Goal: Task Accomplishment & Management: Use online tool/utility

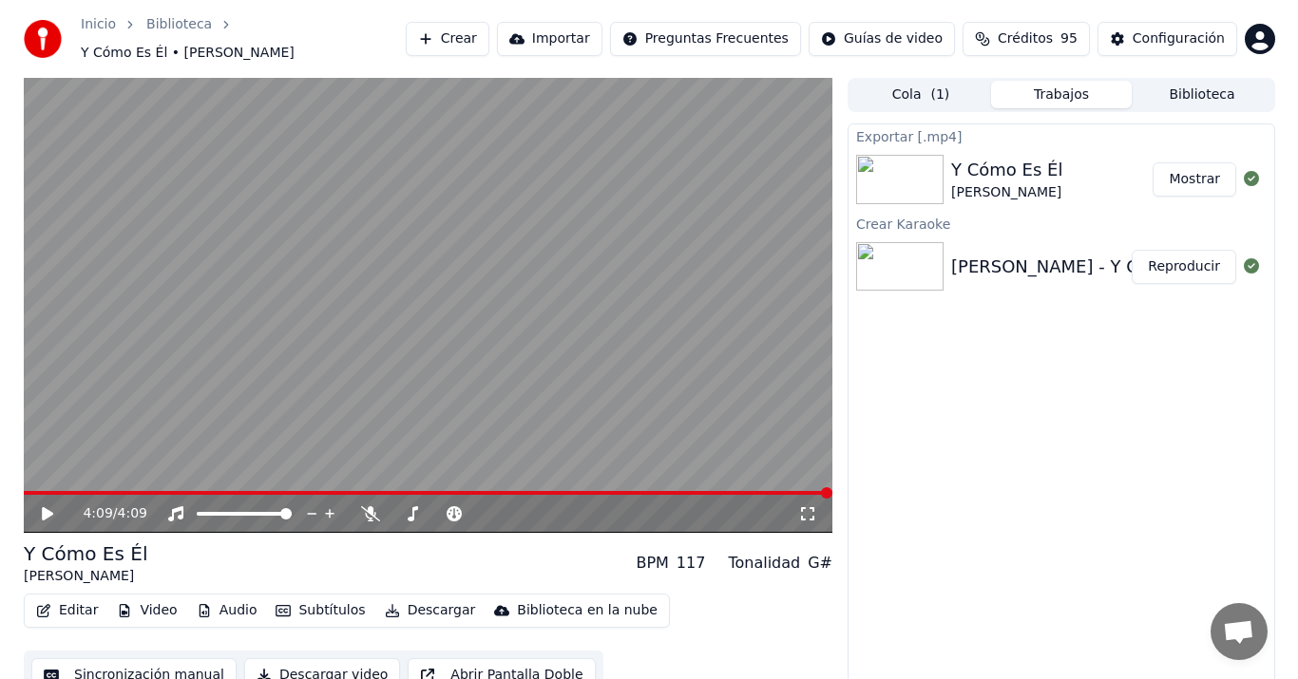
scroll to position [12, 0]
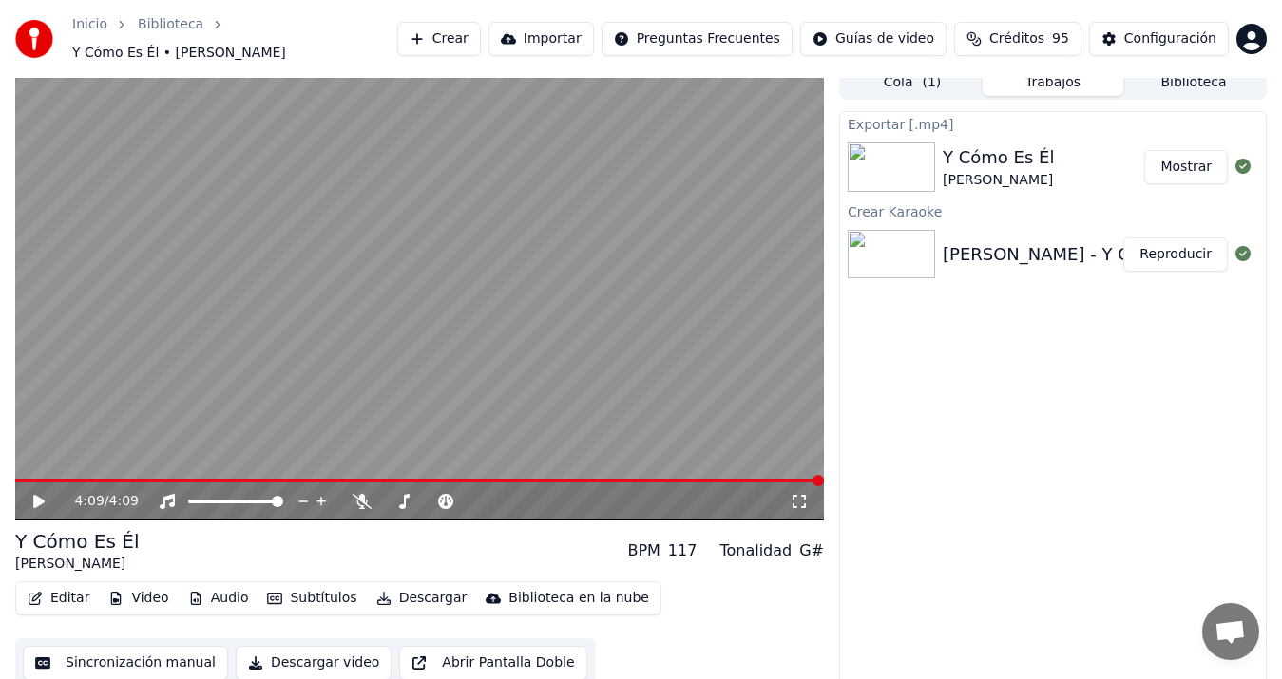
click at [481, 32] on button "Crear" at bounding box center [439, 39] width 84 height 34
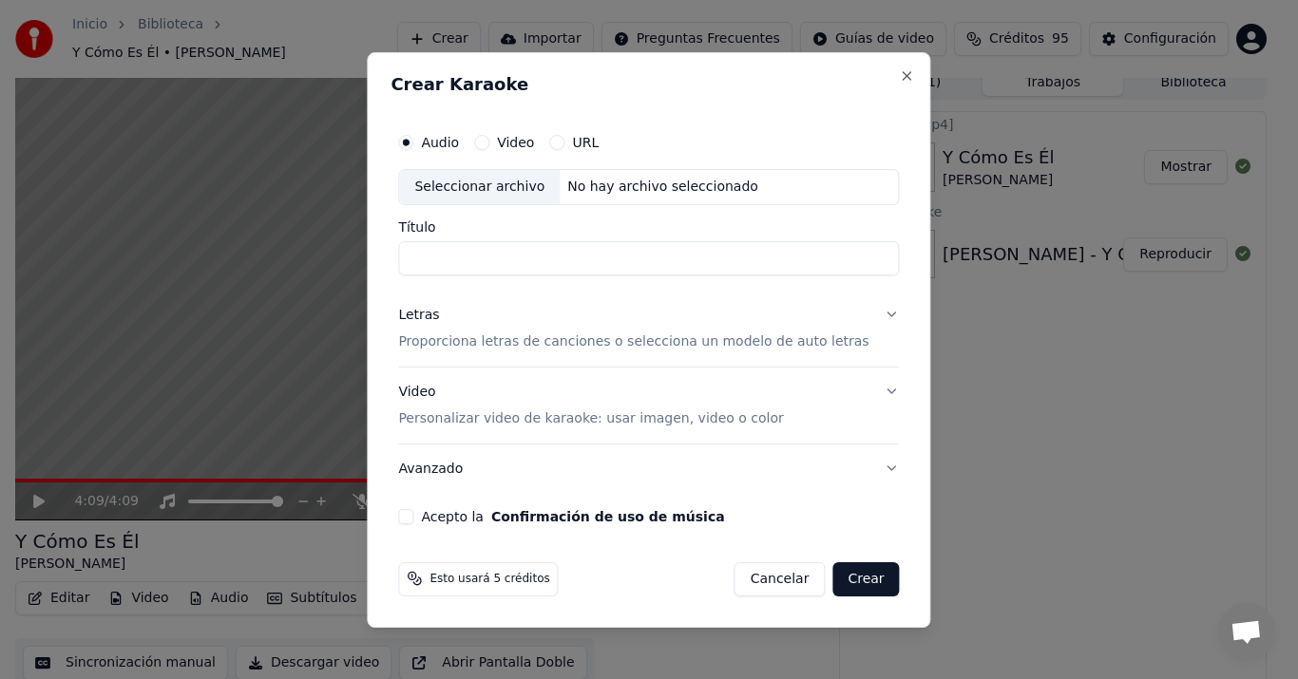
click at [495, 183] on div "Seleccionar archivo" at bounding box center [479, 187] width 161 height 34
type input "**********"
click at [446, 335] on p "Proporciona letras de canciones o selecciona un modelo de auto letras" at bounding box center [633, 342] width 470 height 19
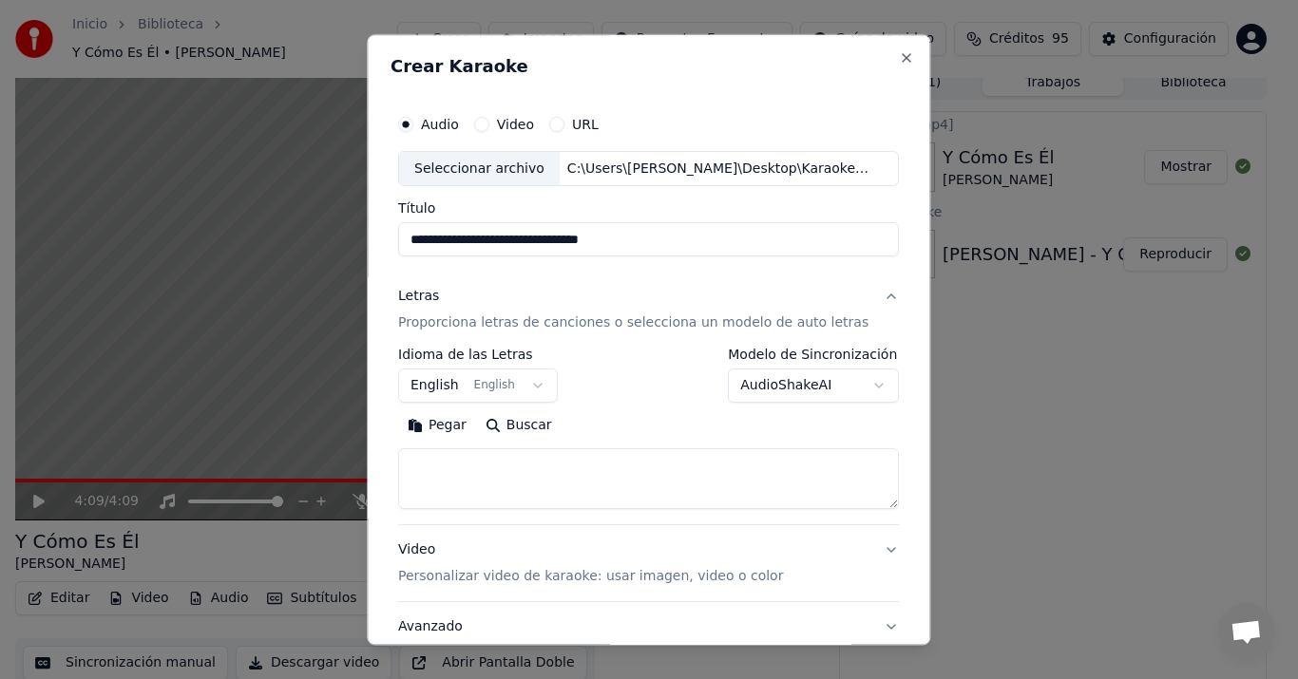
click at [464, 430] on button "Pegar" at bounding box center [437, 426] width 78 height 30
type textarea "**********"
click at [433, 385] on body "**********" at bounding box center [641, 327] width 1282 height 679
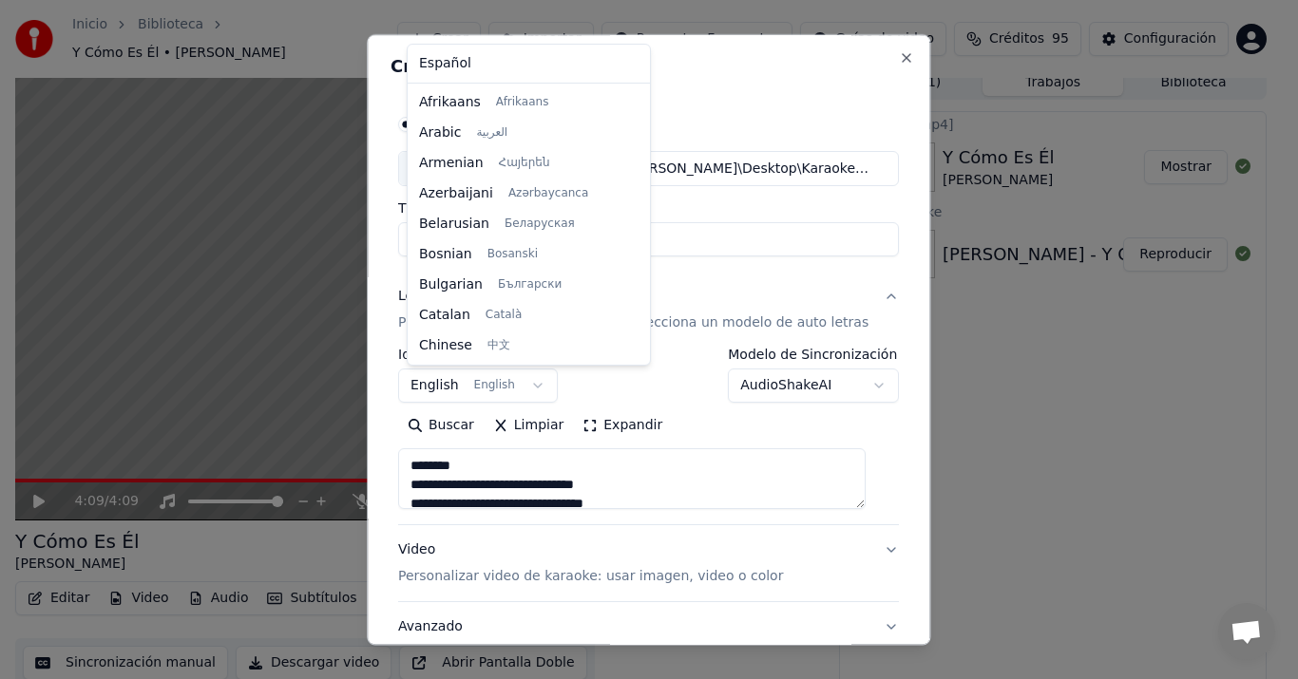
scroll to position [152, 0]
select select "**"
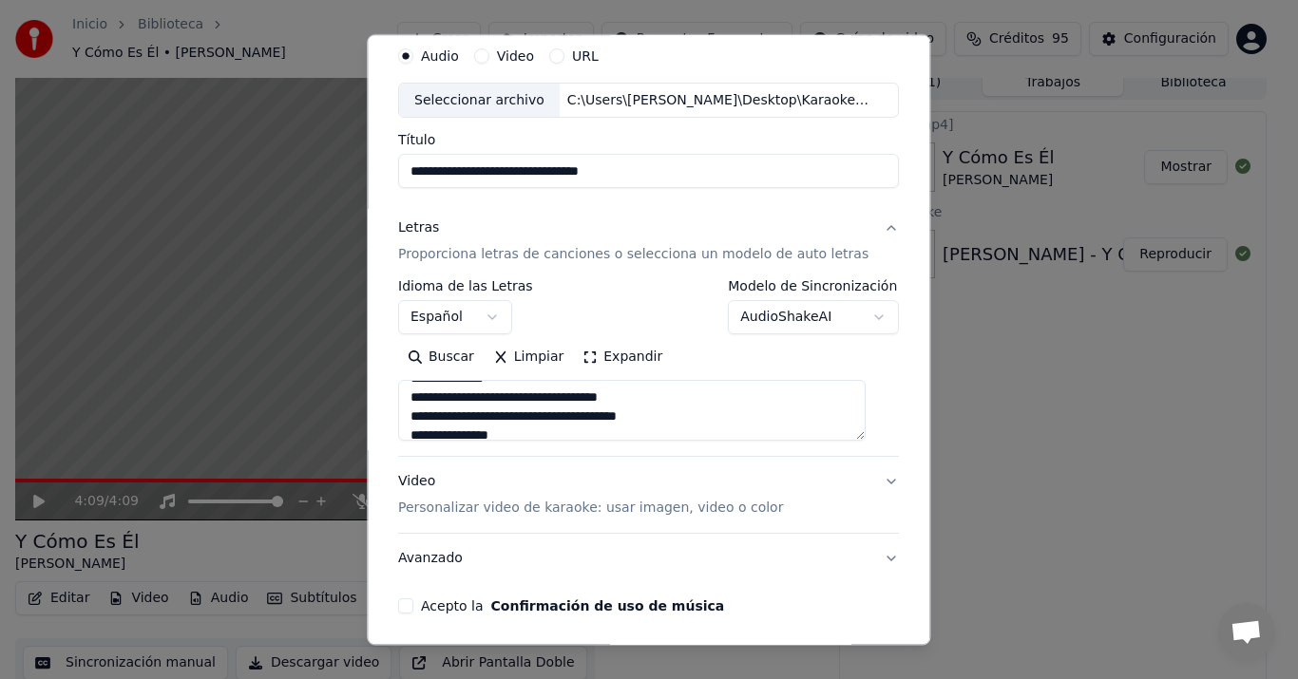
scroll to position [141, 0]
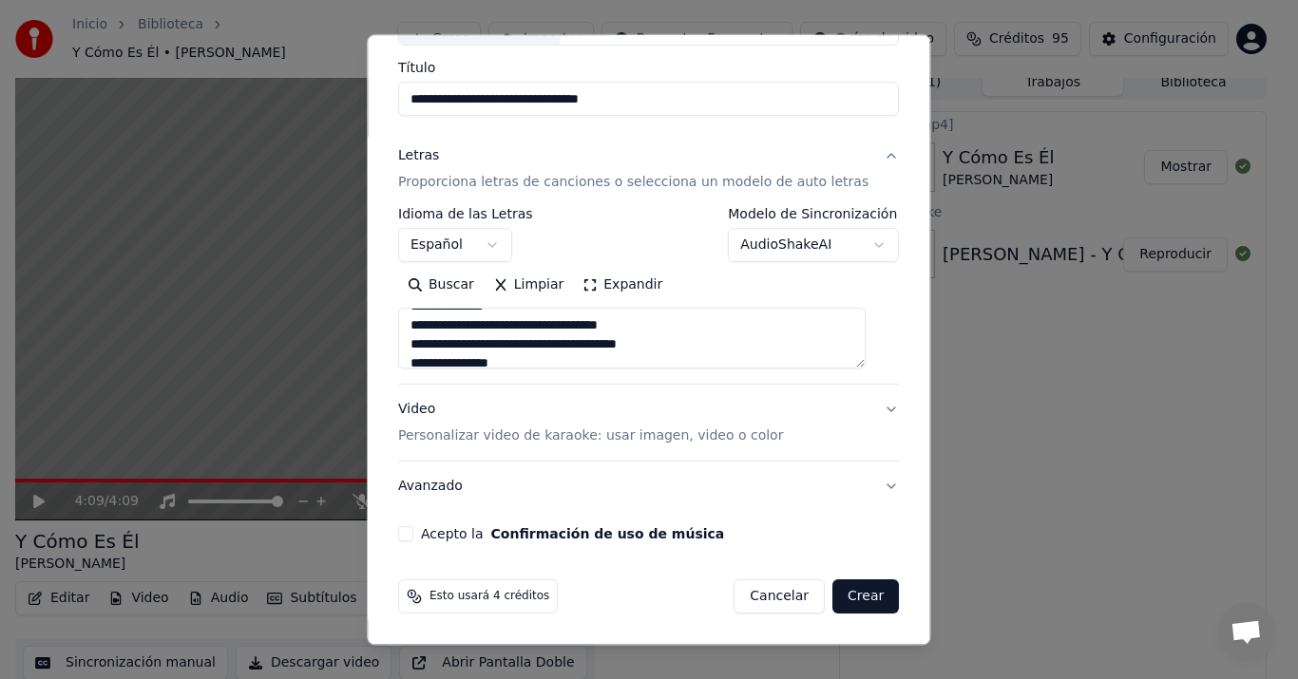
click at [427, 406] on div "Video Personalizar video de karaoke: usar imagen, video o color" at bounding box center [590, 424] width 385 height 46
type textarea "**********"
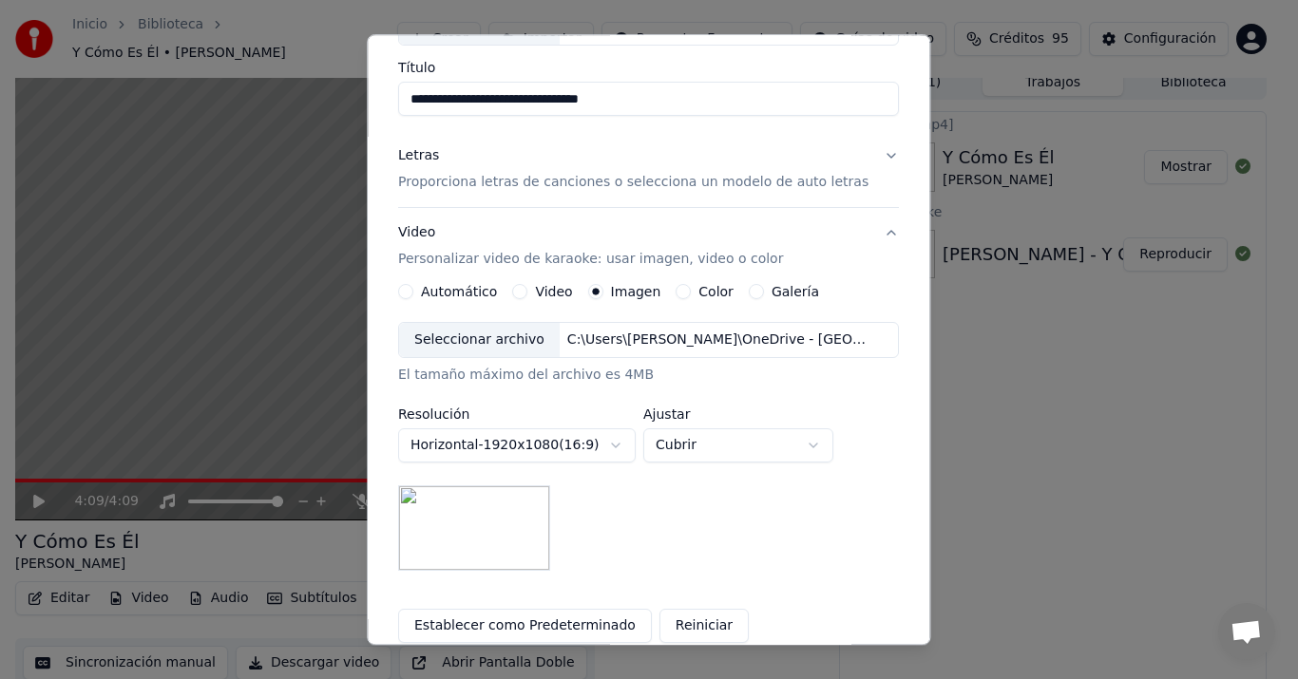
click at [505, 339] on div "Seleccionar archivo" at bounding box center [479, 341] width 161 height 34
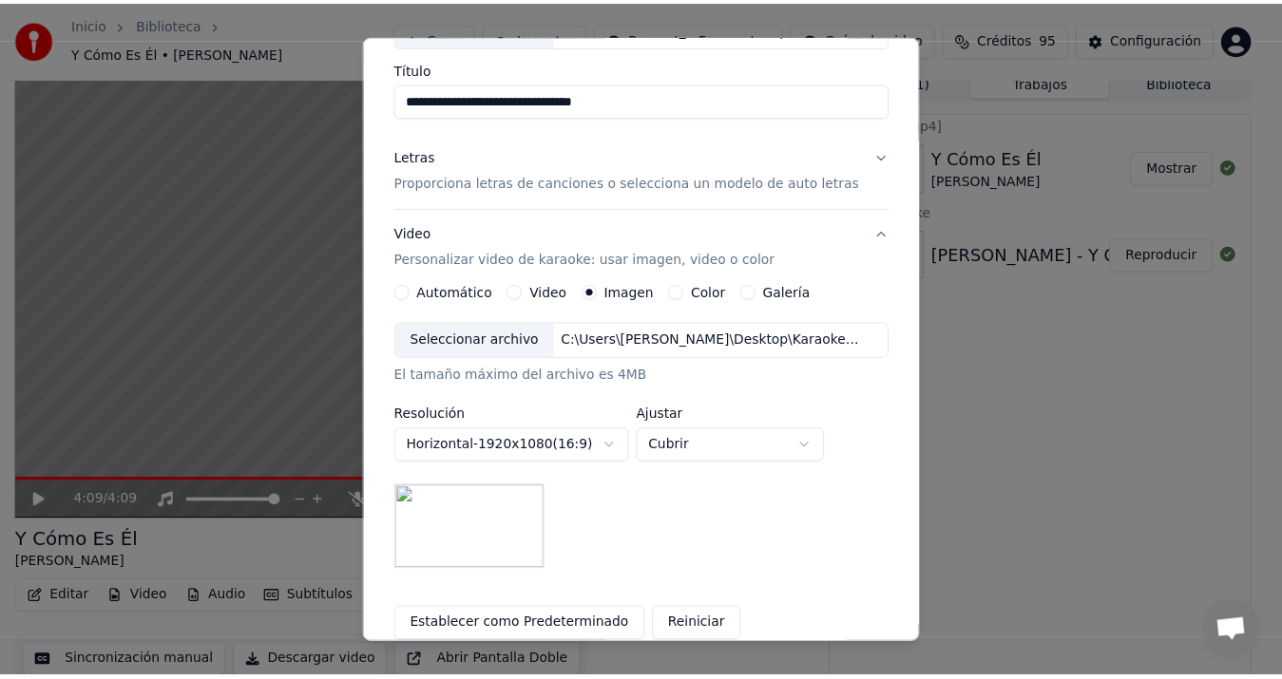
scroll to position [338, 0]
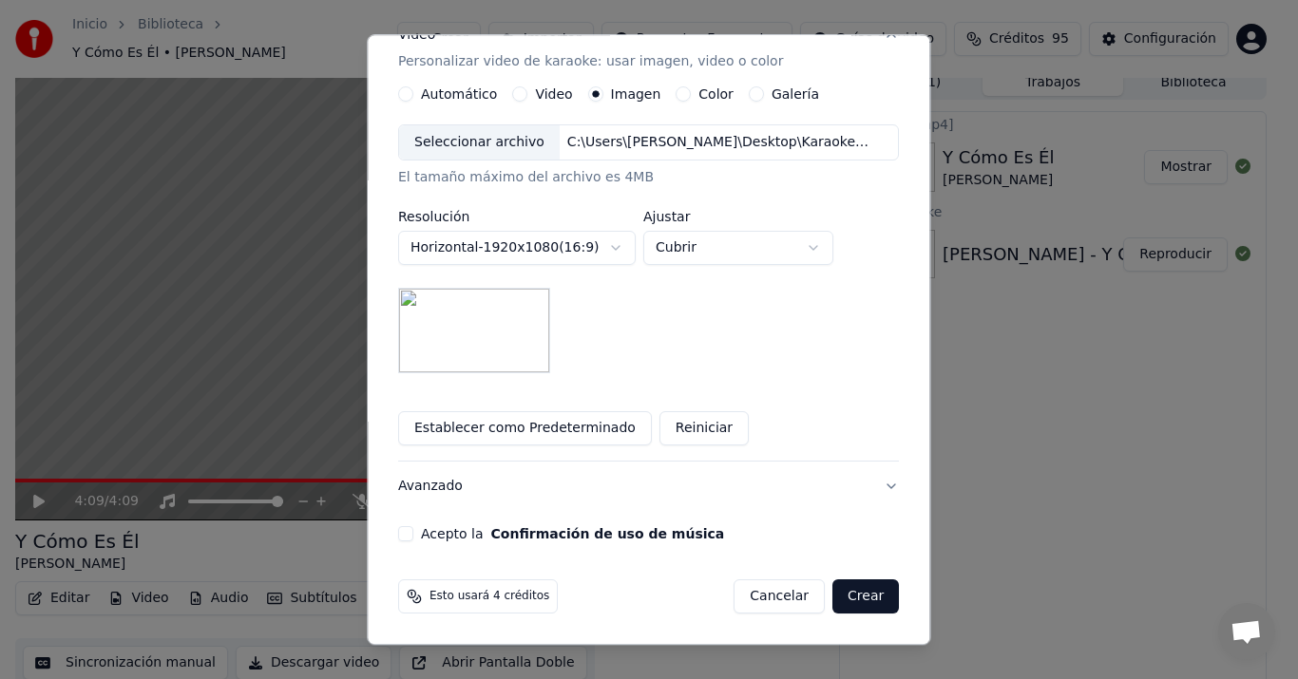
click at [462, 530] on label "Acepto la Confirmación de uso de música" at bounding box center [572, 534] width 303 height 13
click at [413, 530] on button "Acepto la Confirmación de uso de música" at bounding box center [405, 534] width 15 height 15
click at [849, 605] on button "Crear" at bounding box center [865, 598] width 67 height 34
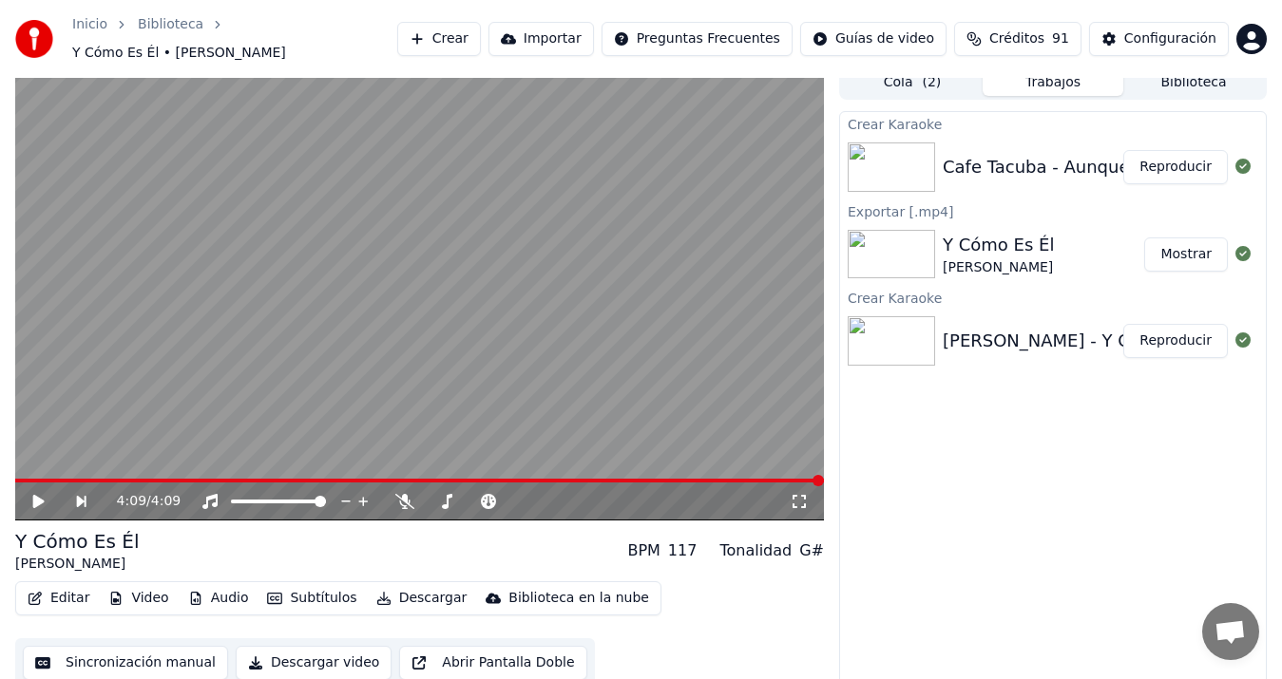
click at [158, 658] on button "Sincronización manual" at bounding box center [125, 663] width 205 height 34
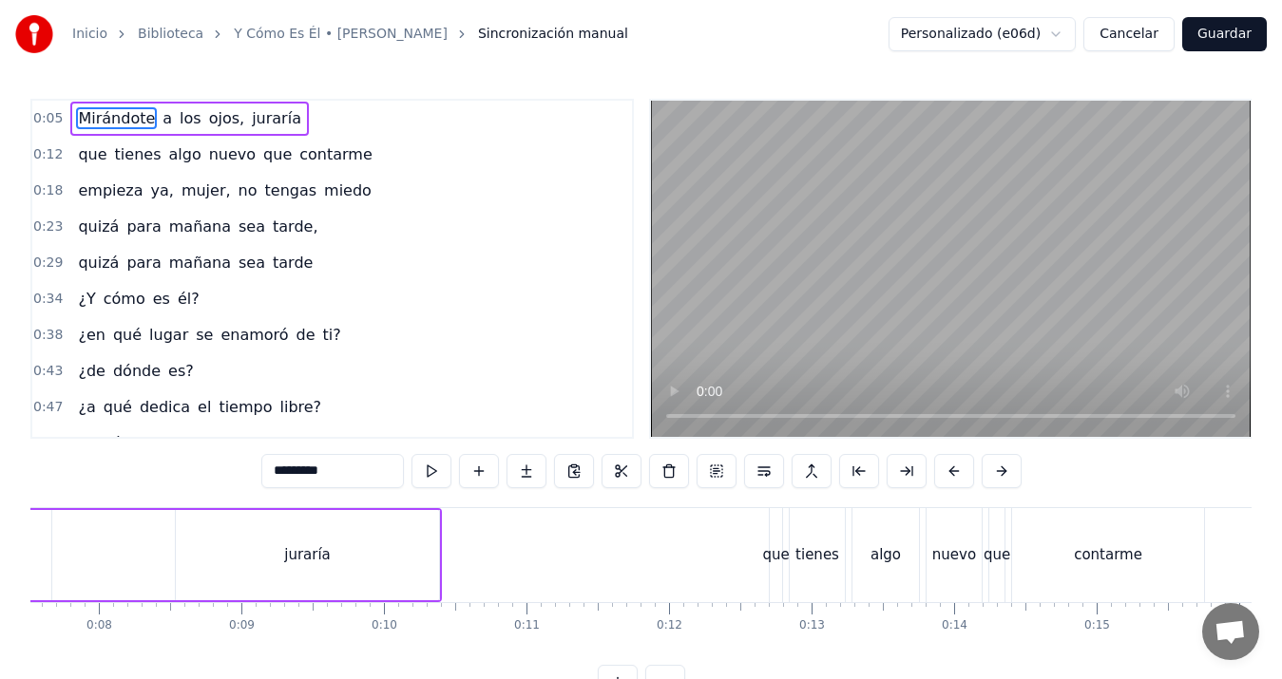
scroll to position [0, 700]
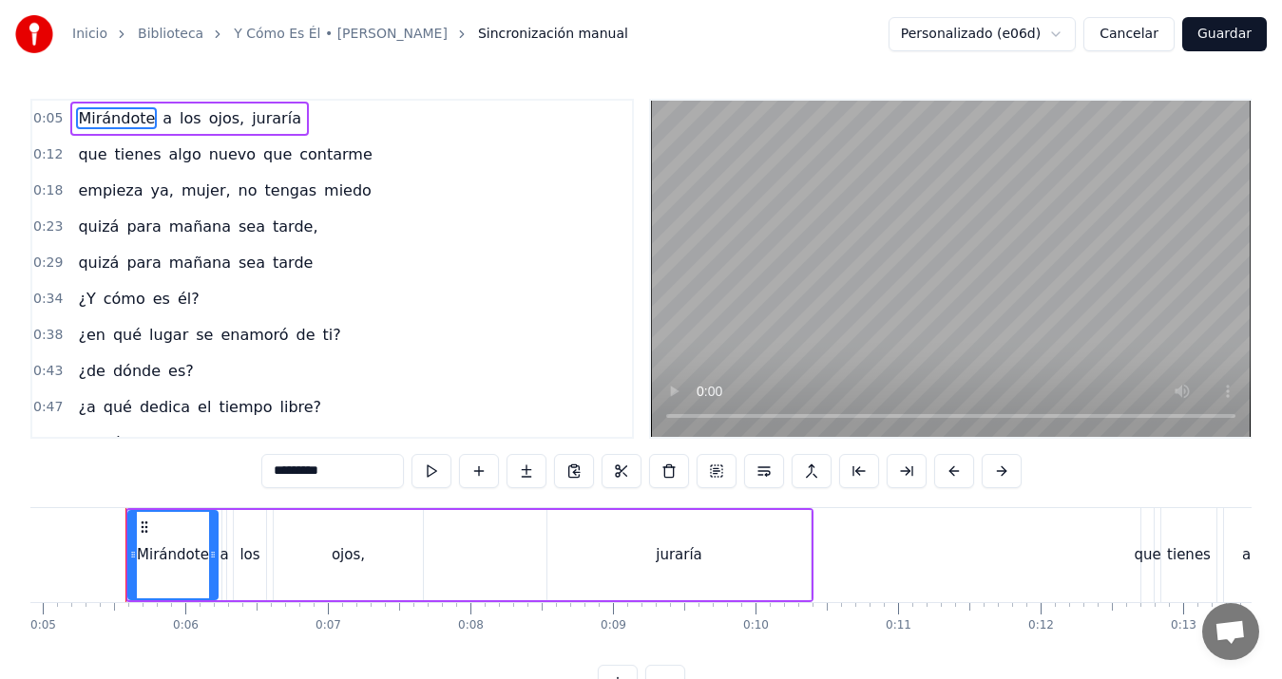
click at [1136, 35] on button "Cancelar" at bounding box center [1128, 34] width 91 height 34
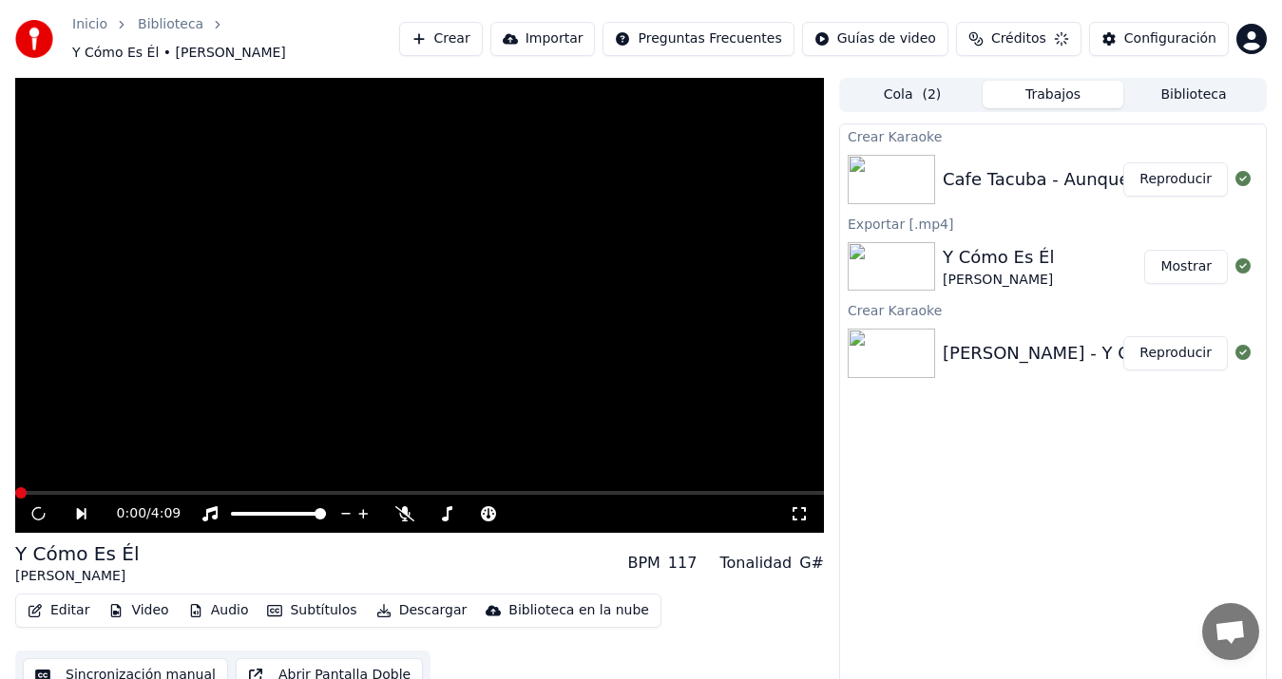
scroll to position [12, 0]
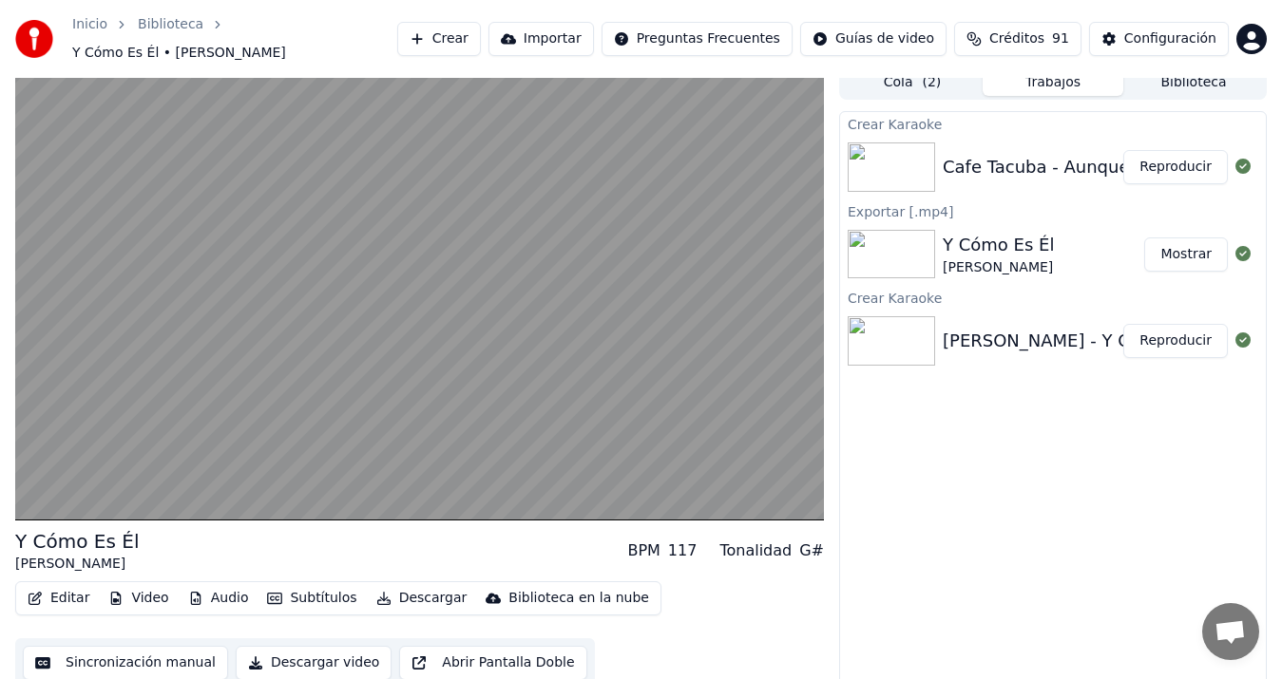
click at [883, 175] on img at bounding box center [891, 167] width 87 height 49
click at [980, 156] on div "Cafe Tacuba - Aunque no sea conmigo" at bounding box center [1107, 167] width 328 height 27
click at [1159, 153] on button "Reproducir" at bounding box center [1175, 167] width 105 height 34
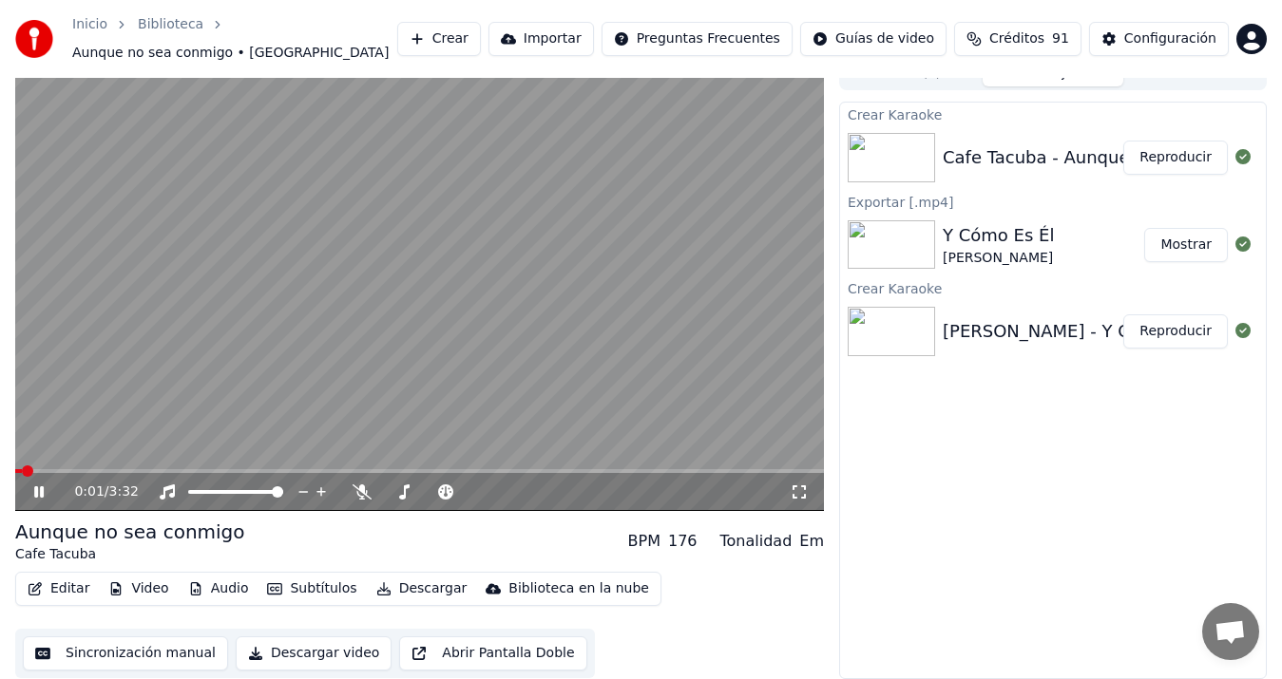
click at [132, 653] on button "Sincronización manual" at bounding box center [125, 654] width 205 height 34
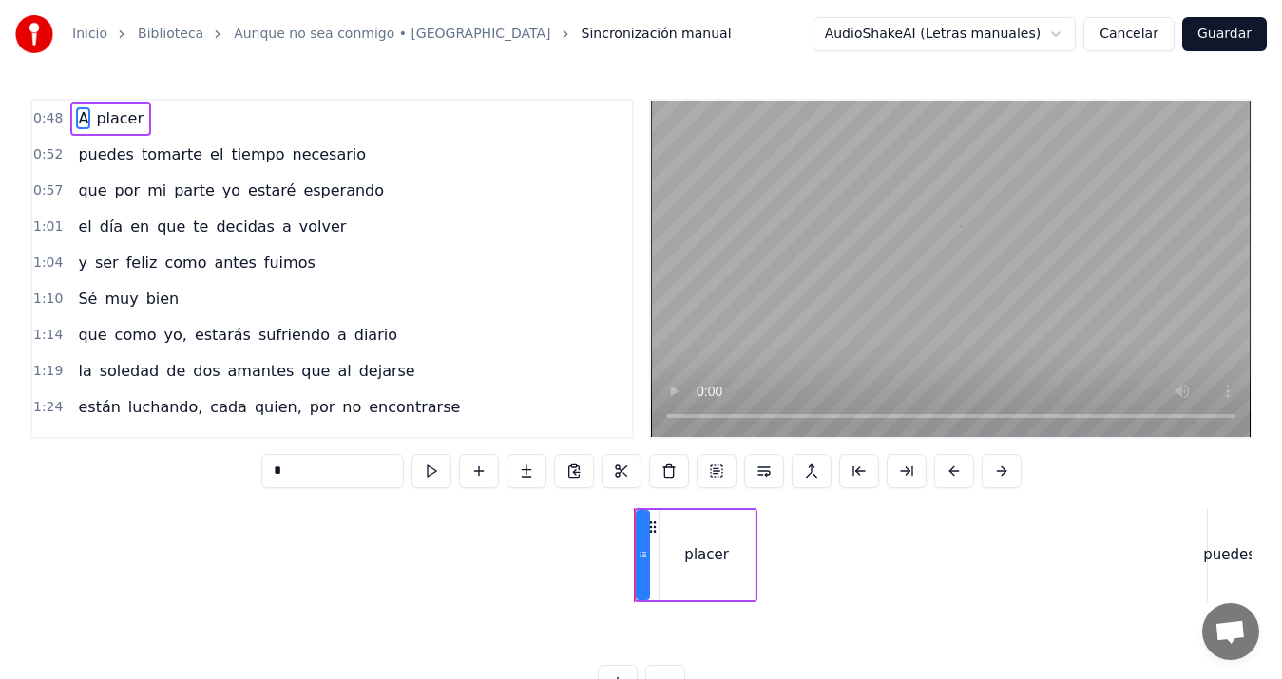
scroll to position [0, 6815]
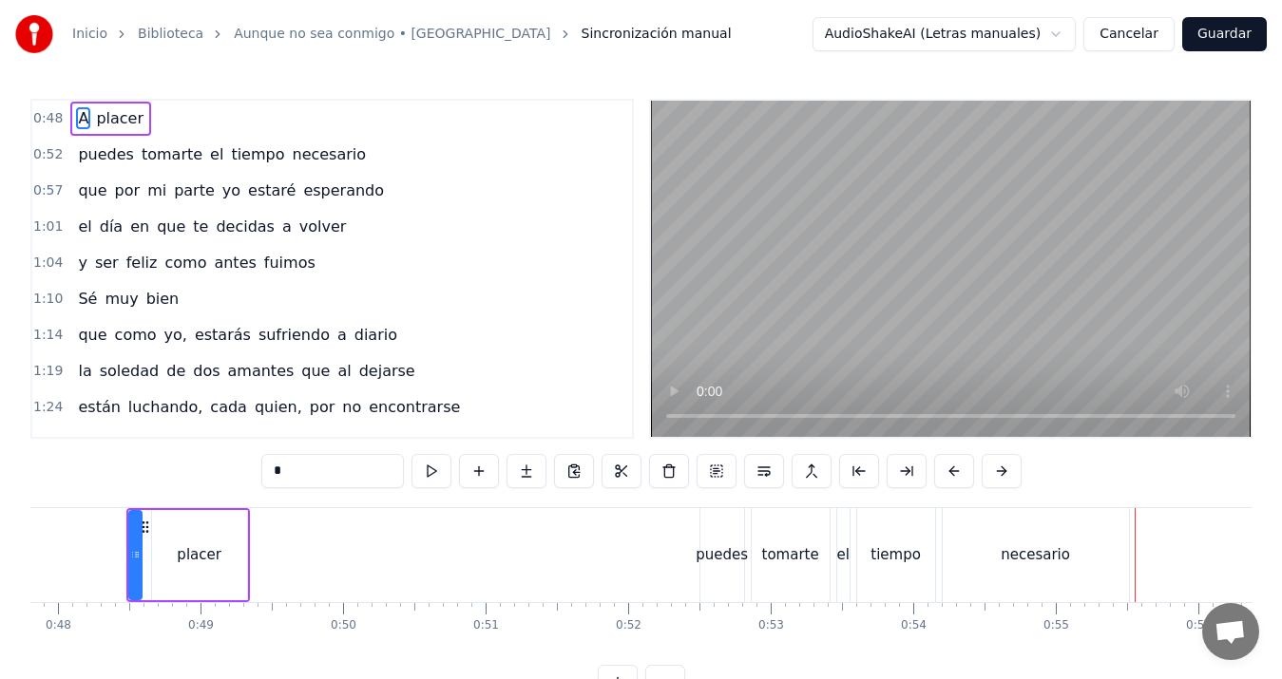
click at [843, 550] on div "el" at bounding box center [842, 556] width 12 height 22
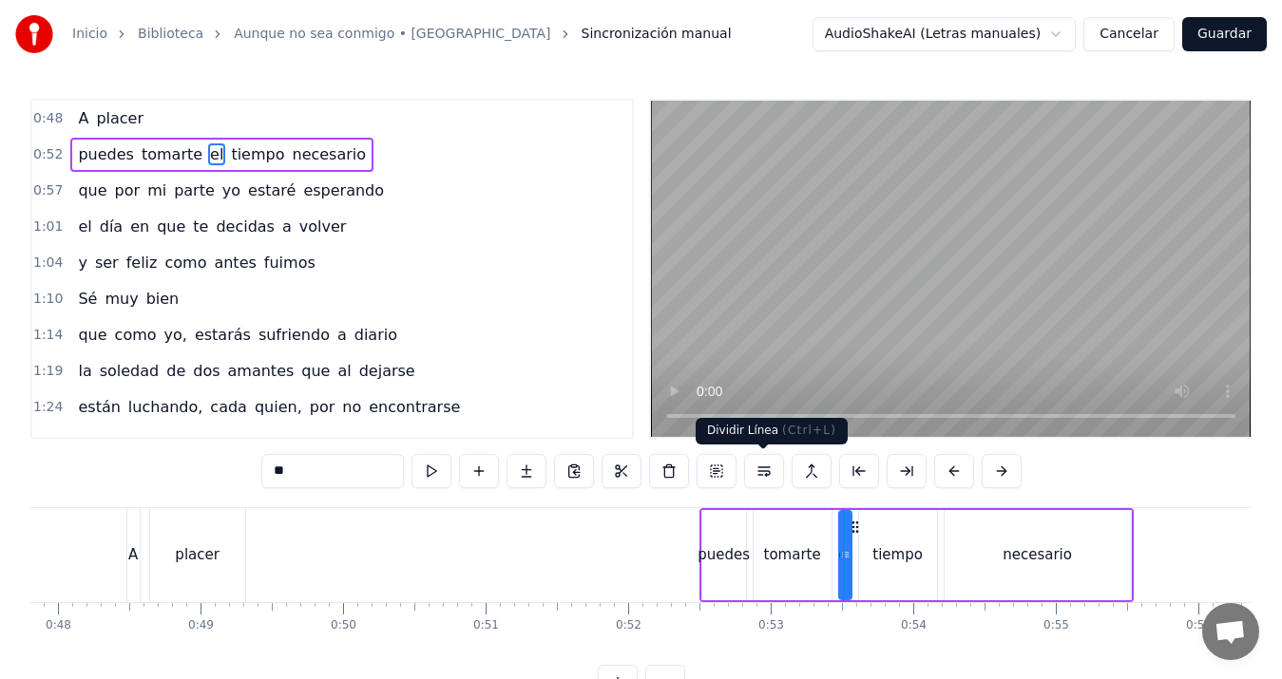
click at [773, 469] on button at bounding box center [764, 471] width 40 height 34
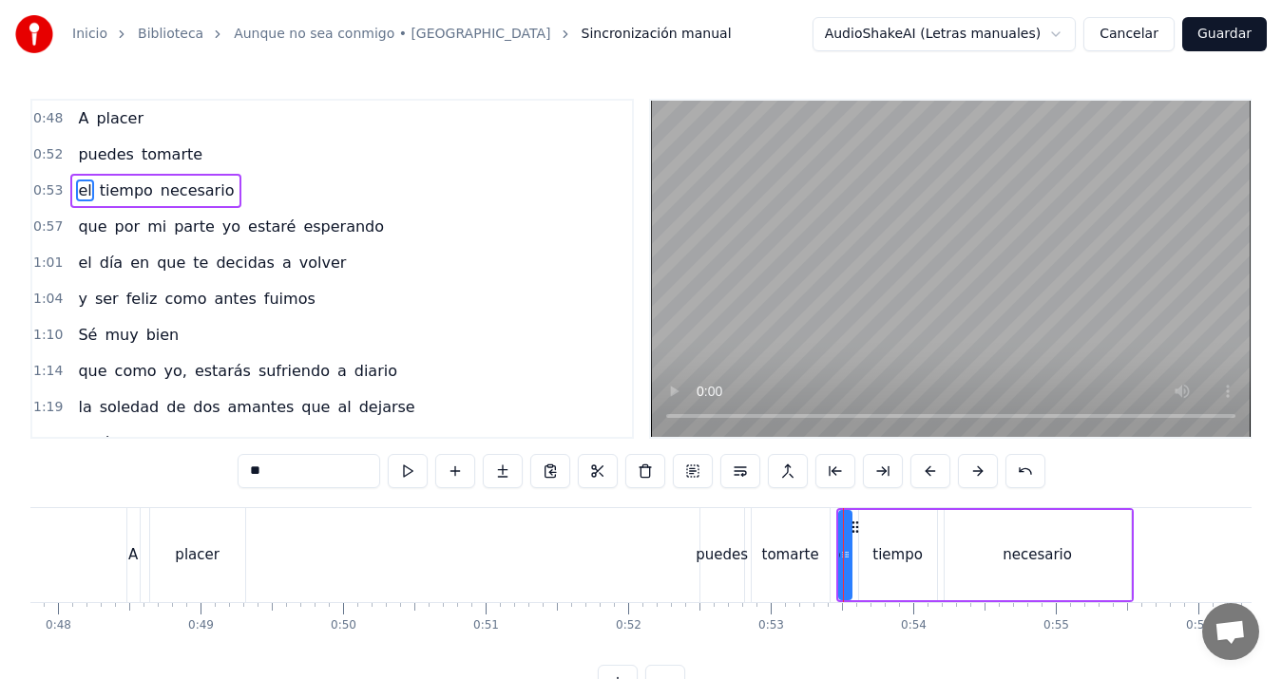
click at [230, 536] on div "placer" at bounding box center [197, 555] width 95 height 94
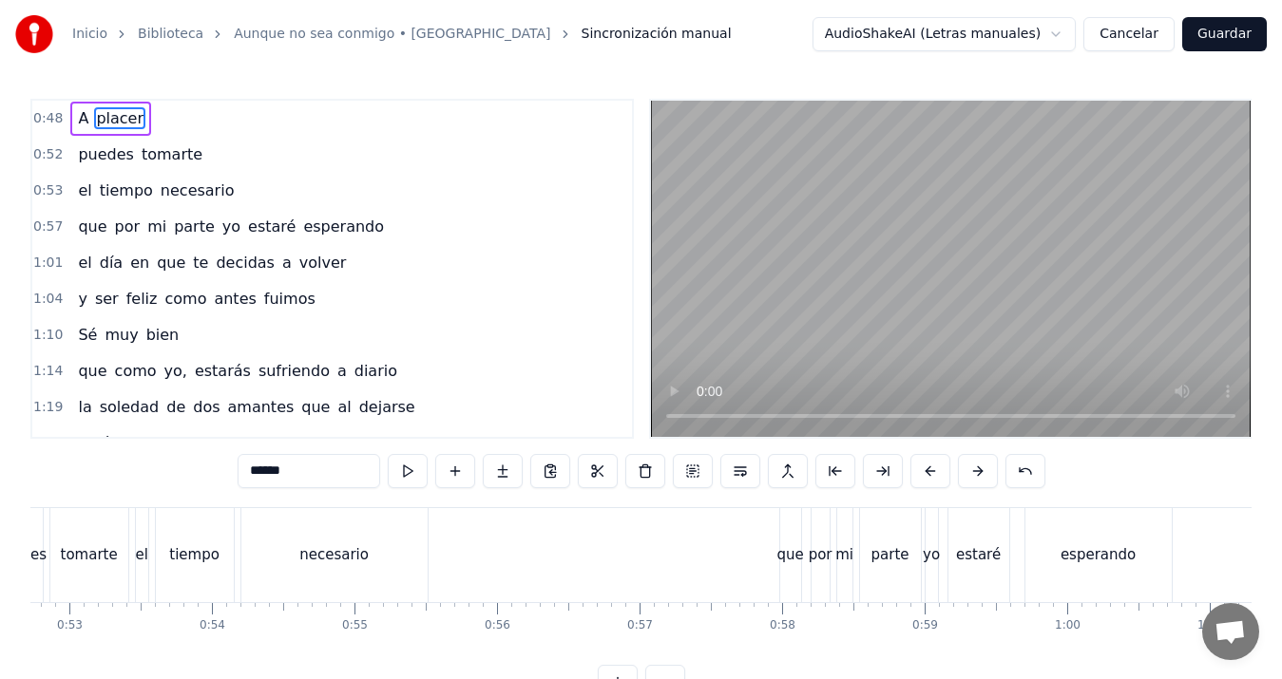
scroll to position [0, 7758]
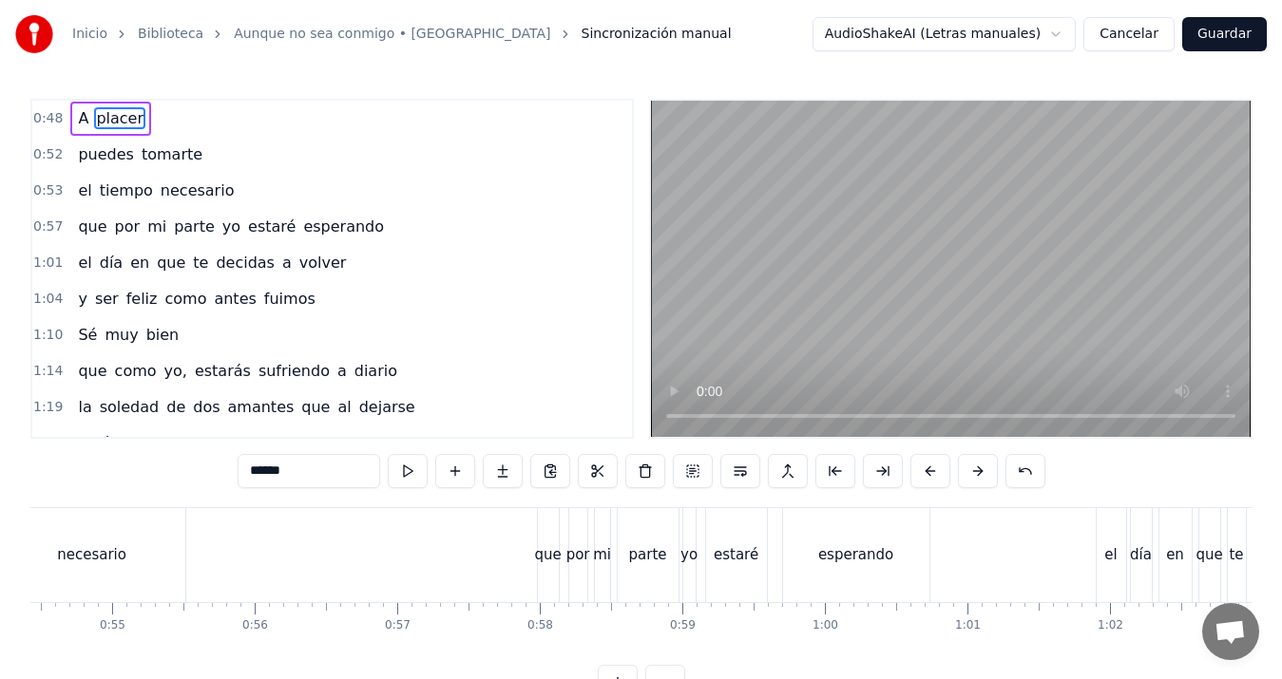
click at [692, 558] on div "yo" at bounding box center [688, 556] width 17 height 22
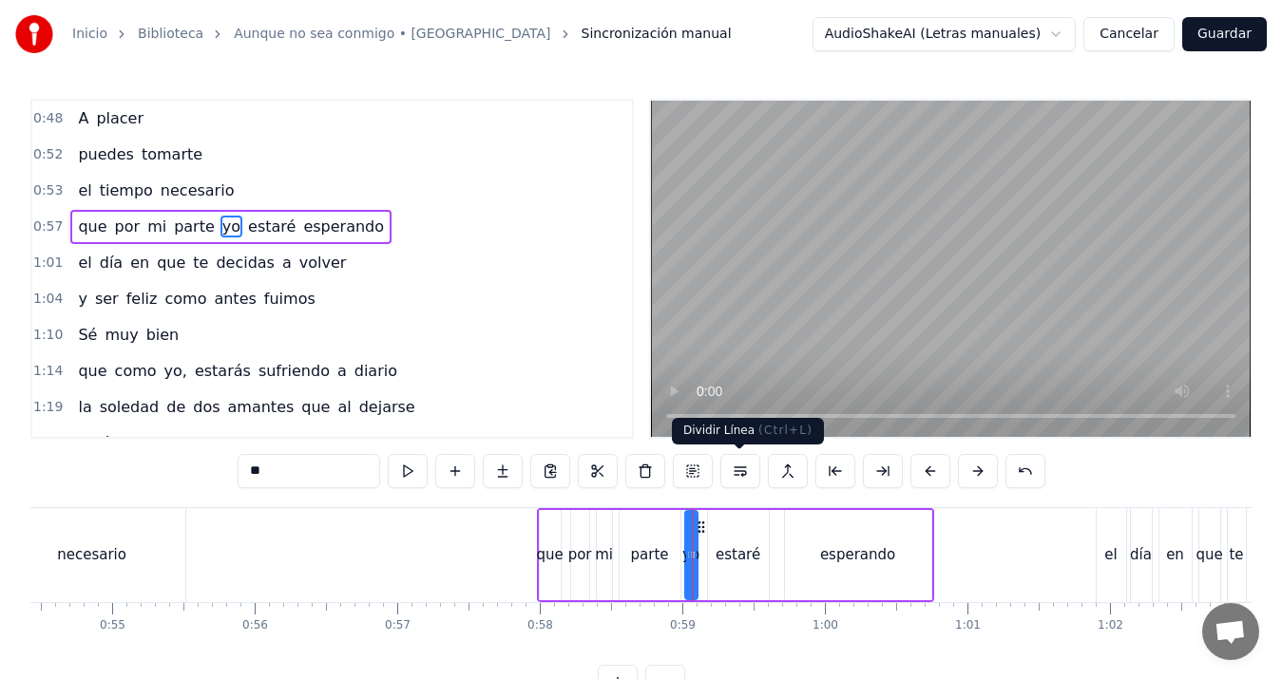
click at [757, 467] on button at bounding box center [740, 471] width 40 height 34
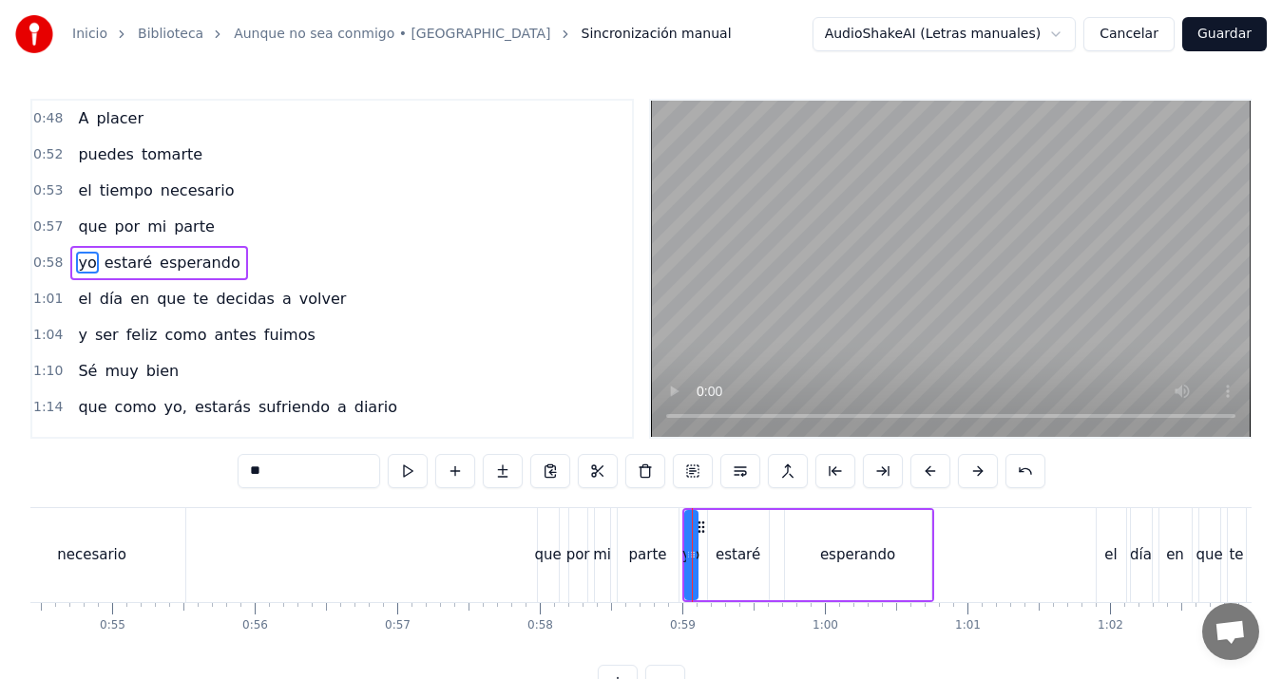
click at [887, 568] on div "esperando" at bounding box center [858, 555] width 146 height 90
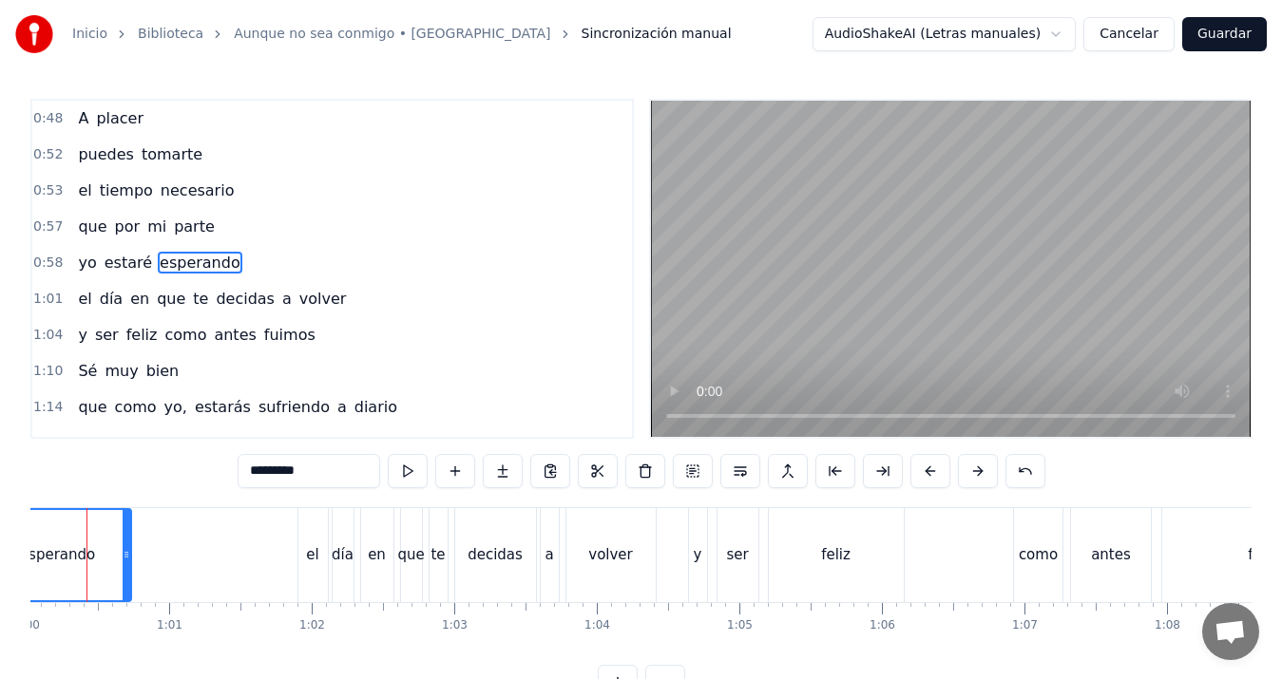
scroll to position [0, 8579]
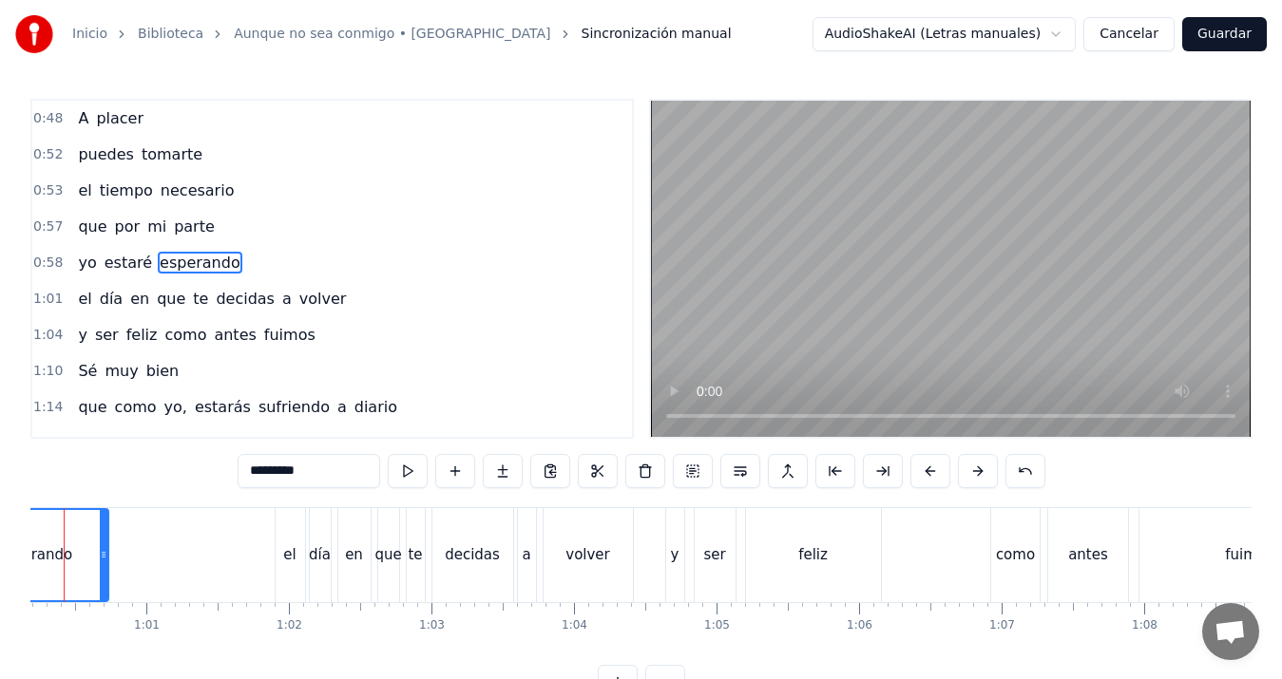
click at [1014, 560] on div "como" at bounding box center [1015, 556] width 39 height 22
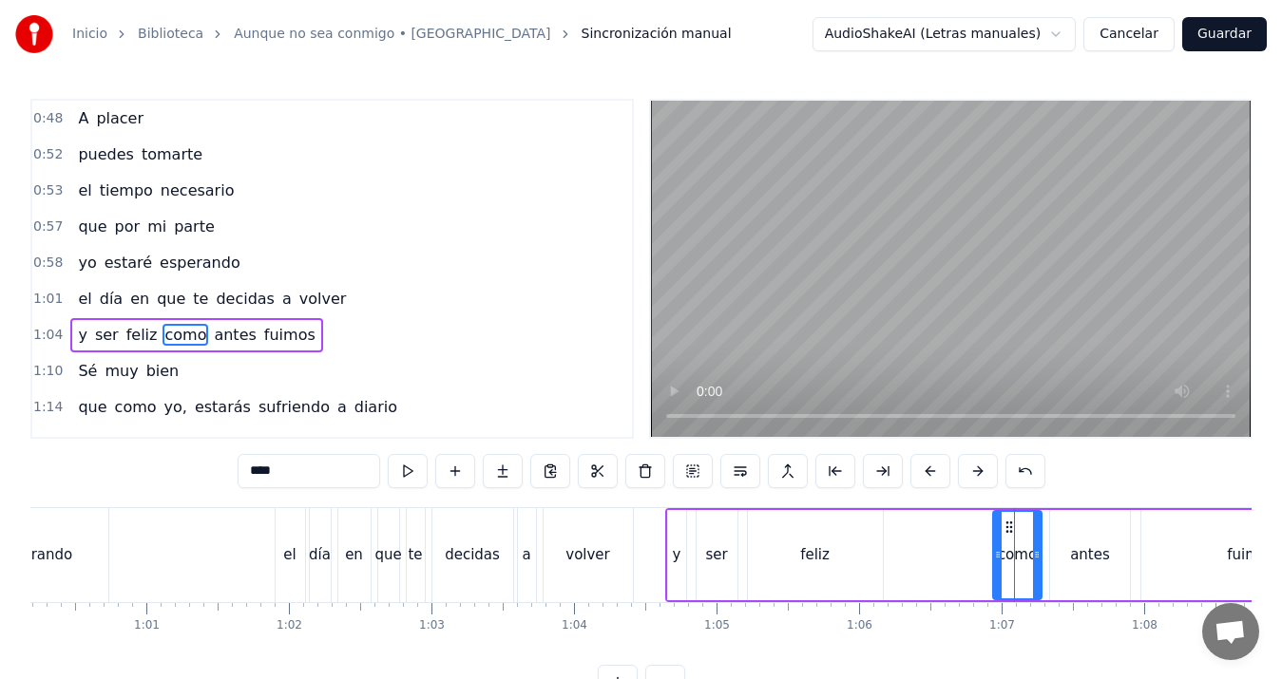
scroll to position [67, 0]
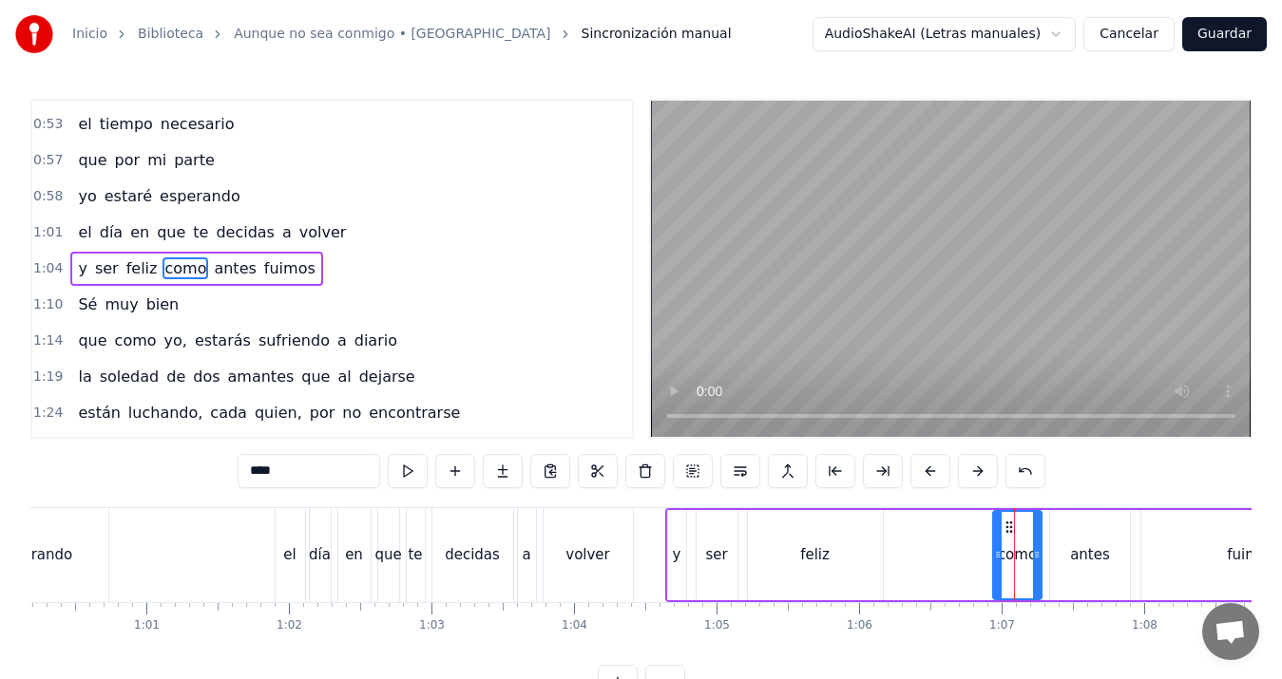
click at [1077, 557] on div "antes" at bounding box center [1090, 556] width 40 height 22
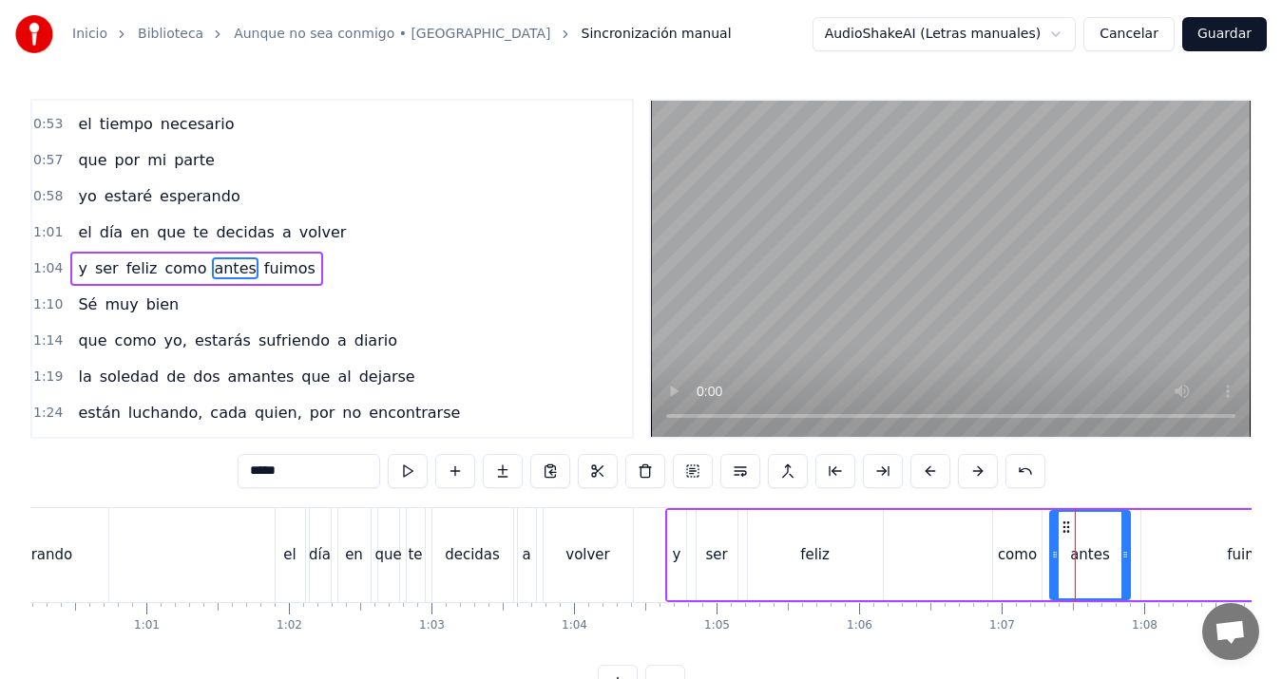
click at [1224, 552] on div "fuimos" at bounding box center [1251, 555] width 220 height 90
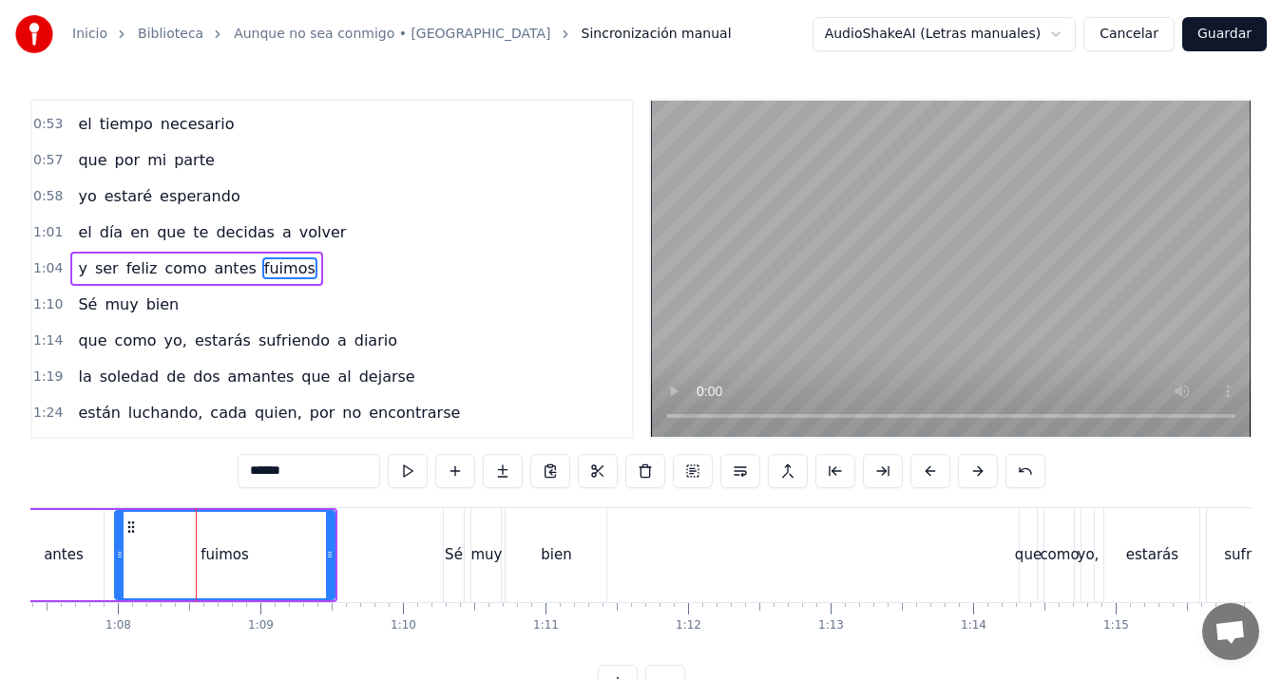
scroll to position [0, 9676]
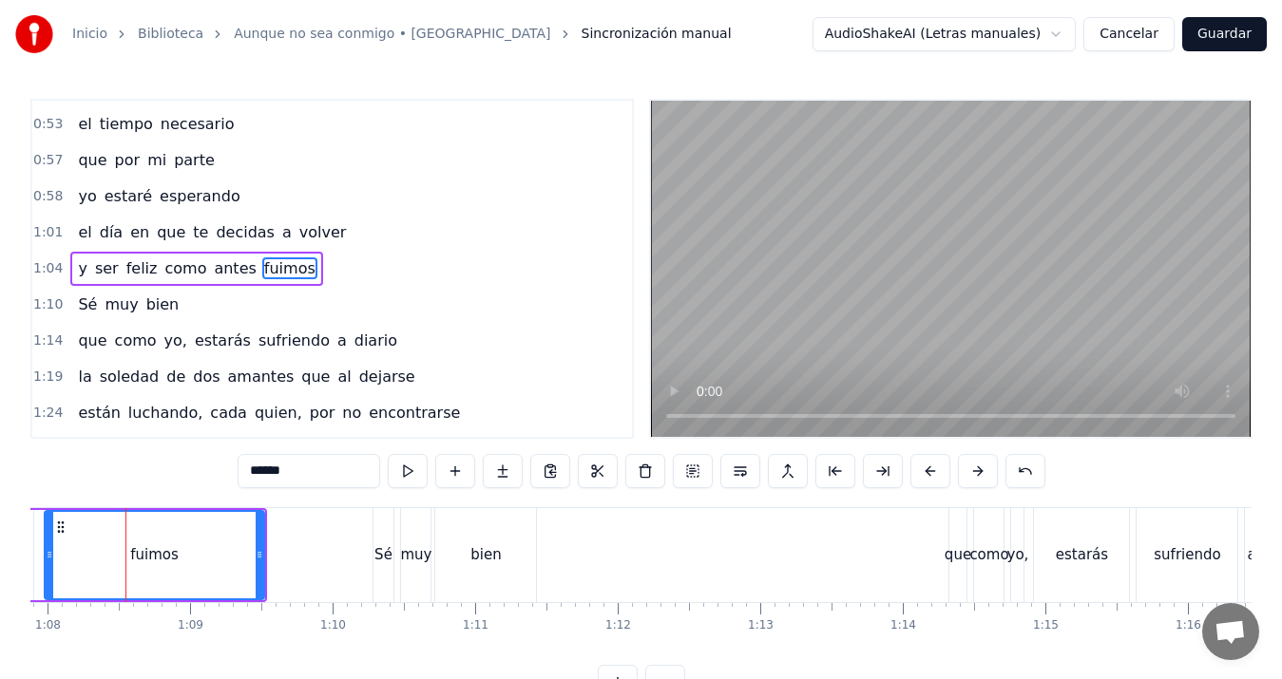
click at [1094, 564] on div "estarás" at bounding box center [1082, 556] width 52 height 22
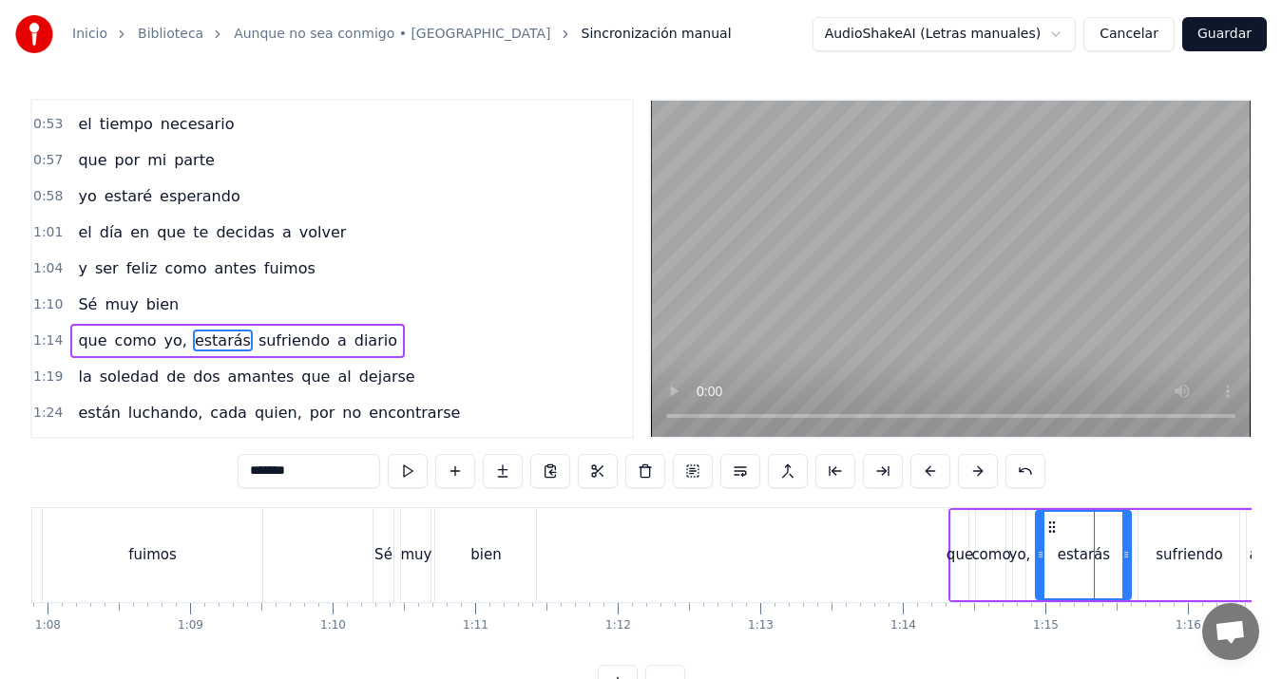
scroll to position [139, 0]
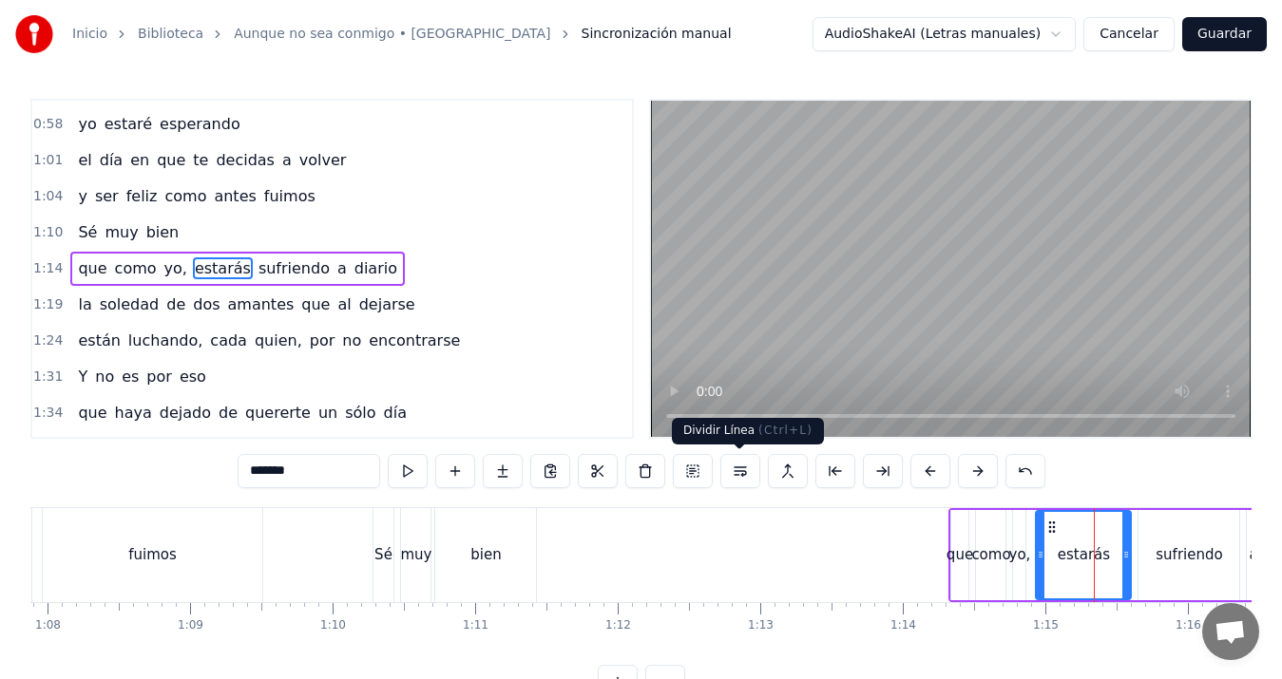
click at [739, 469] on button at bounding box center [740, 471] width 40 height 34
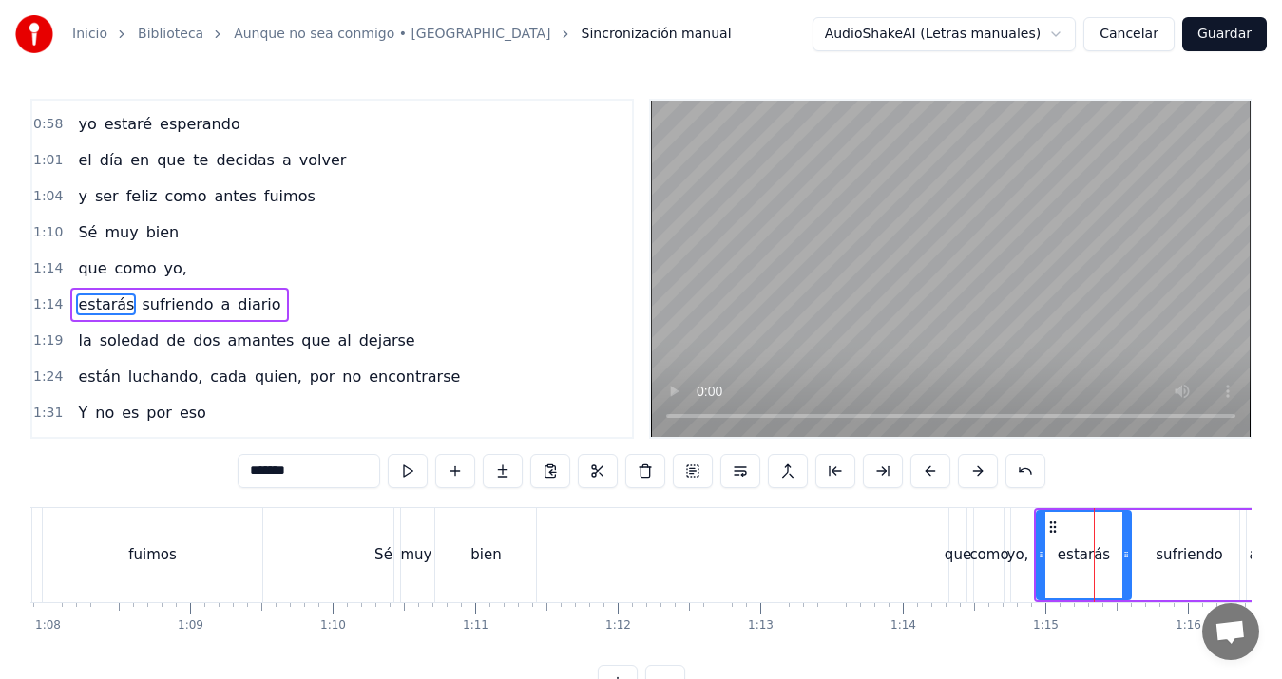
scroll to position [175, 0]
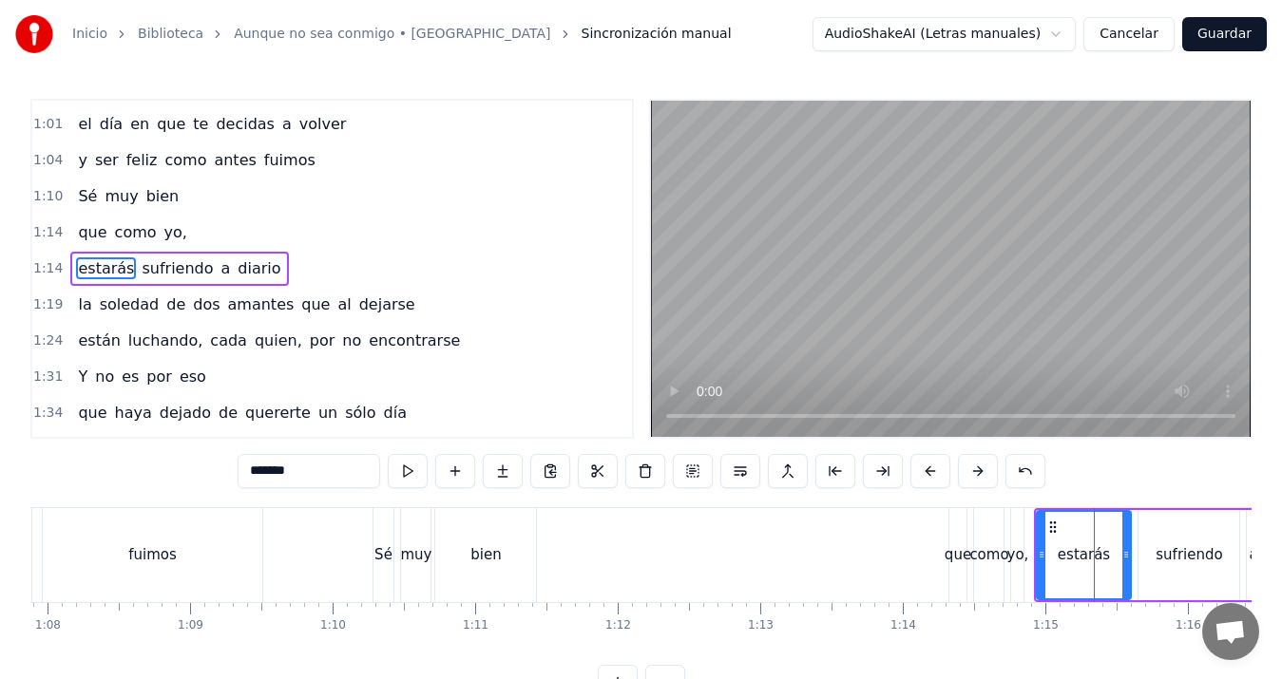
click at [975, 559] on div "como" at bounding box center [988, 556] width 39 height 22
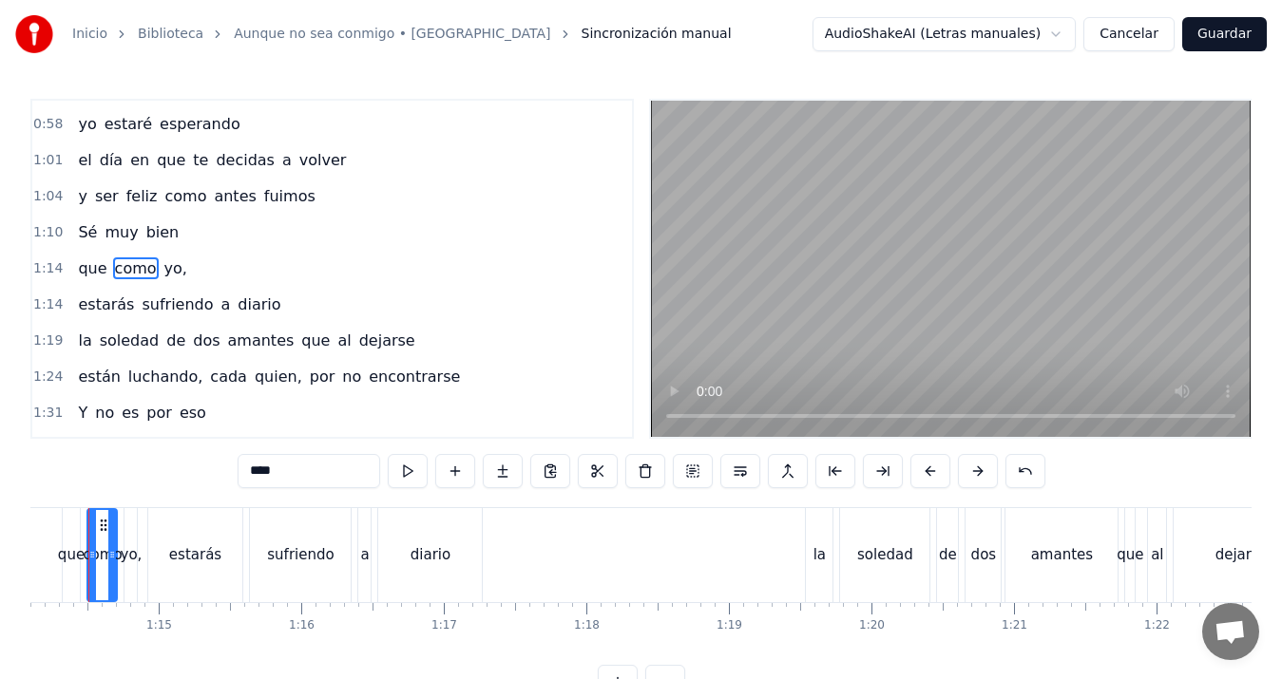
scroll to position [0, 10586]
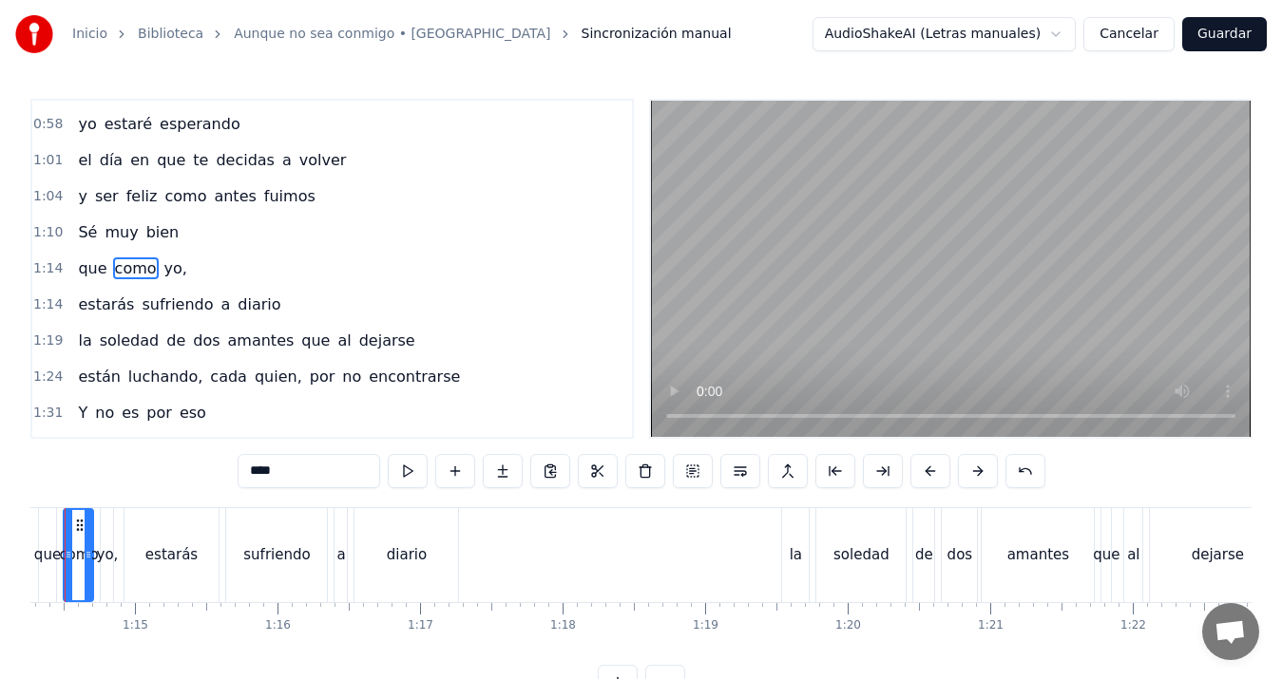
click at [801, 554] on div "la" at bounding box center [796, 556] width 12 height 22
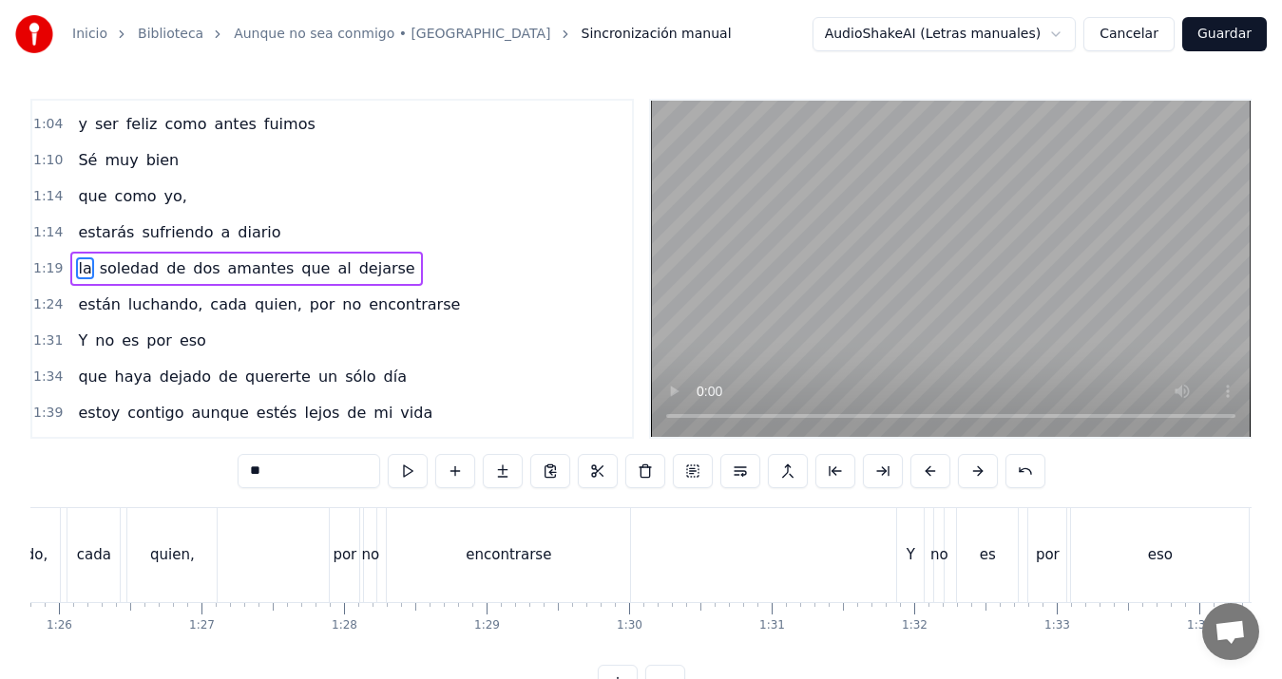
scroll to position [0, 12278]
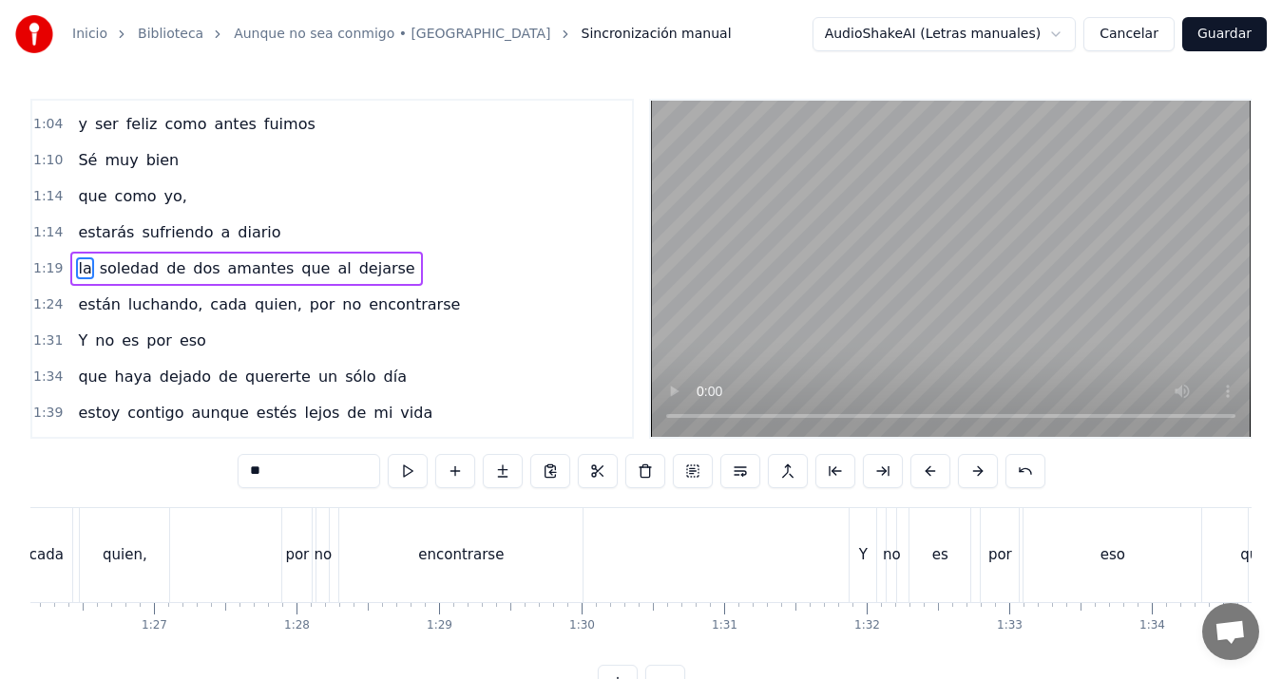
click at [866, 556] on div "Y" at bounding box center [863, 556] width 9 height 22
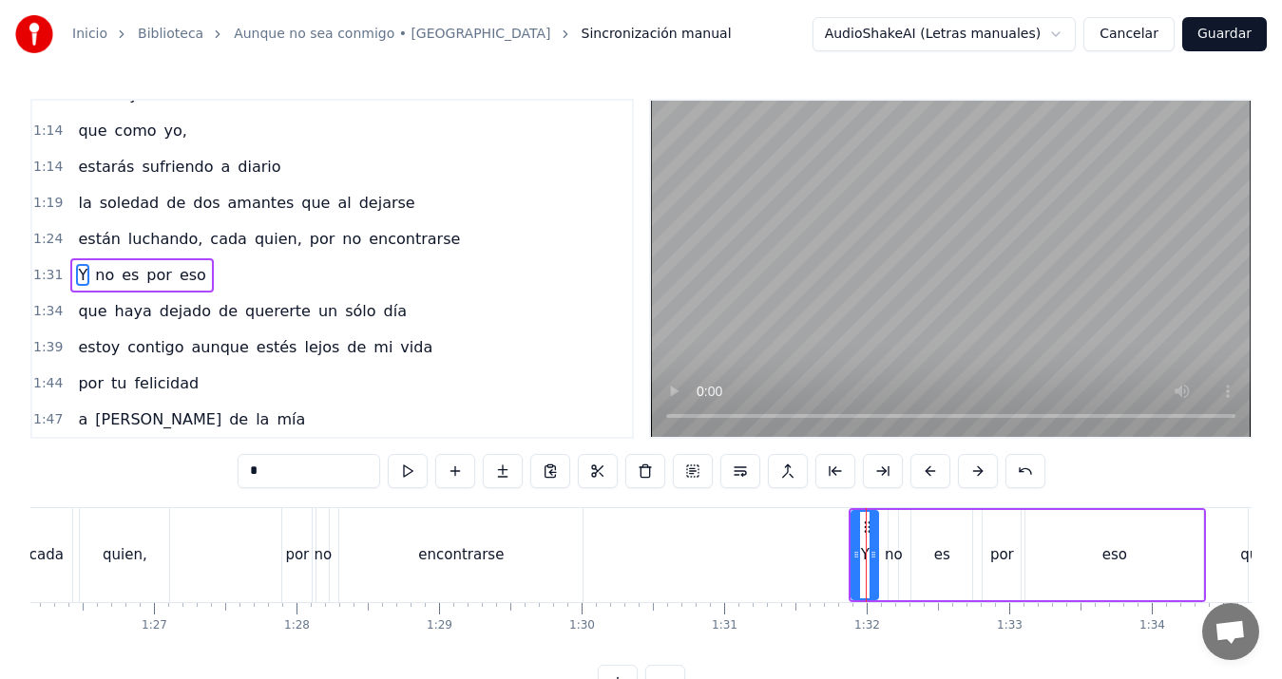
scroll to position [283, 0]
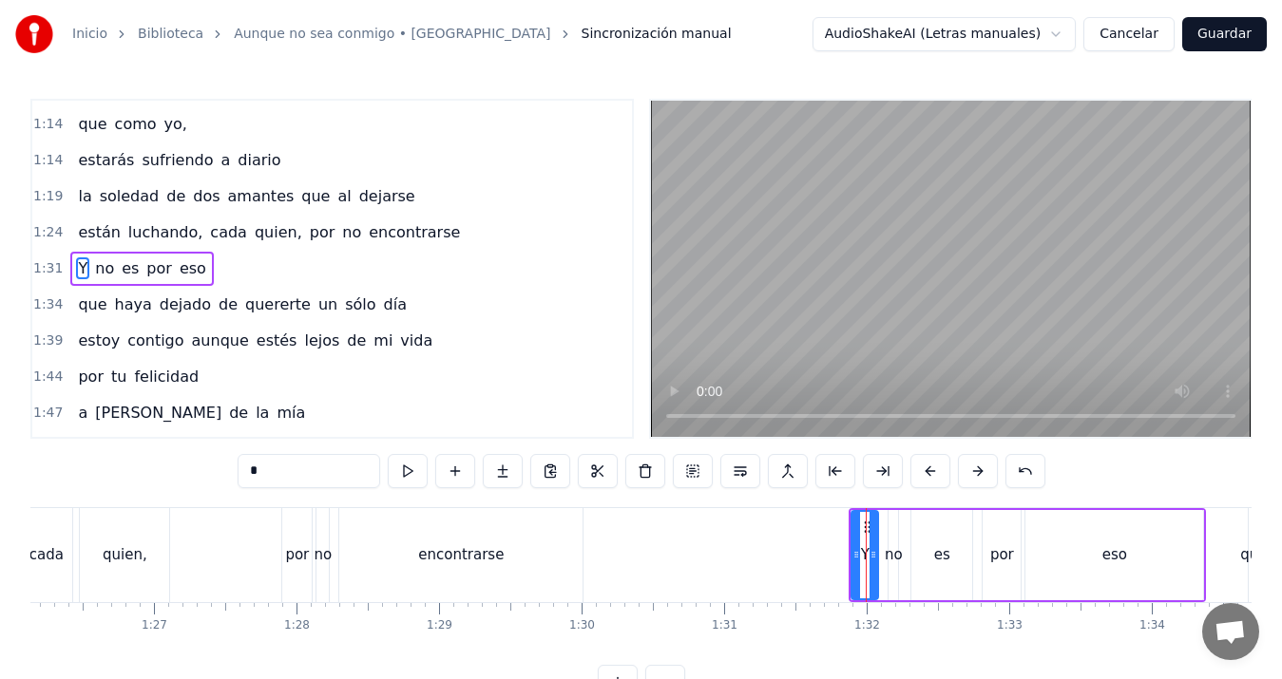
click at [1101, 563] on div "eso" at bounding box center [1114, 555] width 178 height 90
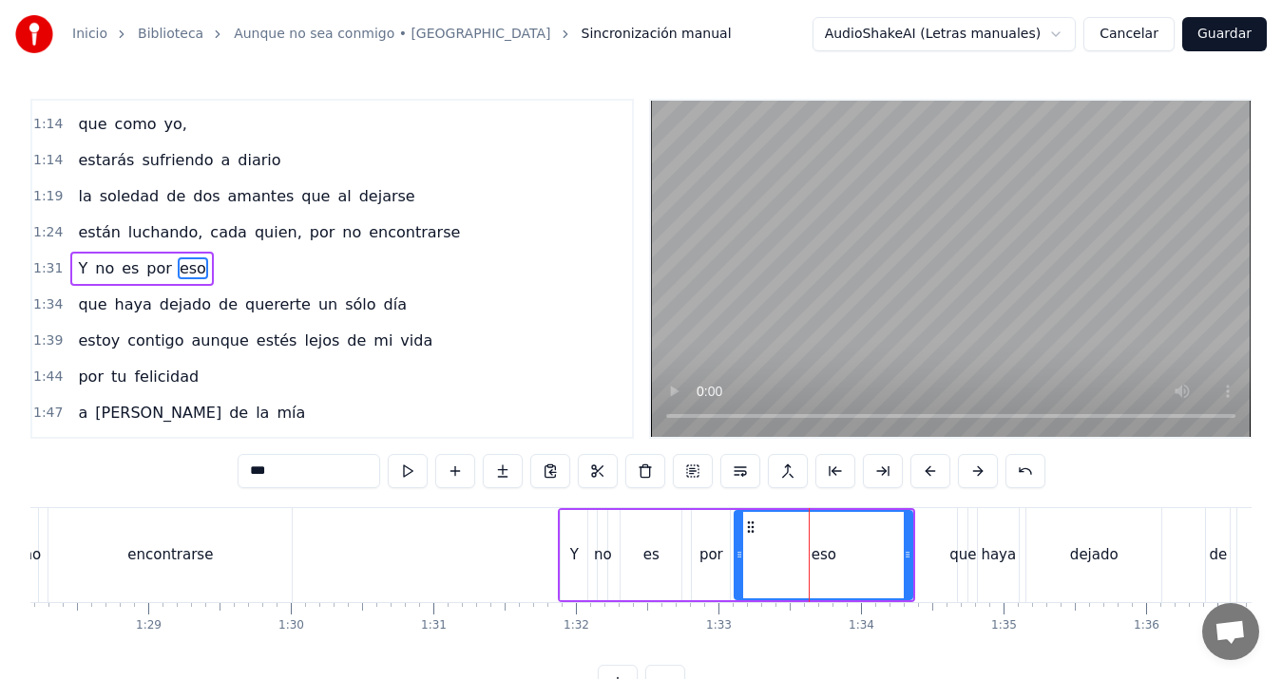
scroll to position [0, 12882]
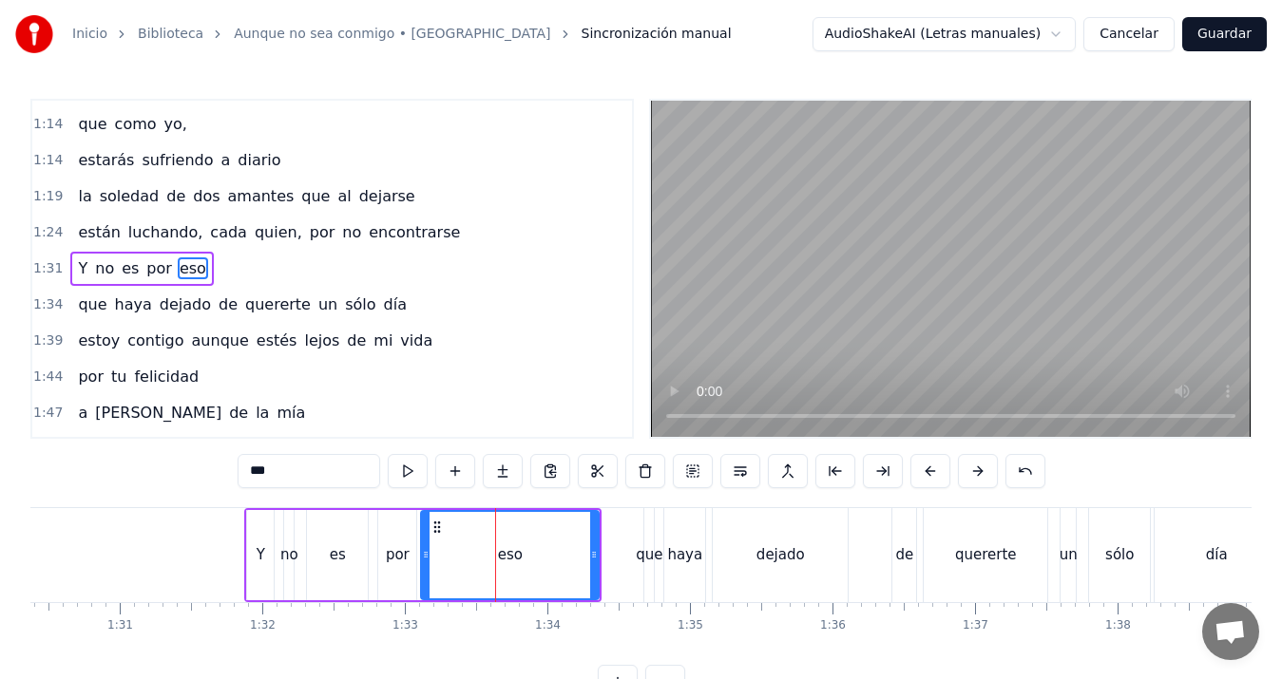
click at [905, 568] on div "de" at bounding box center [904, 555] width 24 height 94
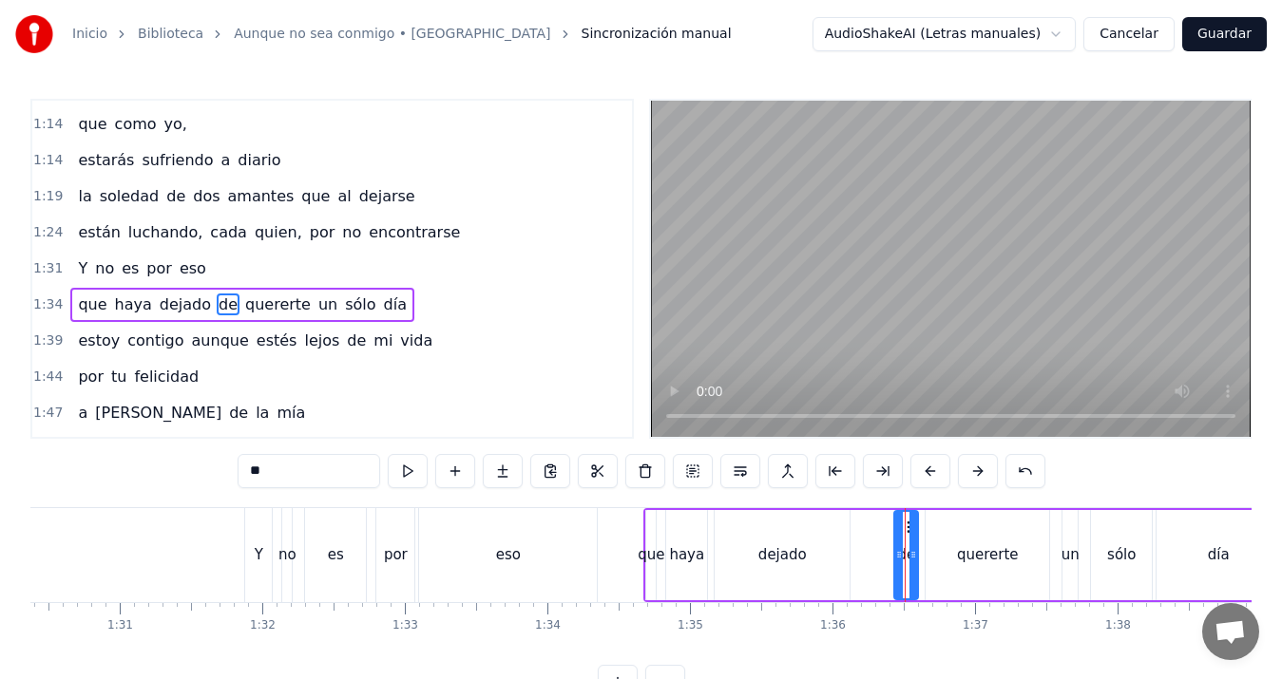
scroll to position [319, 0]
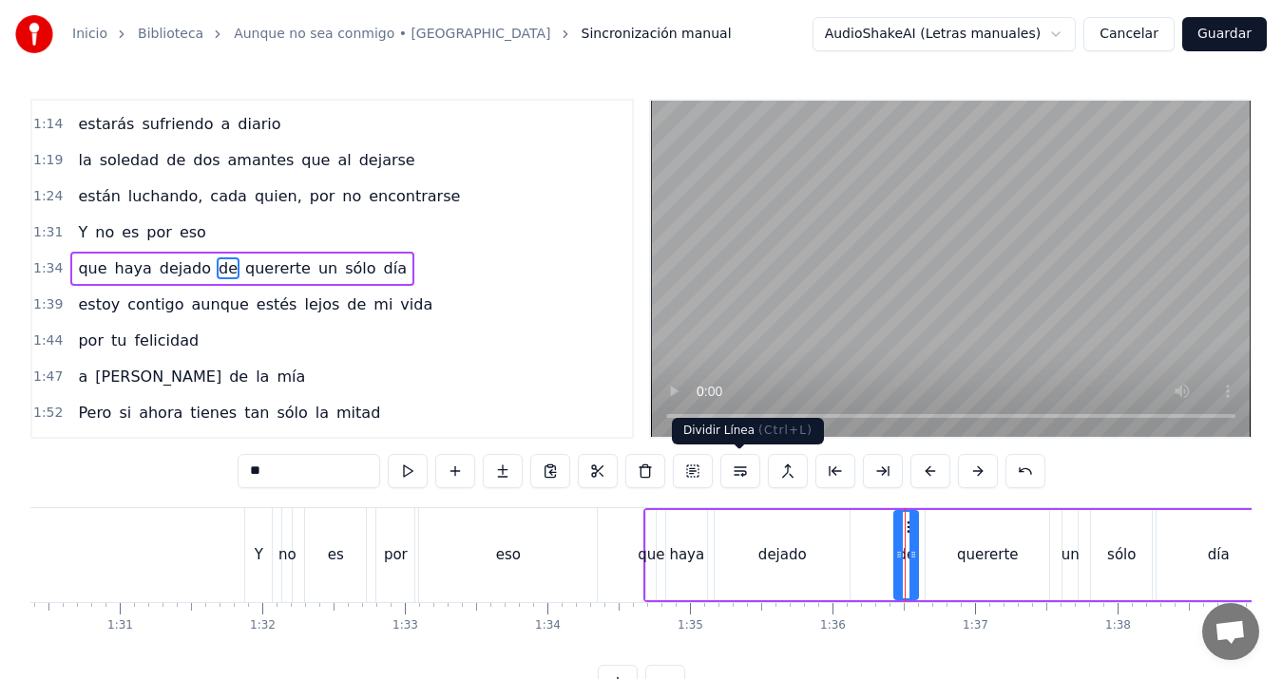
click at [737, 471] on button at bounding box center [740, 471] width 40 height 34
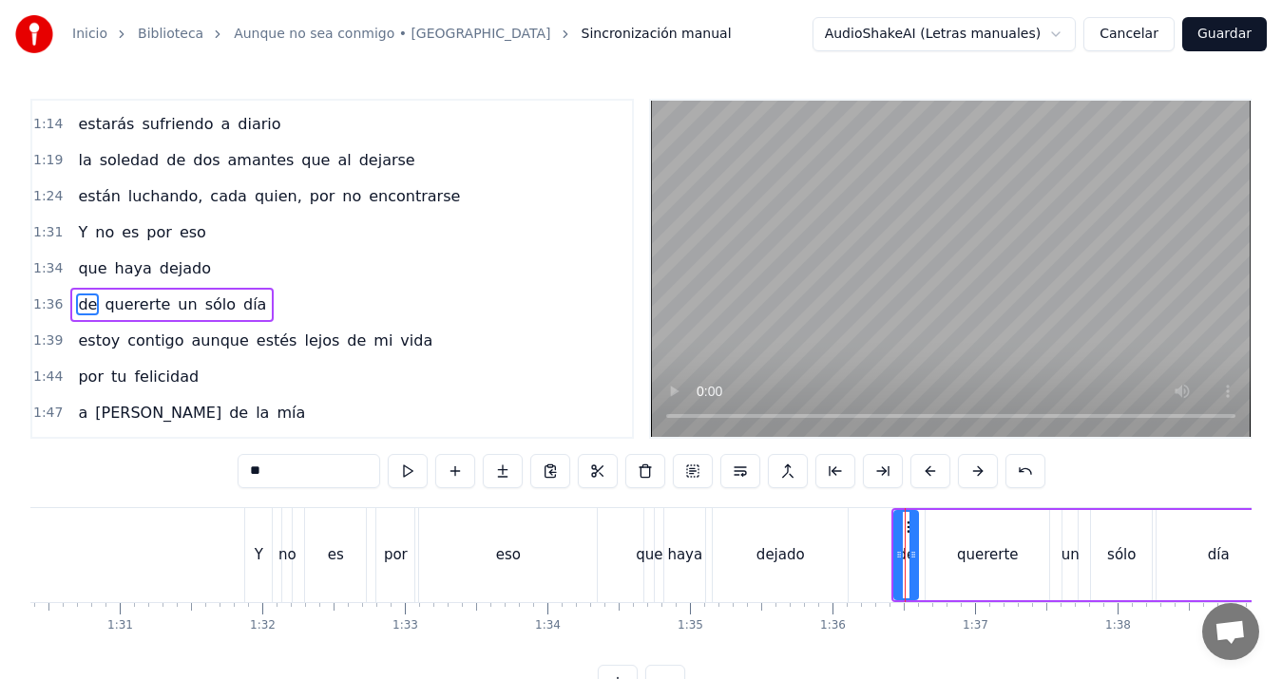
scroll to position [355, 0]
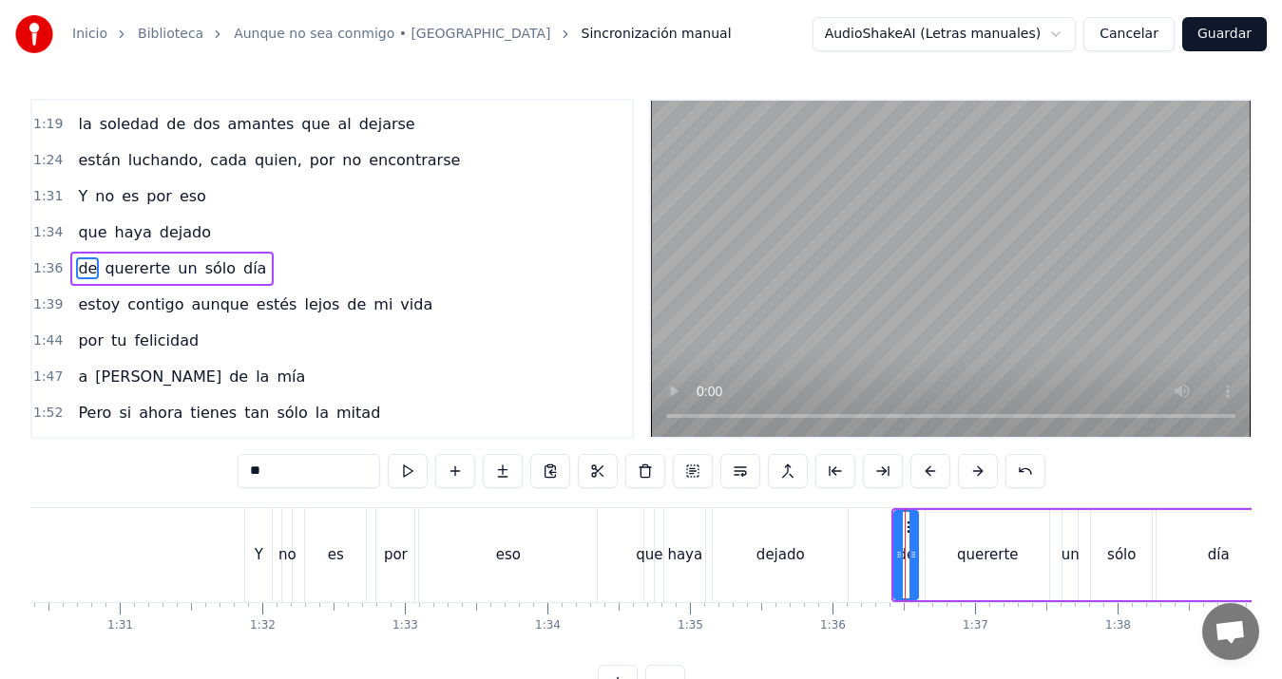
click at [657, 552] on div "que" at bounding box center [649, 556] width 27 height 22
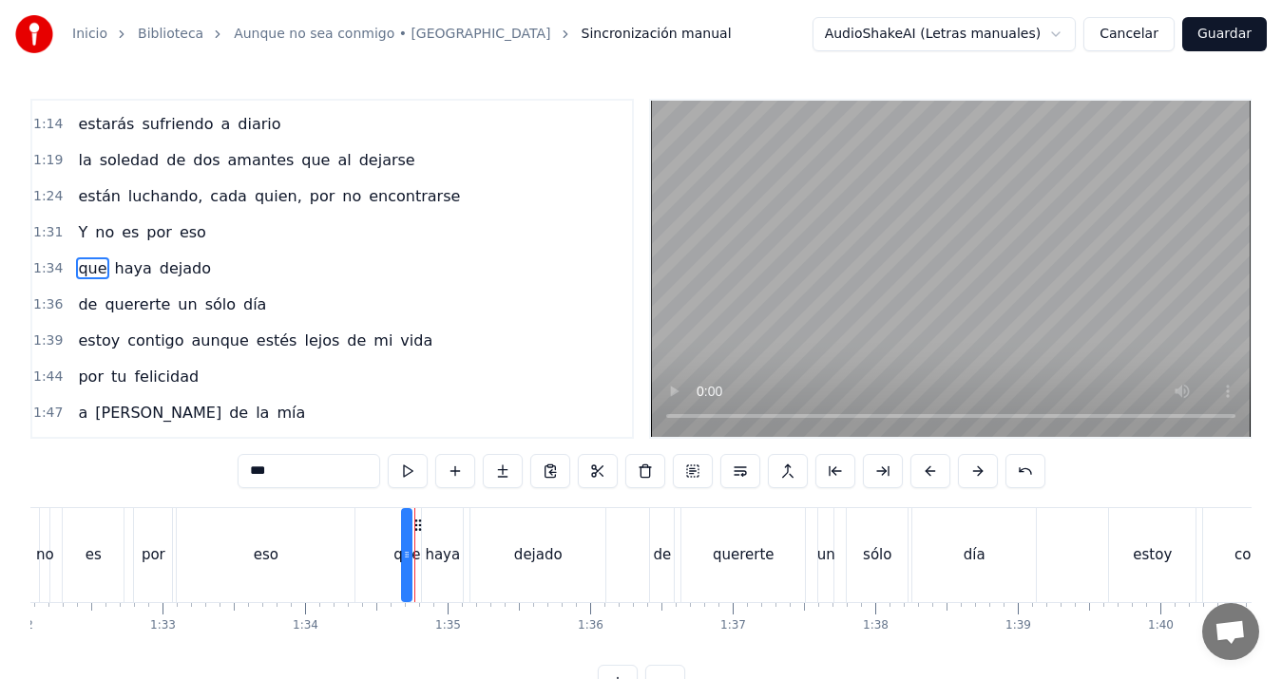
scroll to position [0, 13244]
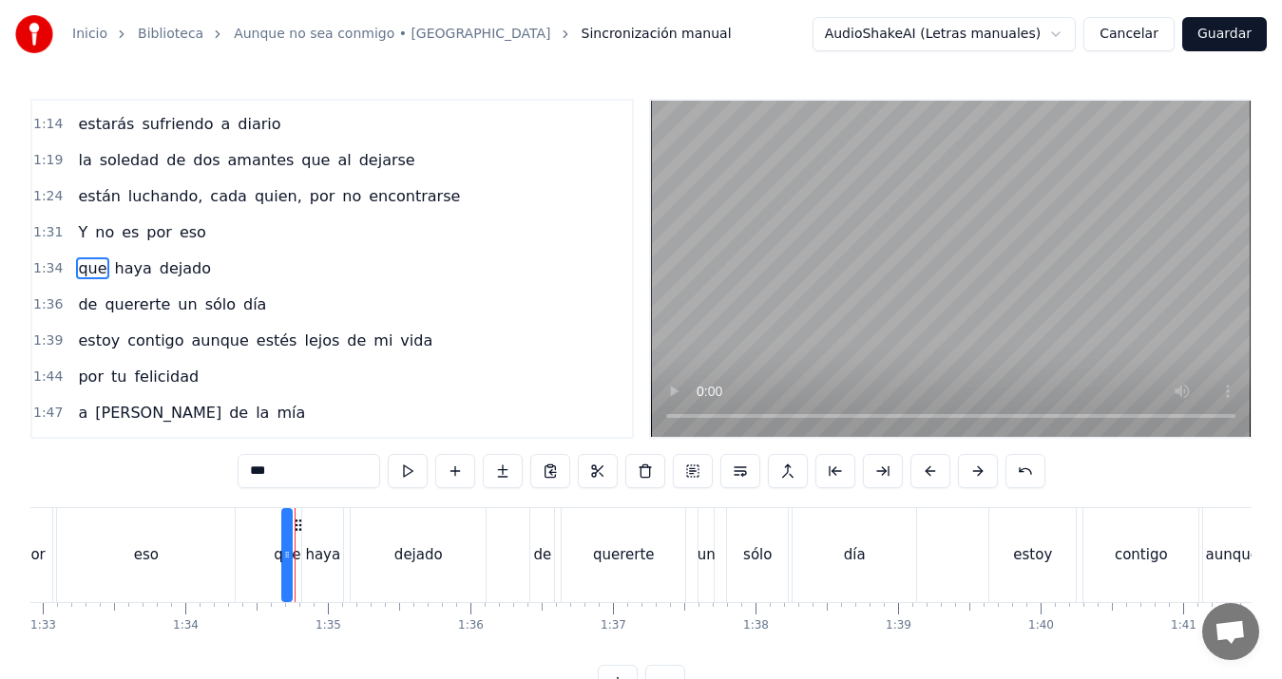
click at [1005, 550] on div "estoy" at bounding box center [1032, 555] width 86 height 94
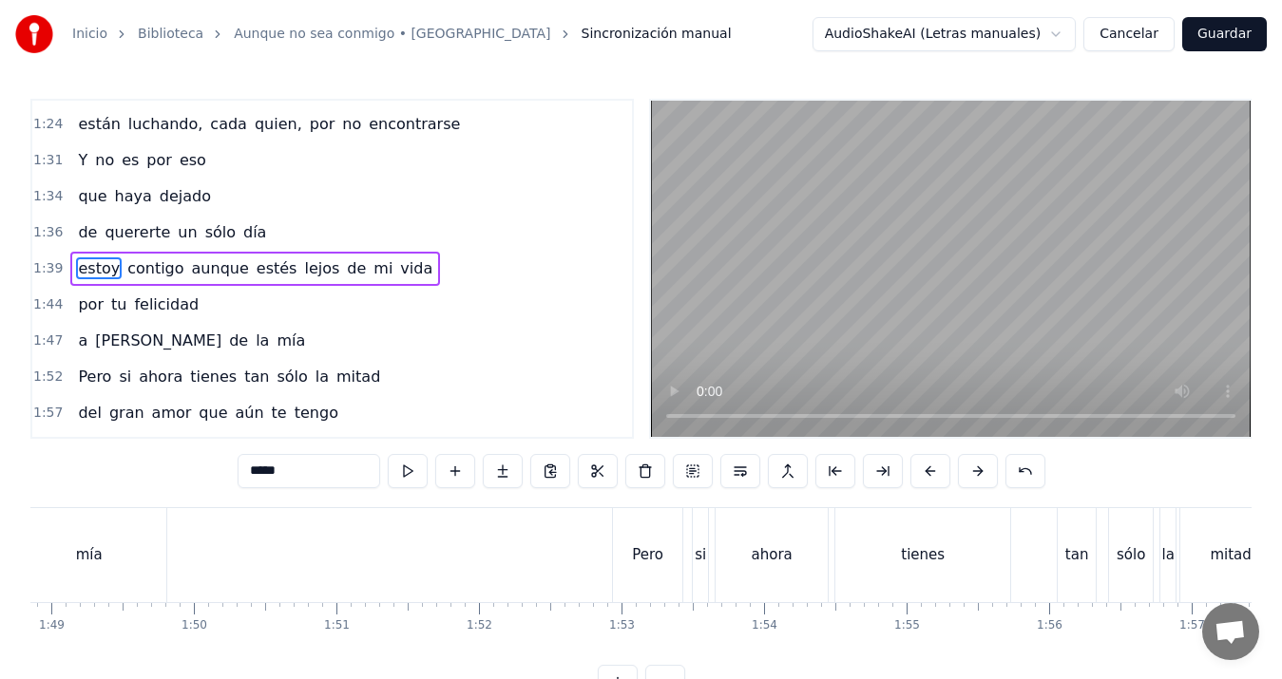
scroll to position [0, 14448]
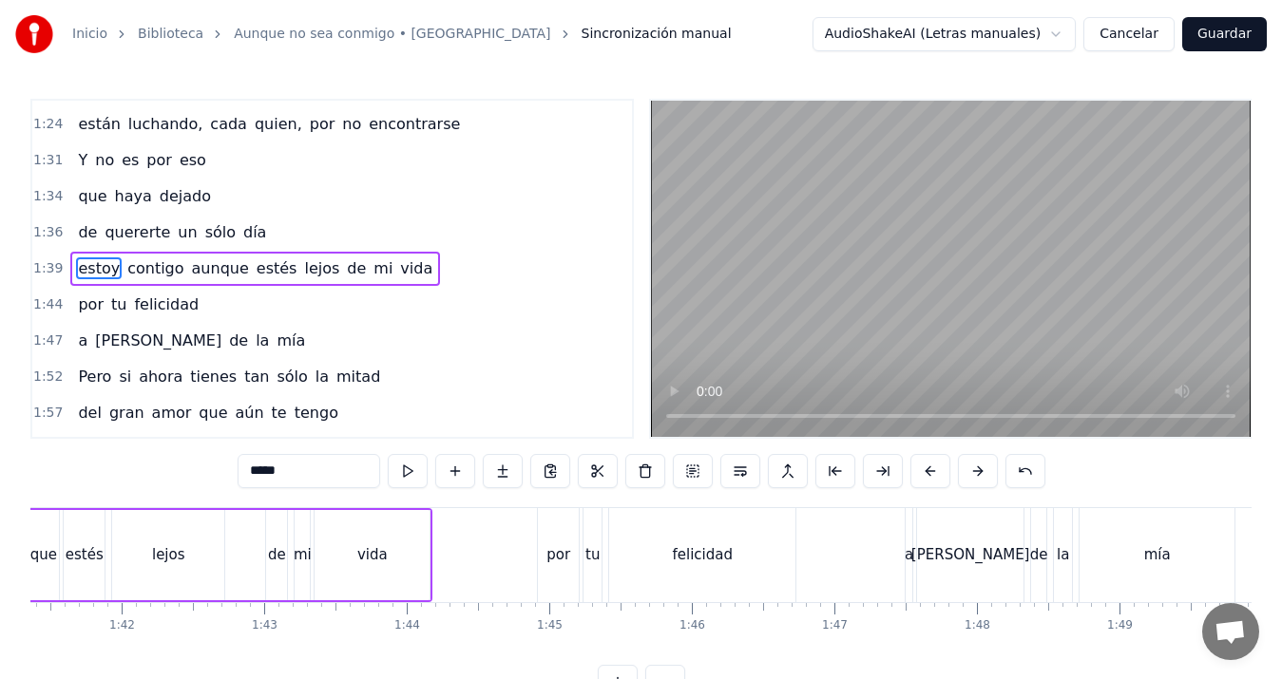
click at [569, 571] on div "por" at bounding box center [558, 555] width 41 height 94
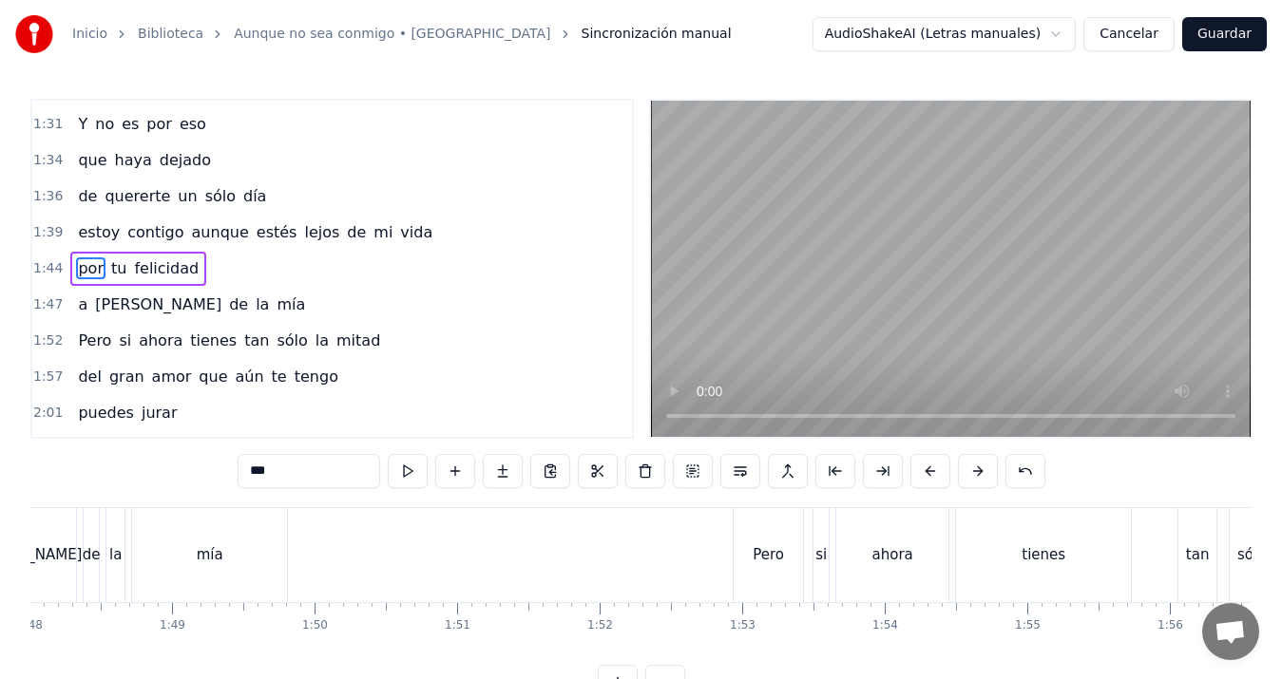
scroll to position [0, 15419]
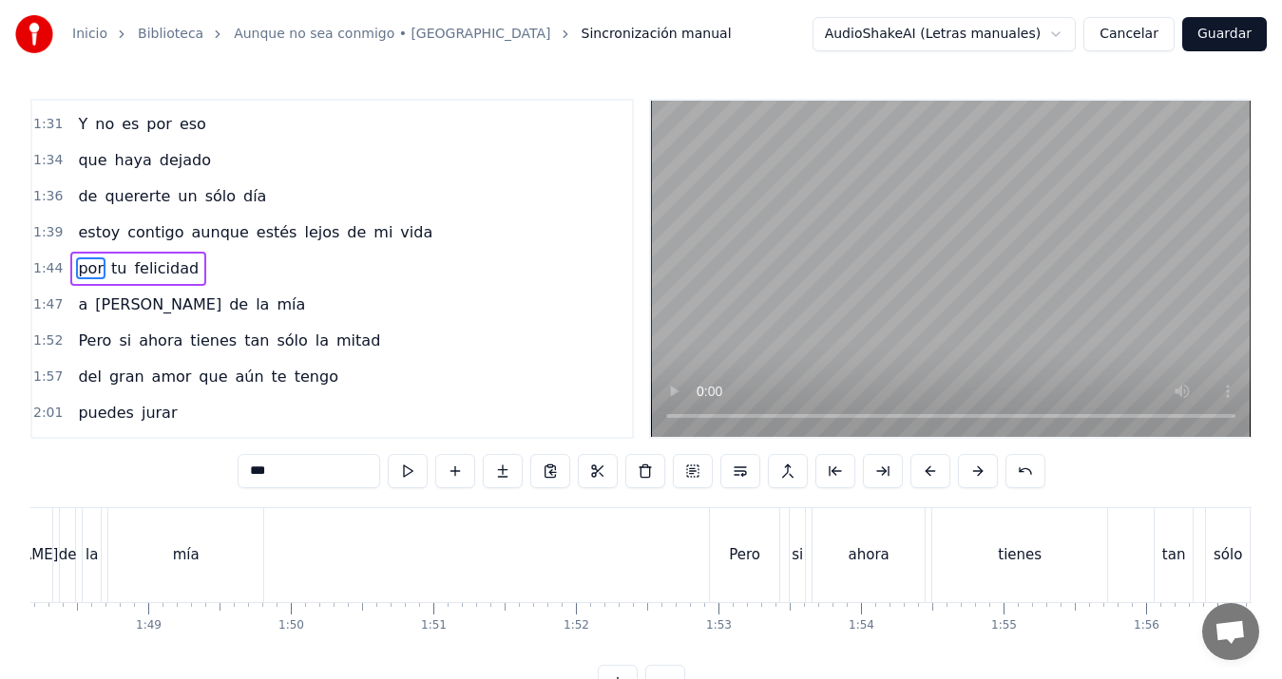
click at [739, 555] on div "Pero" at bounding box center [744, 556] width 31 height 22
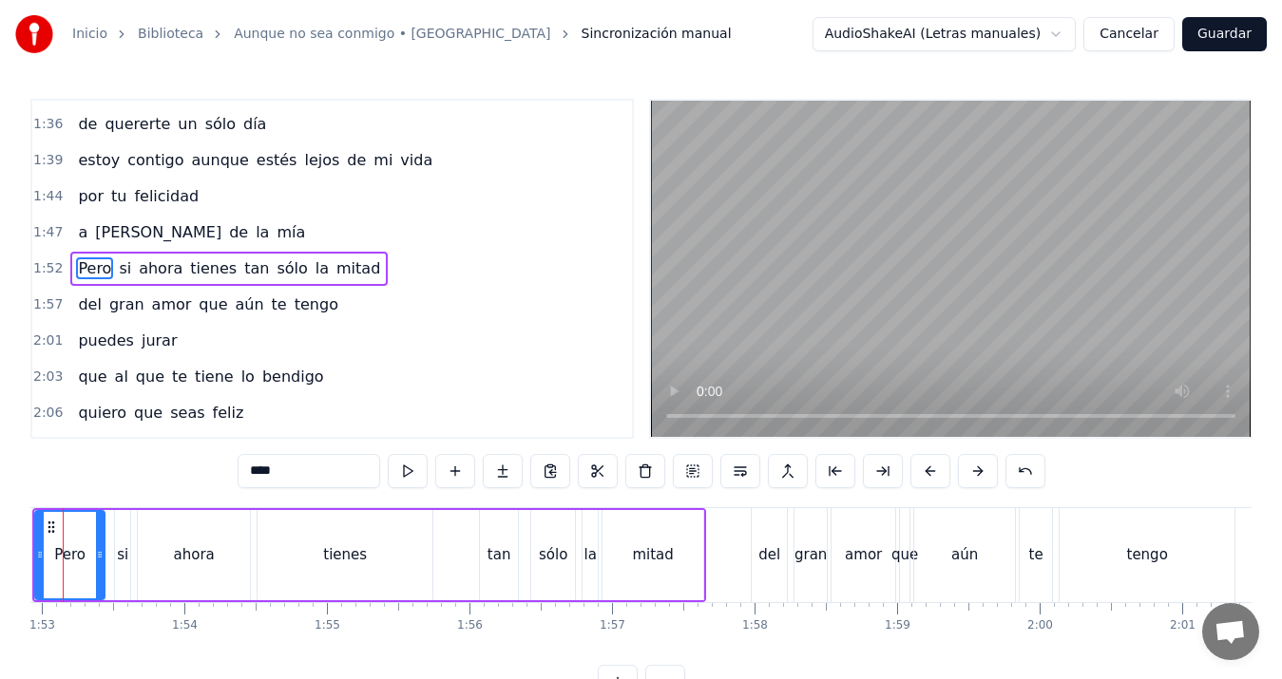
scroll to position [0, 16121]
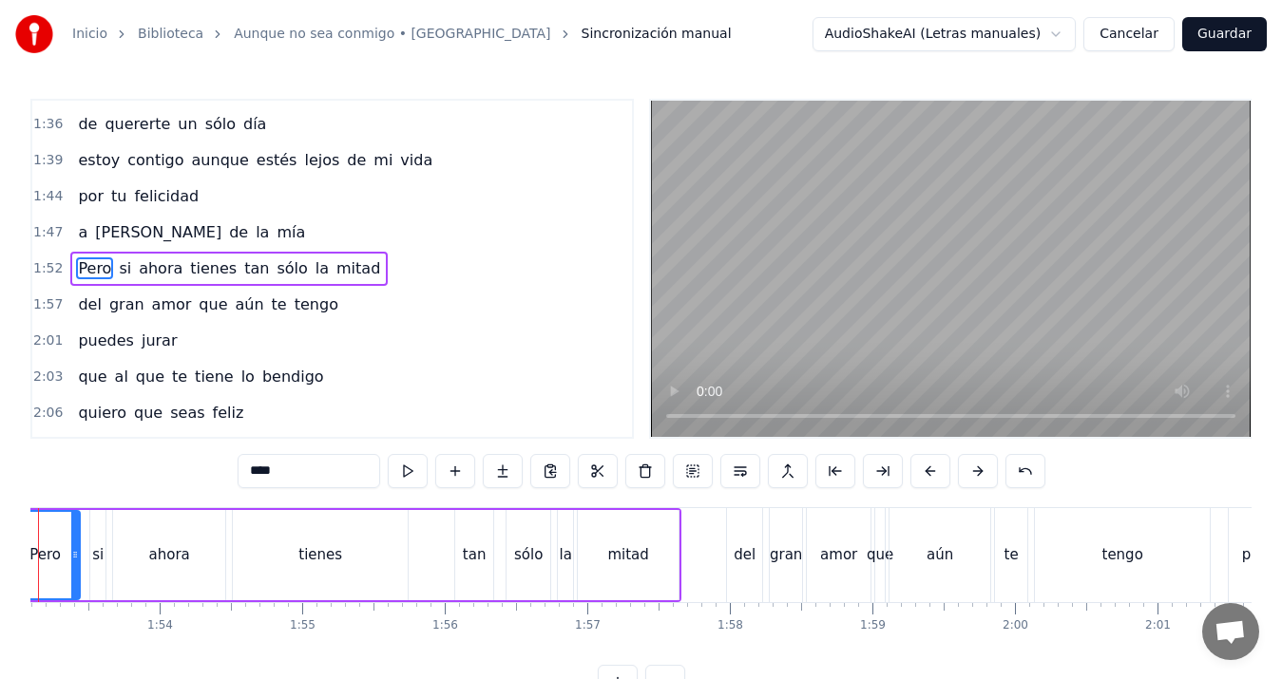
click at [1123, 566] on div "tengo" at bounding box center [1122, 555] width 175 height 94
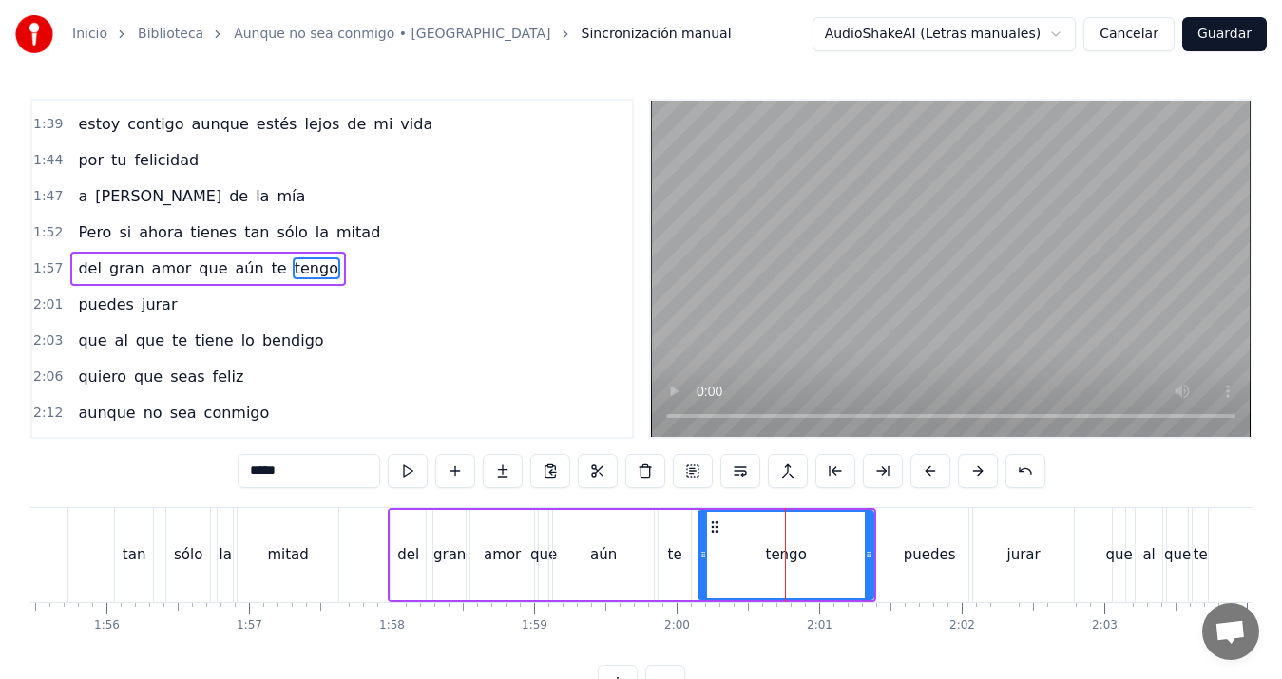
scroll to position [0, 16508]
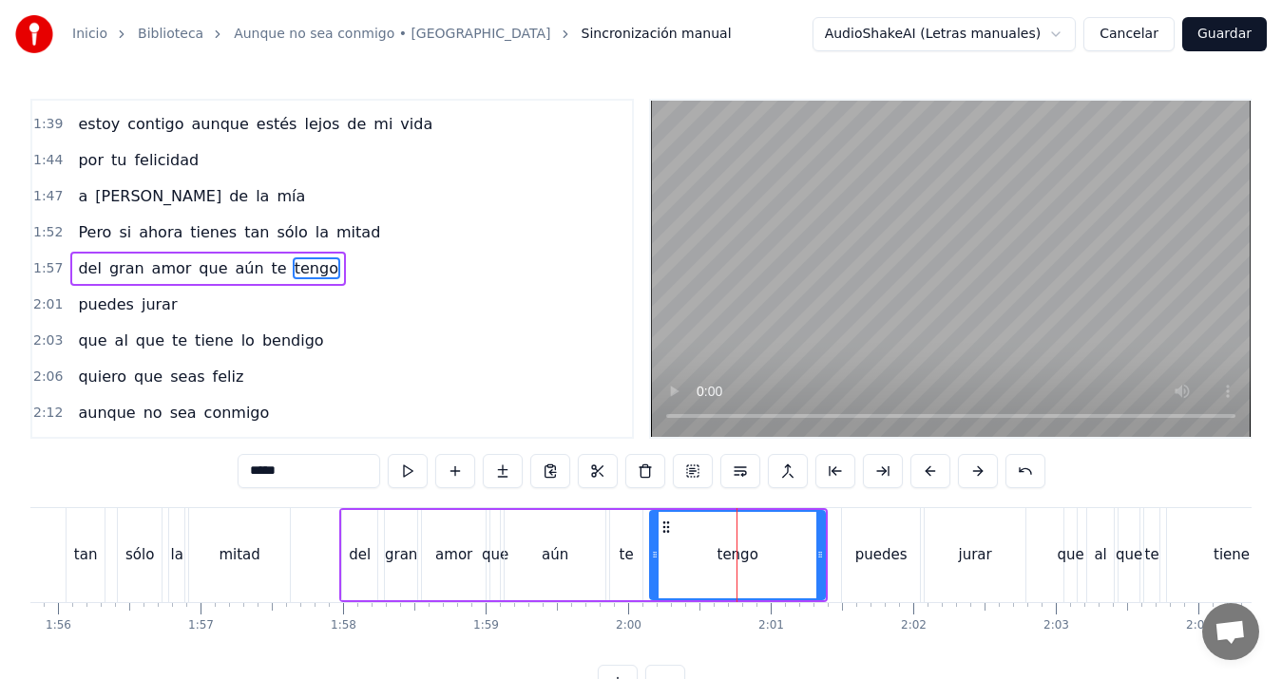
click at [887, 556] on div "puedes" at bounding box center [881, 556] width 52 height 22
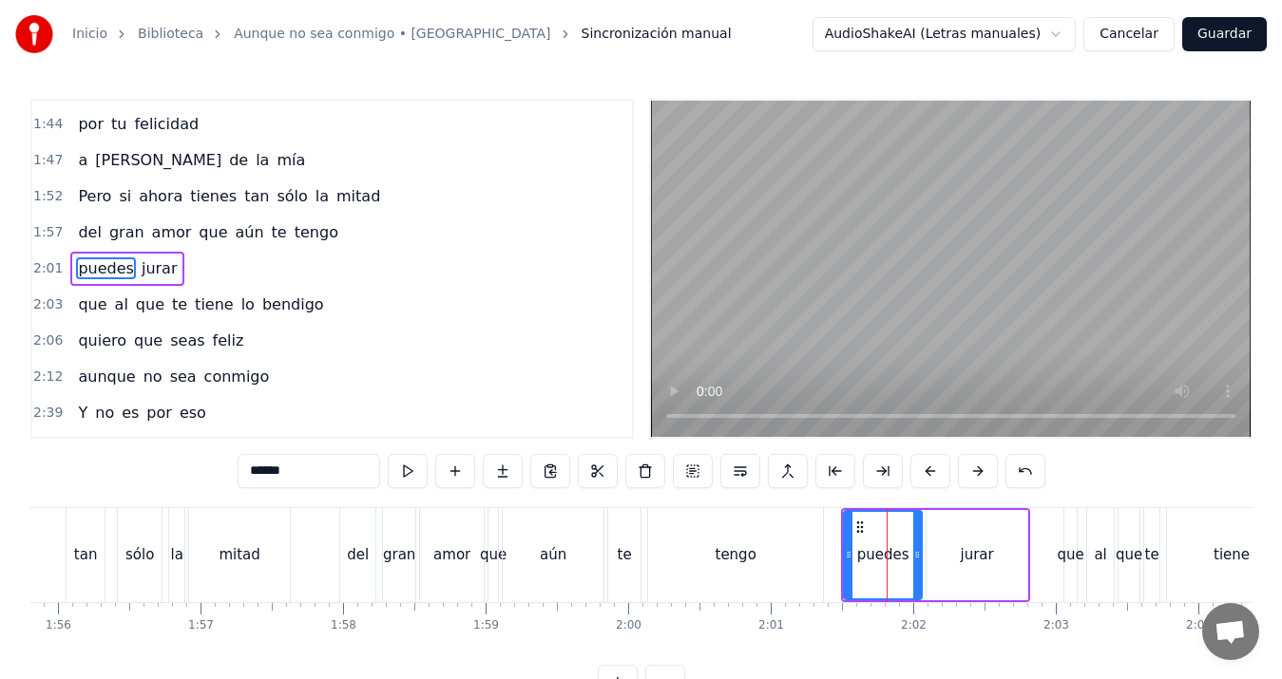
scroll to position [0, 17576]
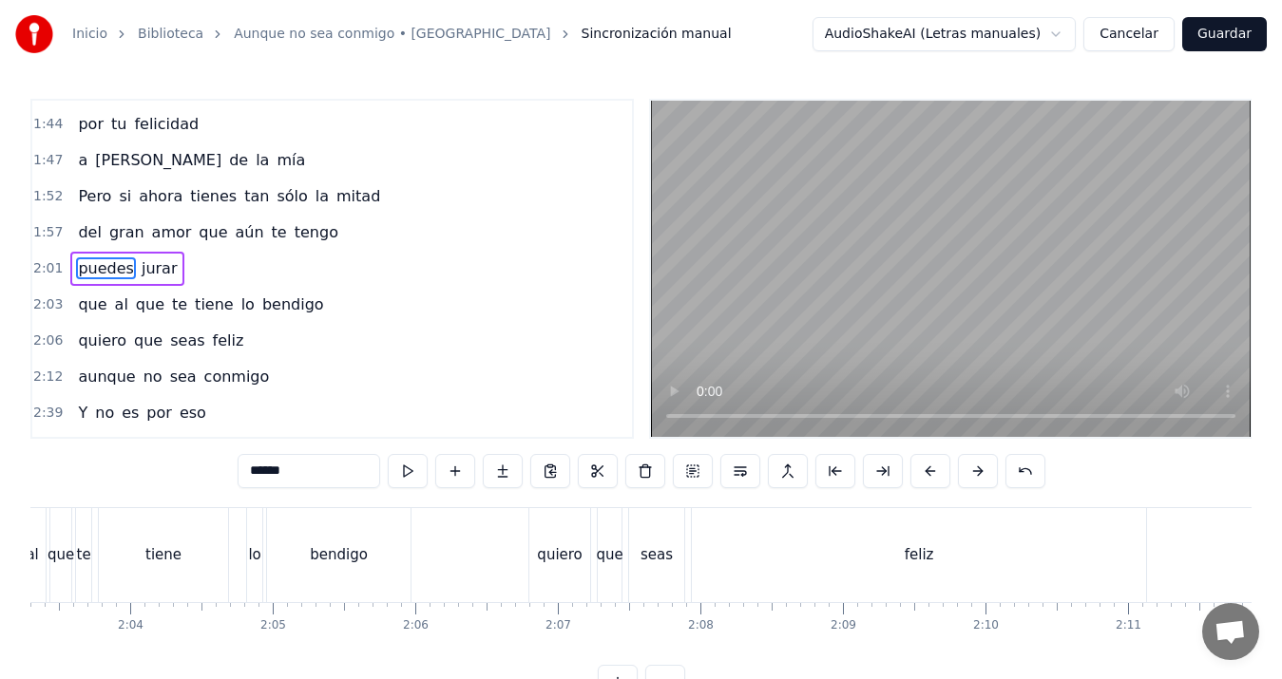
click at [905, 575] on div "feliz" at bounding box center [919, 555] width 454 height 94
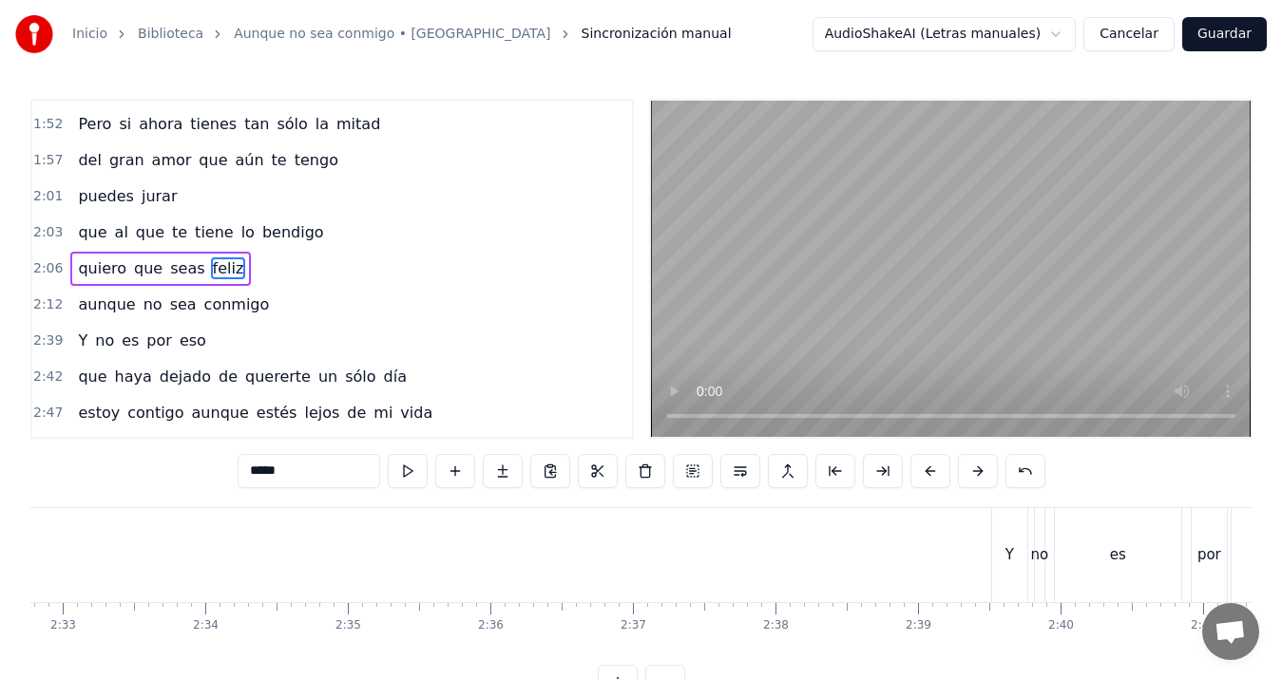
scroll to position [0, 21873]
click at [913, 564] on div "Y" at bounding box center [913, 556] width 9 height 22
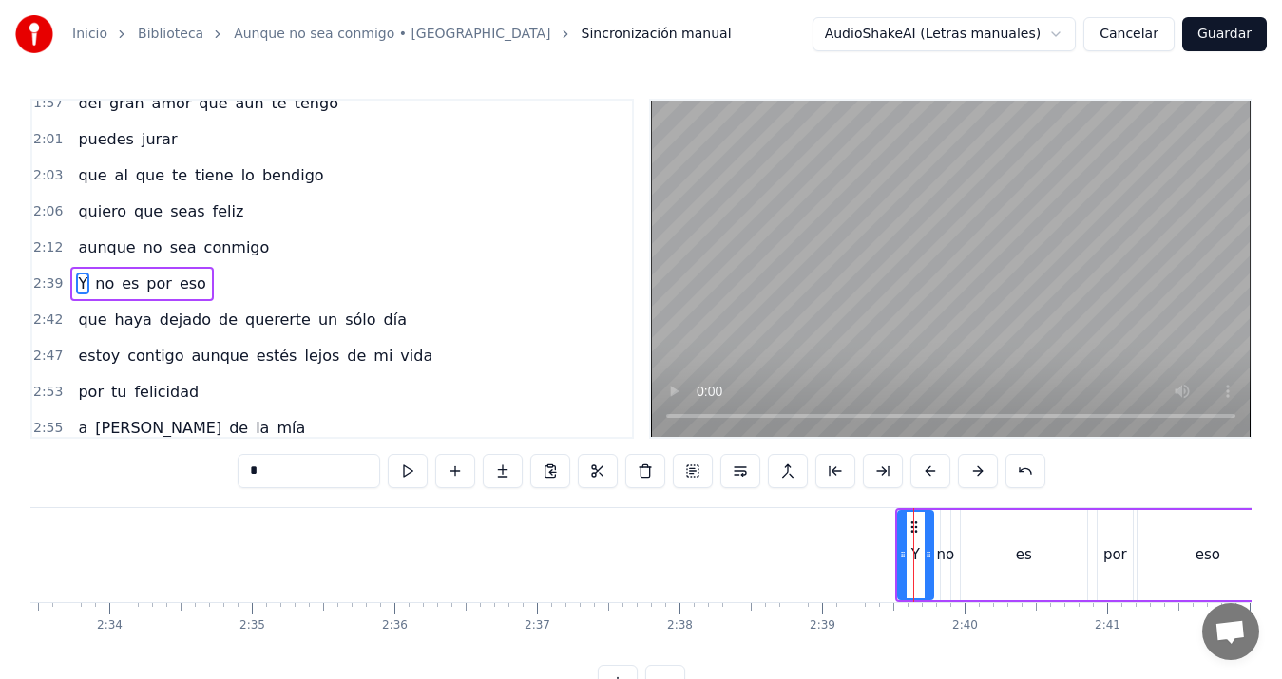
scroll to position [717, 0]
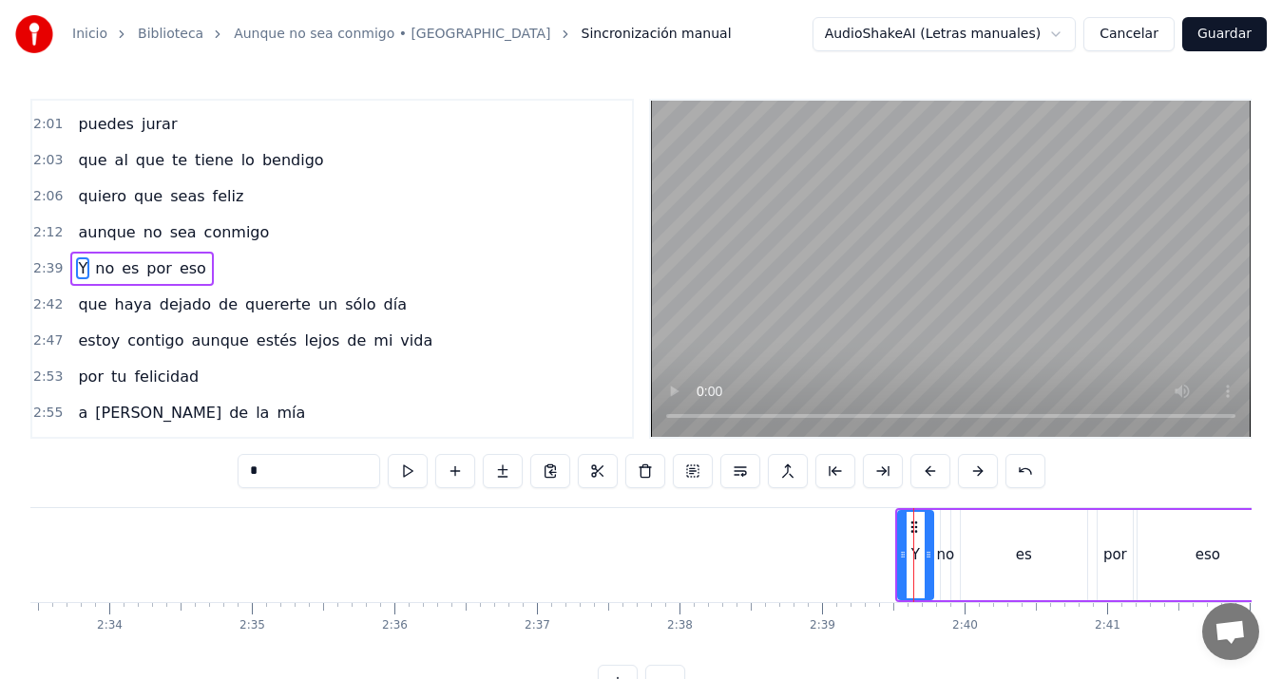
click at [1223, 564] on div "eso" at bounding box center [1208, 555] width 141 height 90
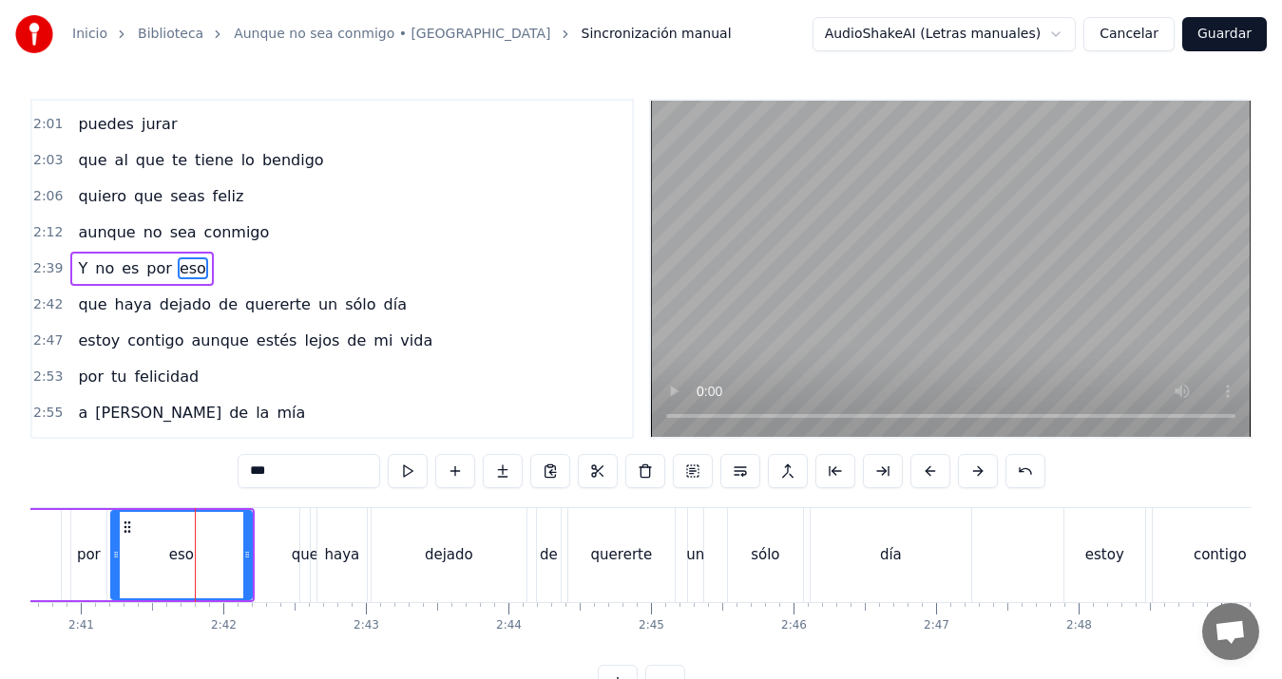
scroll to position [0, 22969]
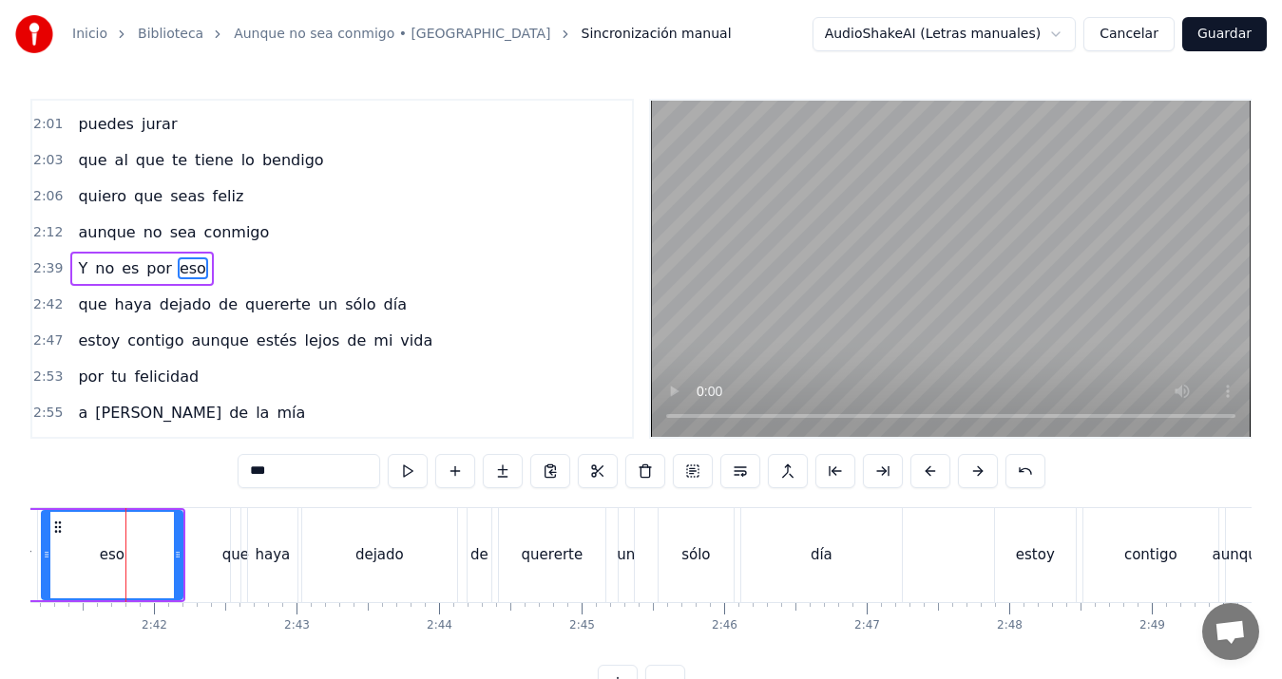
click at [480, 559] on div "de" at bounding box center [479, 556] width 18 height 22
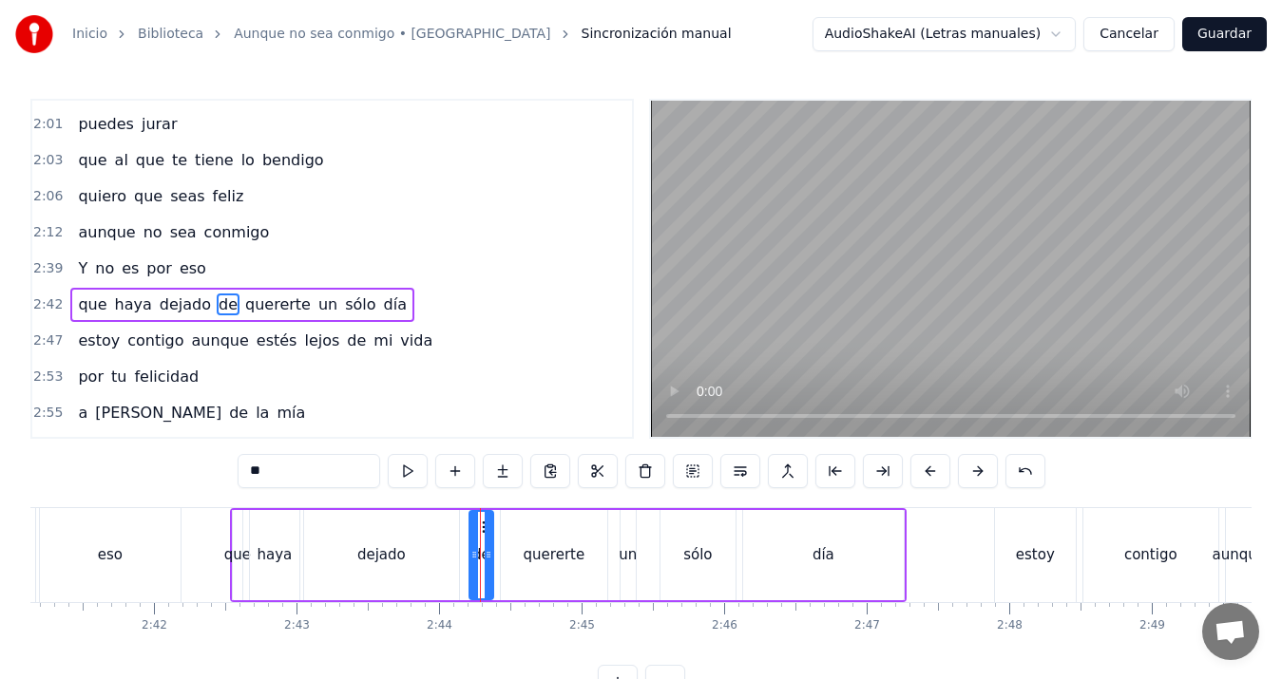
scroll to position [753, 0]
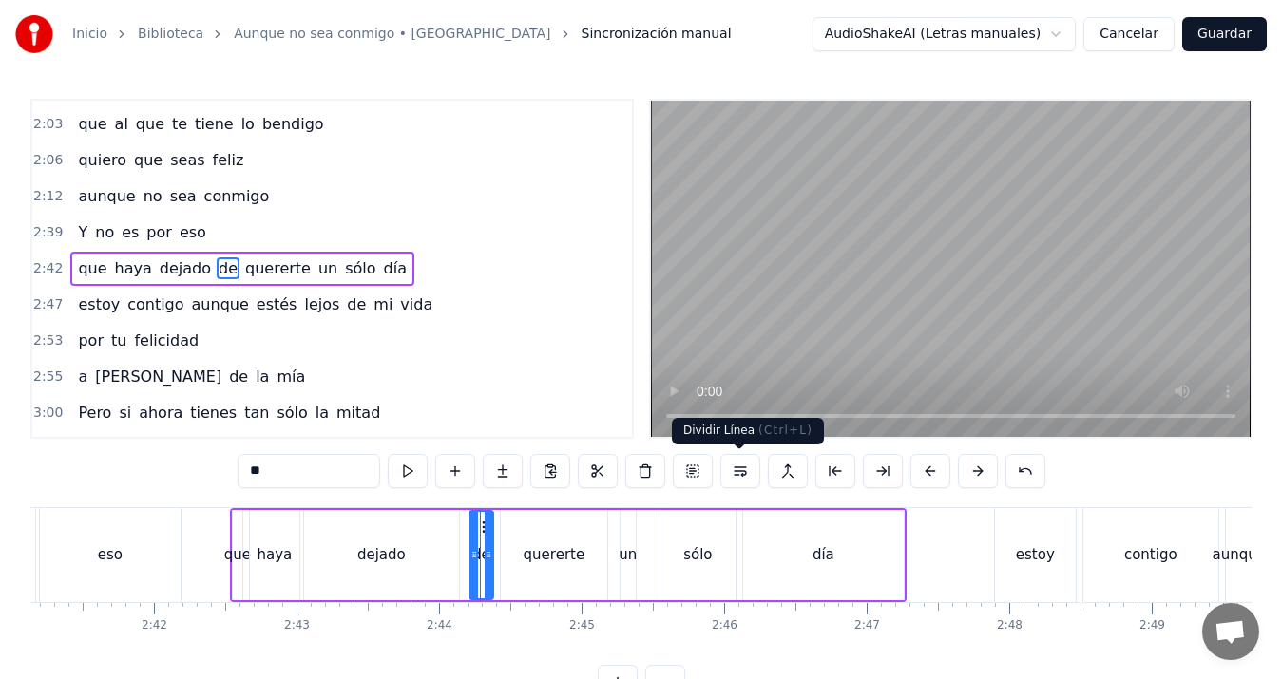
click at [737, 473] on button at bounding box center [740, 471] width 40 height 34
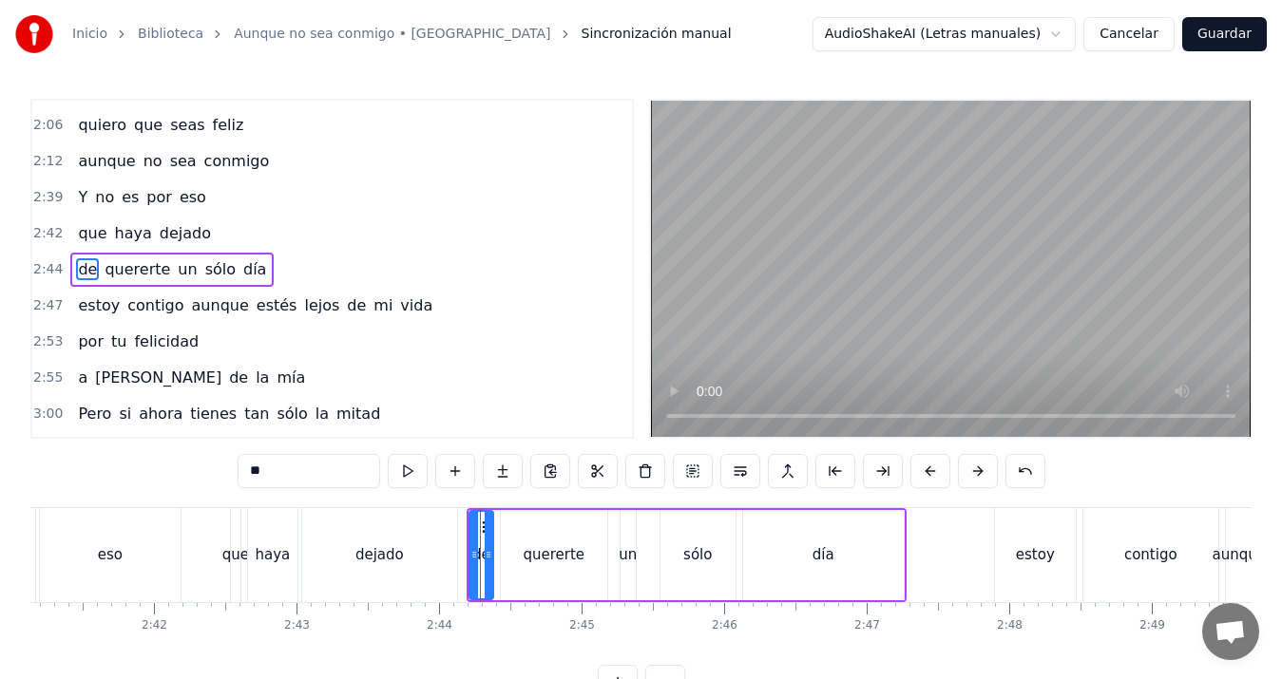
scroll to position [789, 0]
click at [398, 560] on div "dejado" at bounding box center [379, 556] width 48 height 22
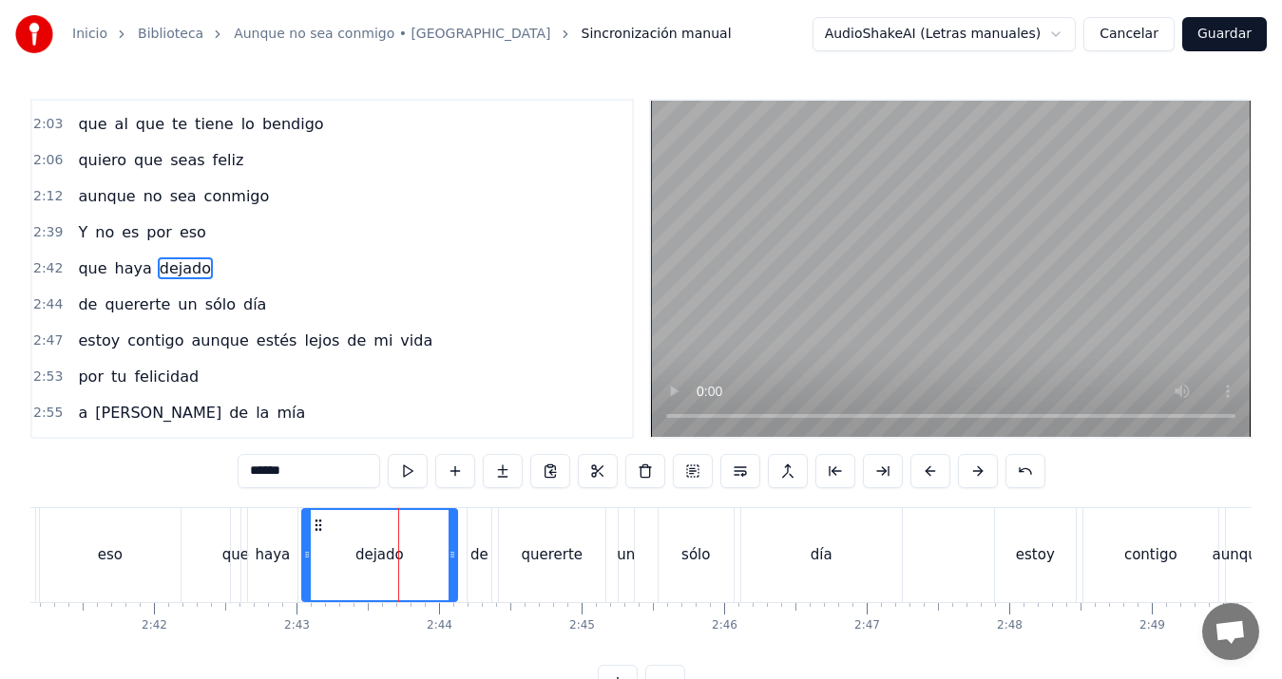
click at [546, 550] on div "quererte" at bounding box center [552, 556] width 62 height 22
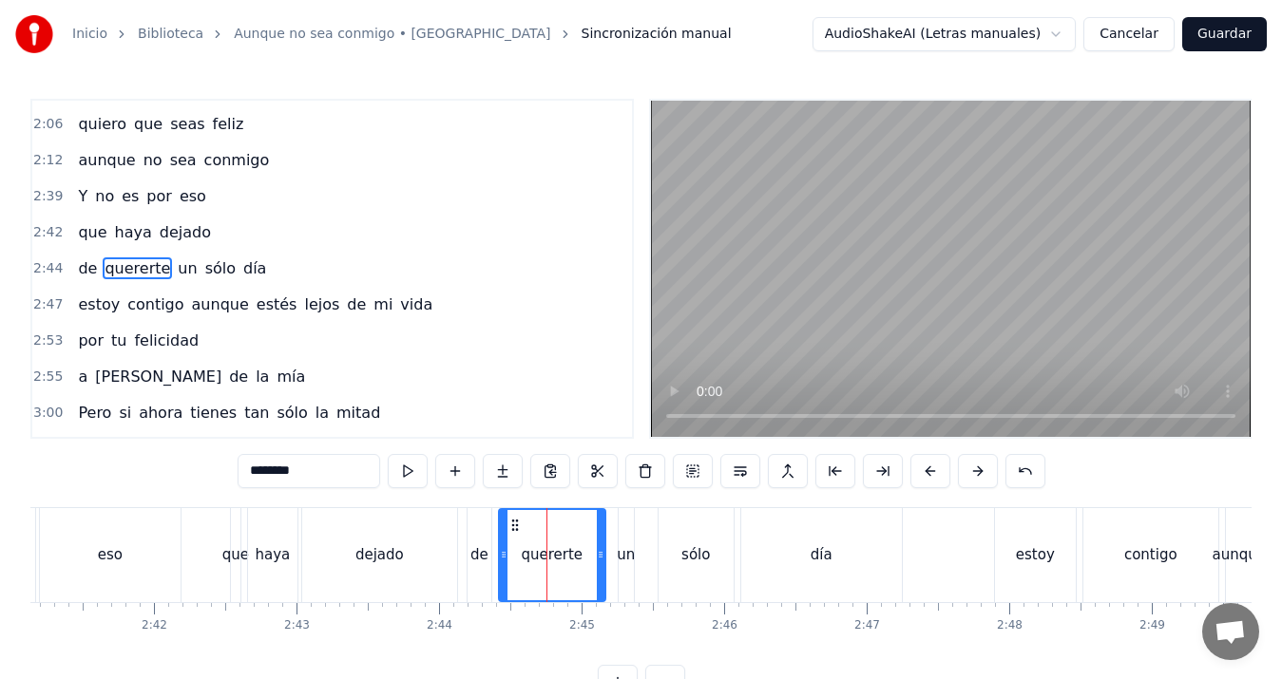
click at [1038, 556] on div "estoy" at bounding box center [1035, 556] width 39 height 22
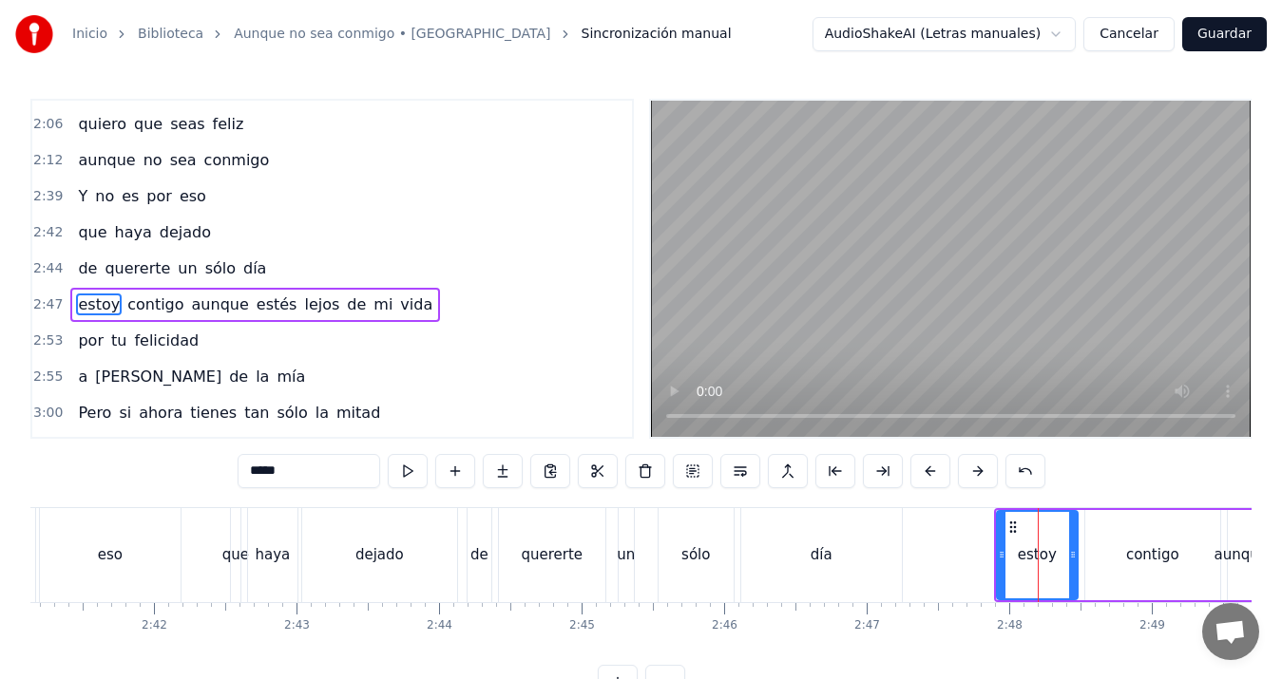
scroll to position [825, 0]
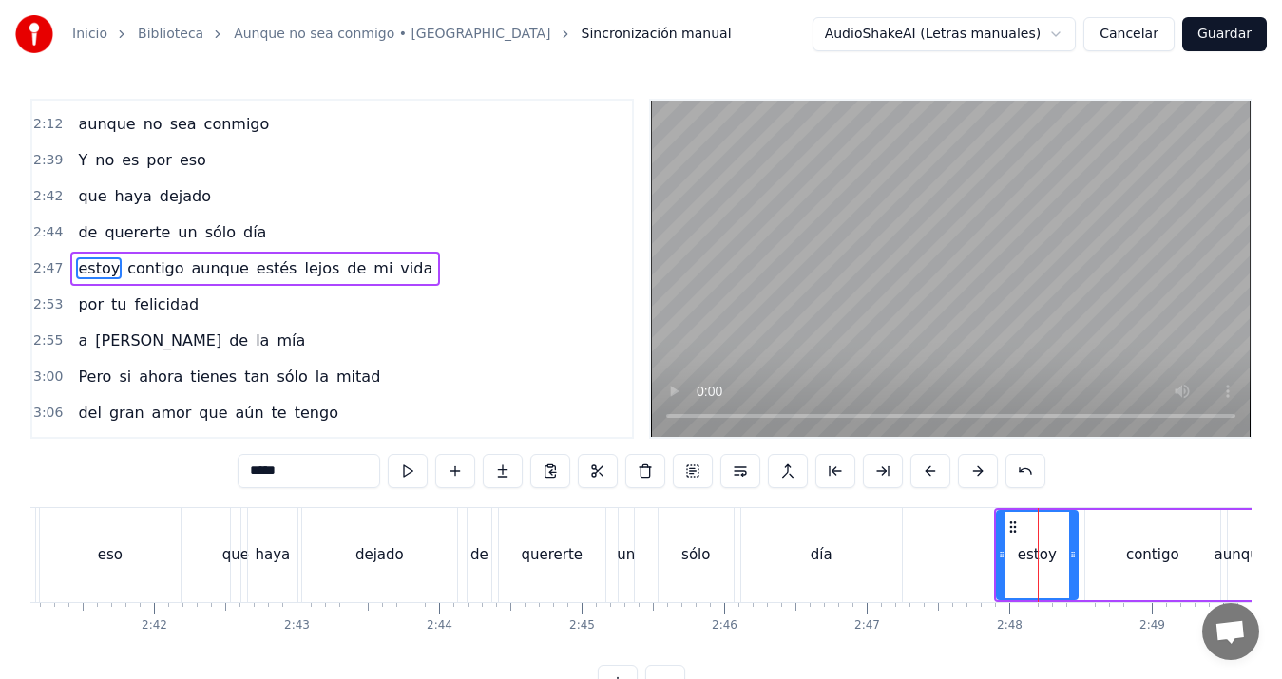
click at [1151, 551] on div "contigo" at bounding box center [1152, 556] width 53 height 22
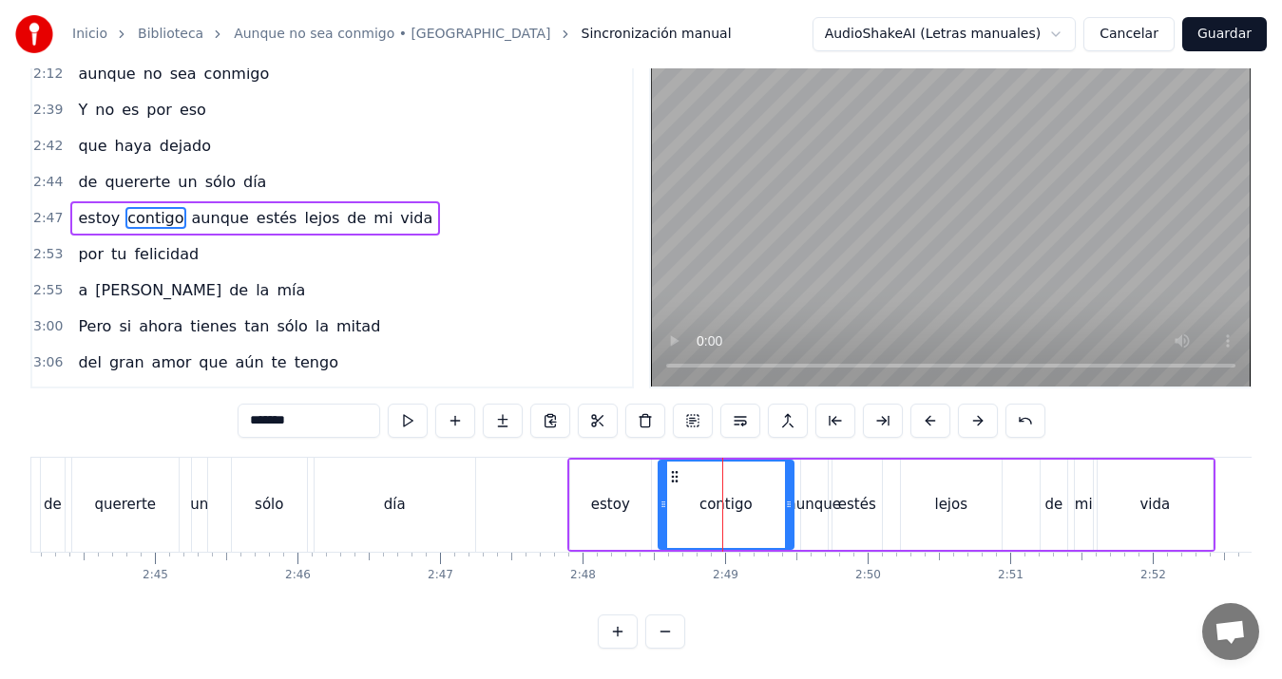
scroll to position [0, 23565]
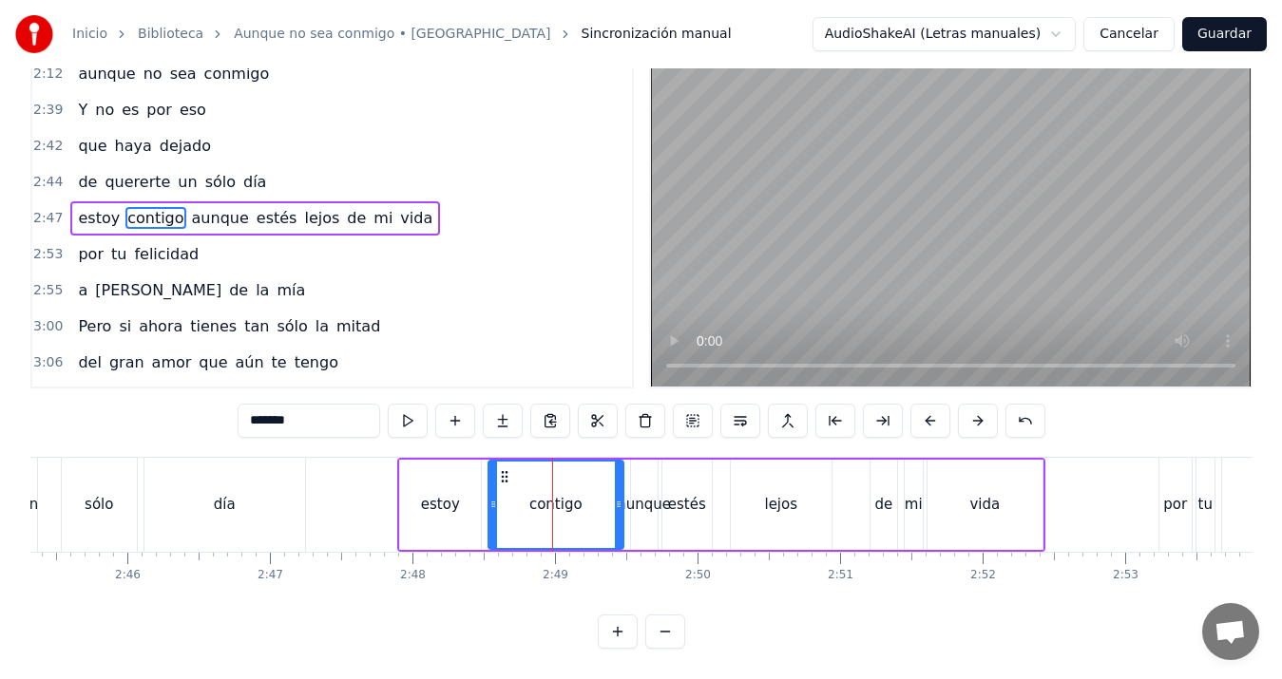
click at [1018, 504] on div "vida" at bounding box center [984, 505] width 115 height 90
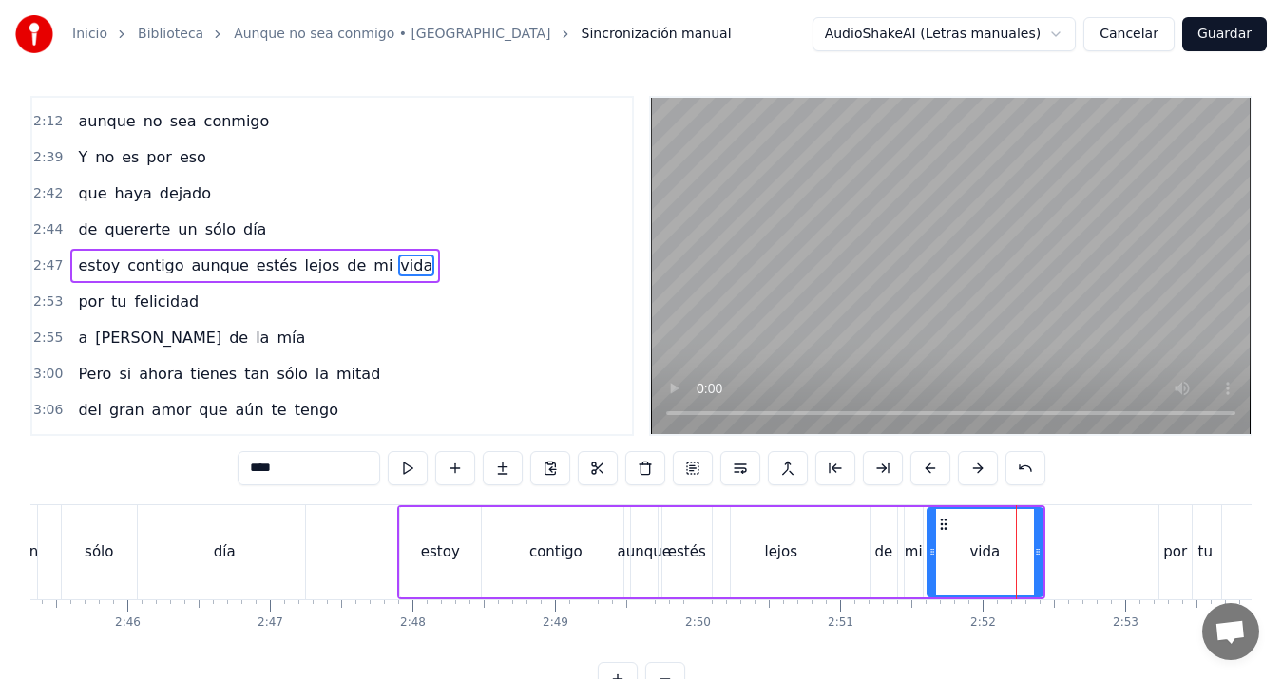
scroll to position [0, 0]
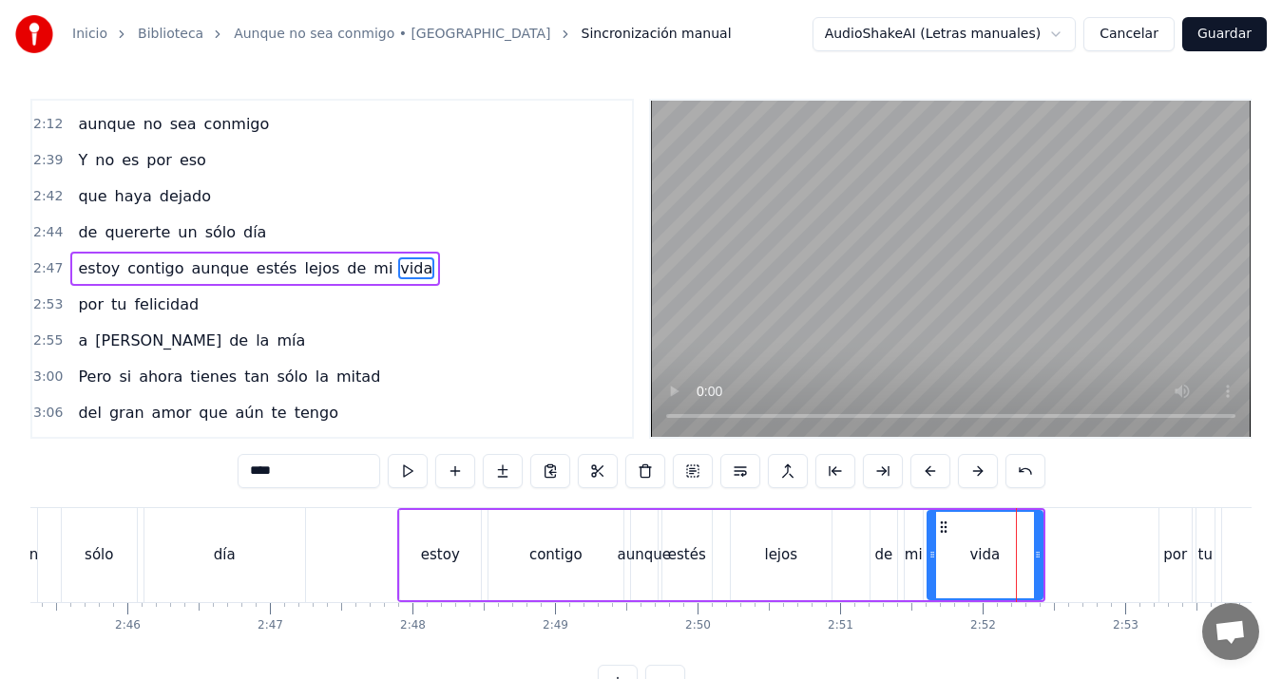
click at [1165, 526] on div "por" at bounding box center [1175, 555] width 32 height 94
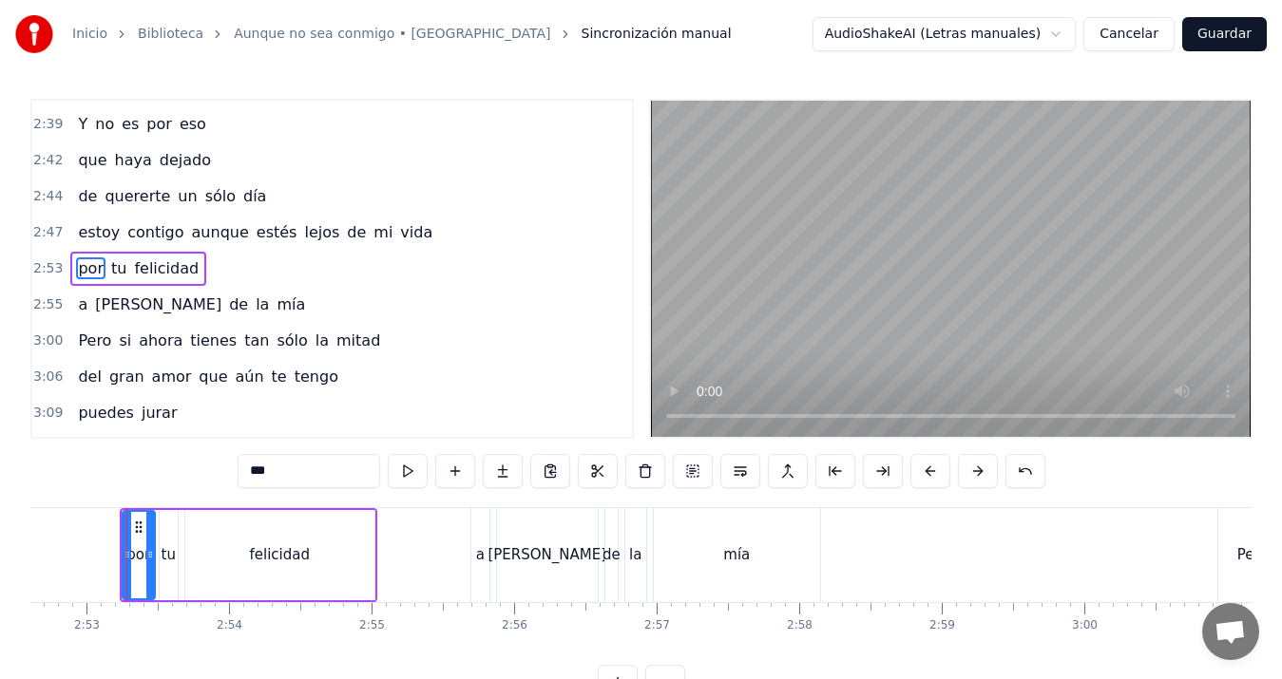
scroll to position [0, 24605]
click at [488, 548] on div "a" at bounding box center [479, 555] width 20 height 94
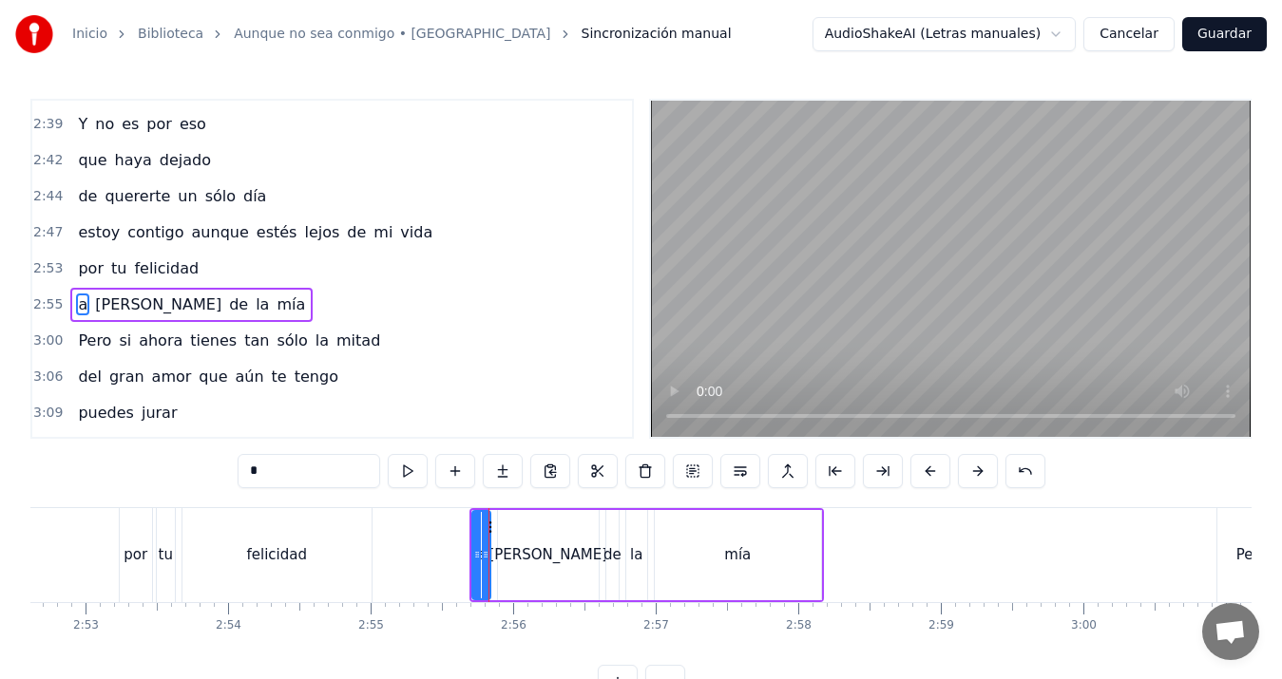
scroll to position [897, 0]
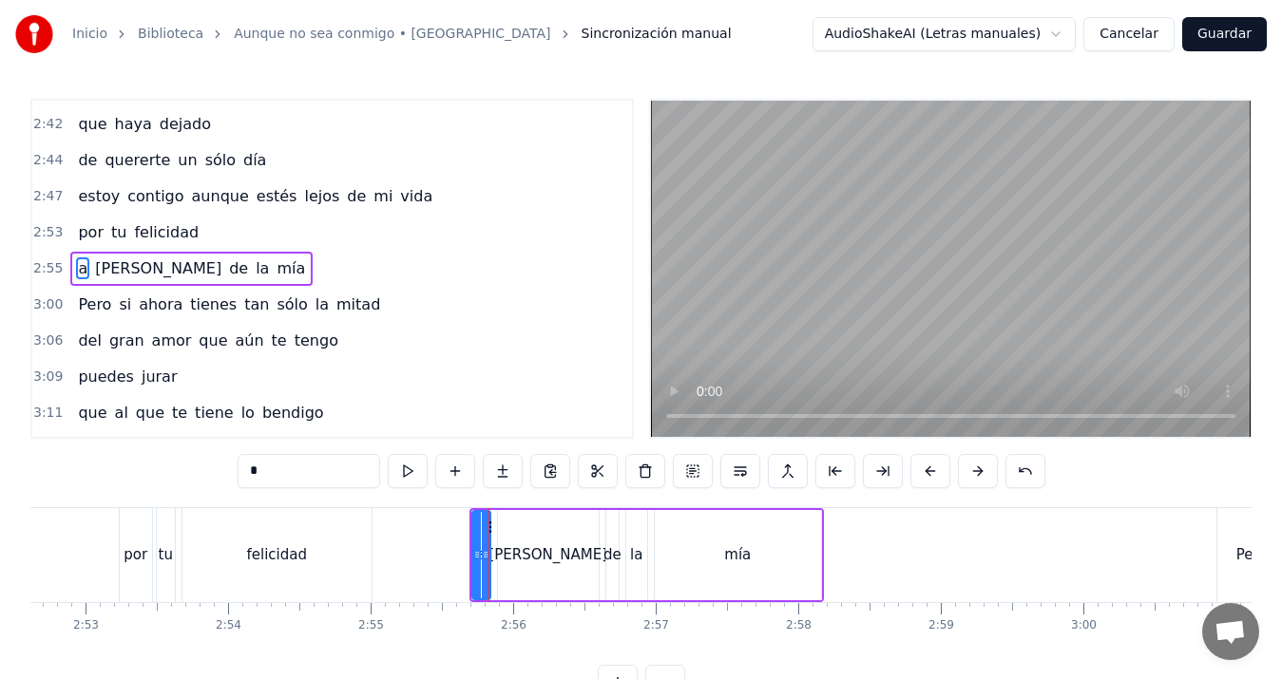
click at [1231, 547] on div "Pero" at bounding box center [1251, 555] width 69 height 94
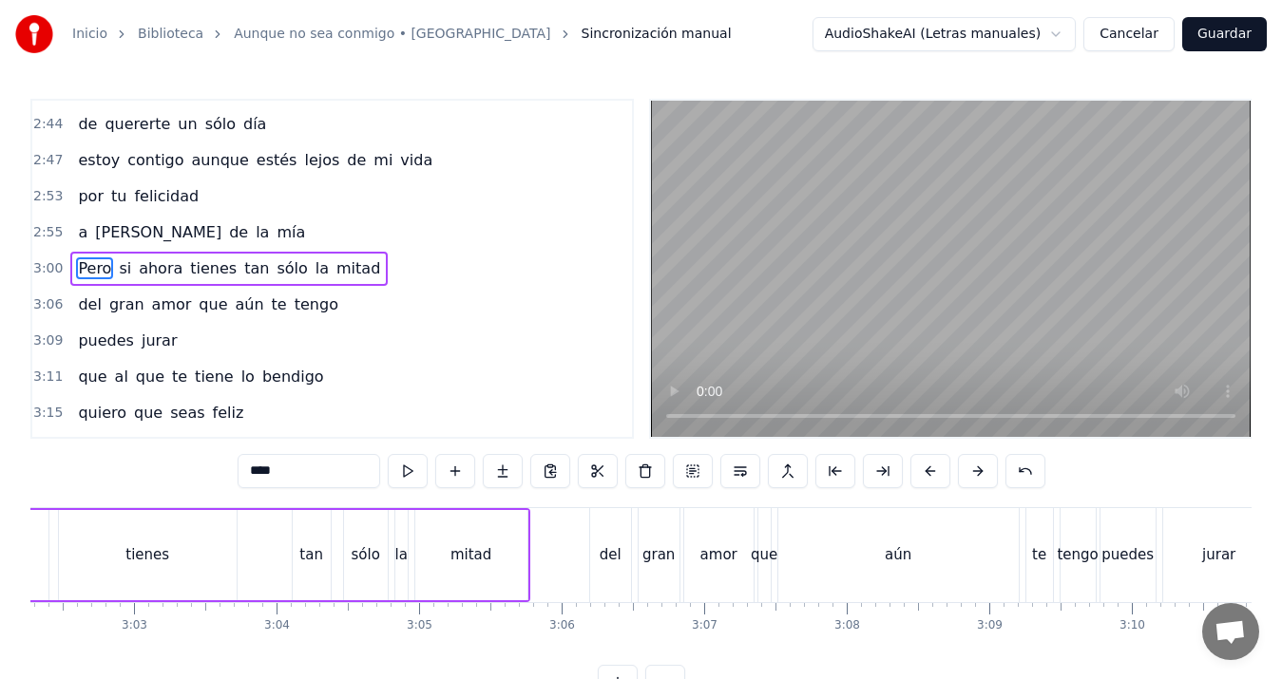
scroll to position [0, 26006]
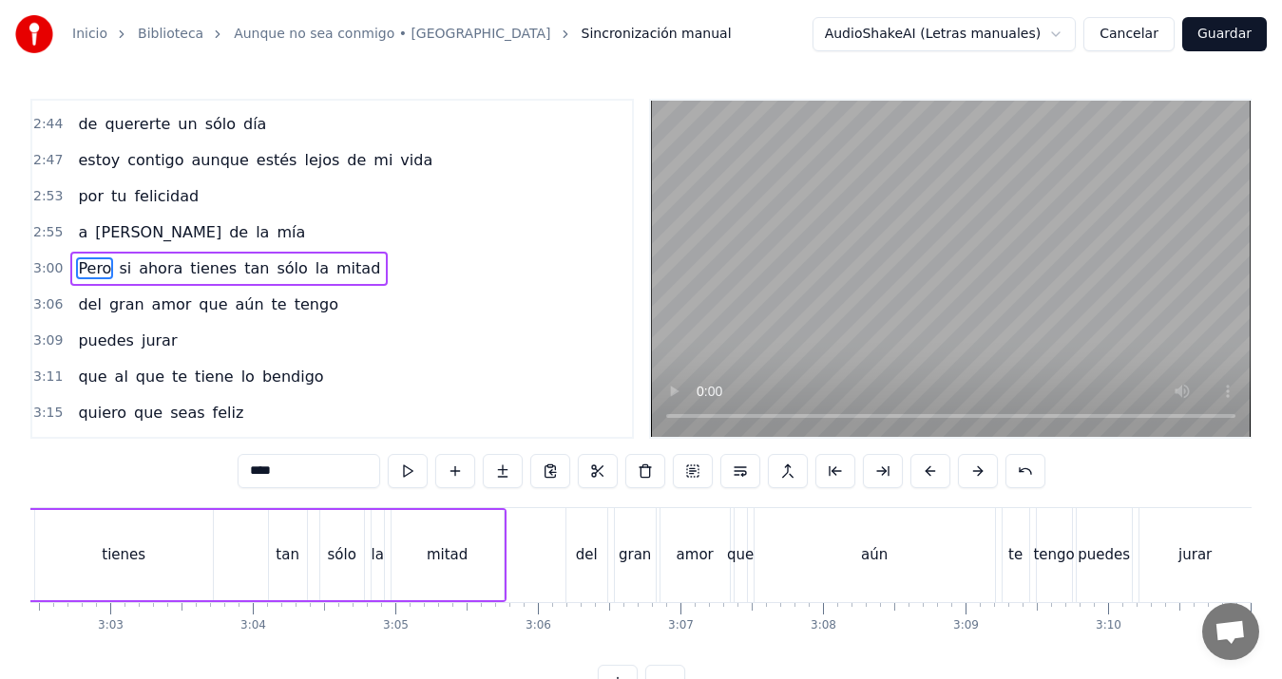
click at [1084, 550] on div "puedes" at bounding box center [1104, 556] width 52 height 22
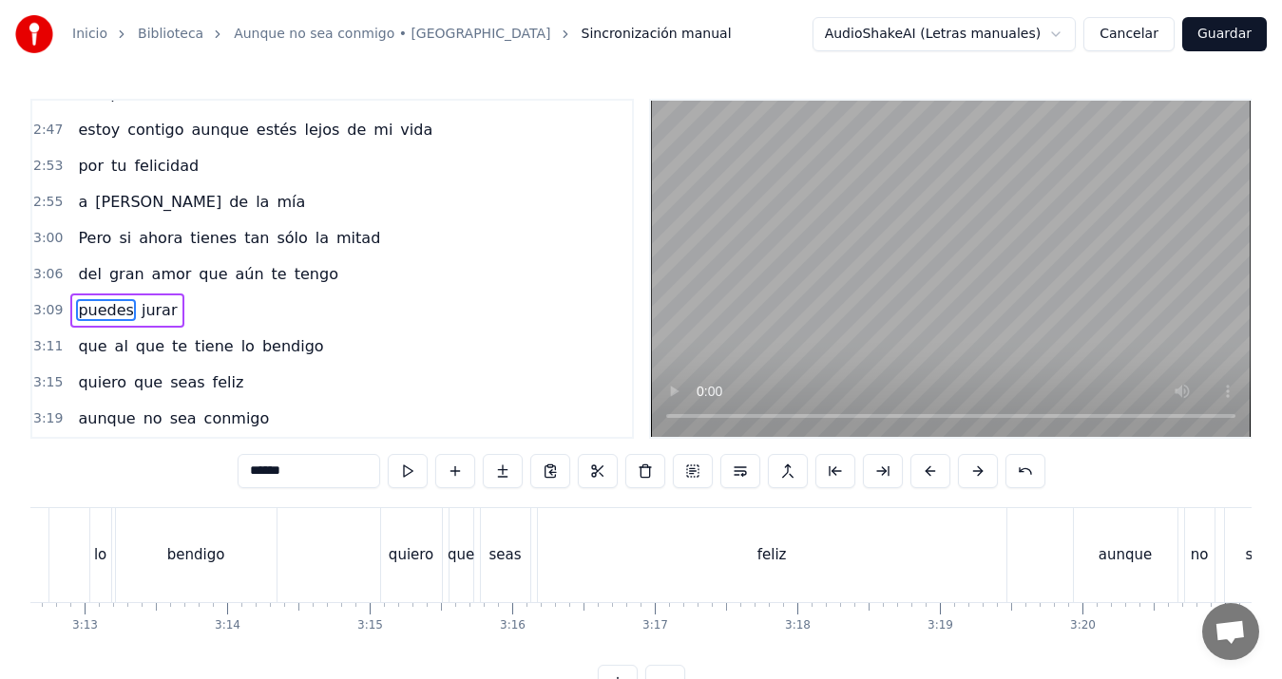
scroll to position [0, 27578]
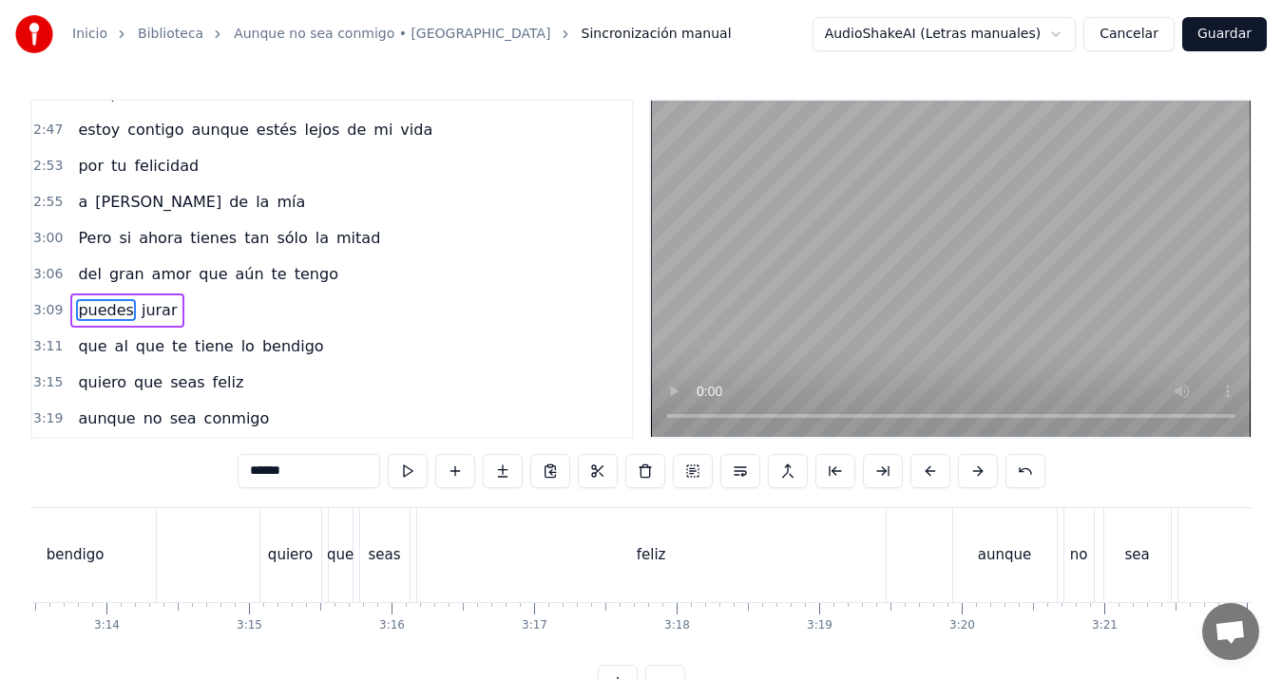
click at [1014, 558] on div "aunque" at bounding box center [1004, 556] width 53 height 22
type input "******"
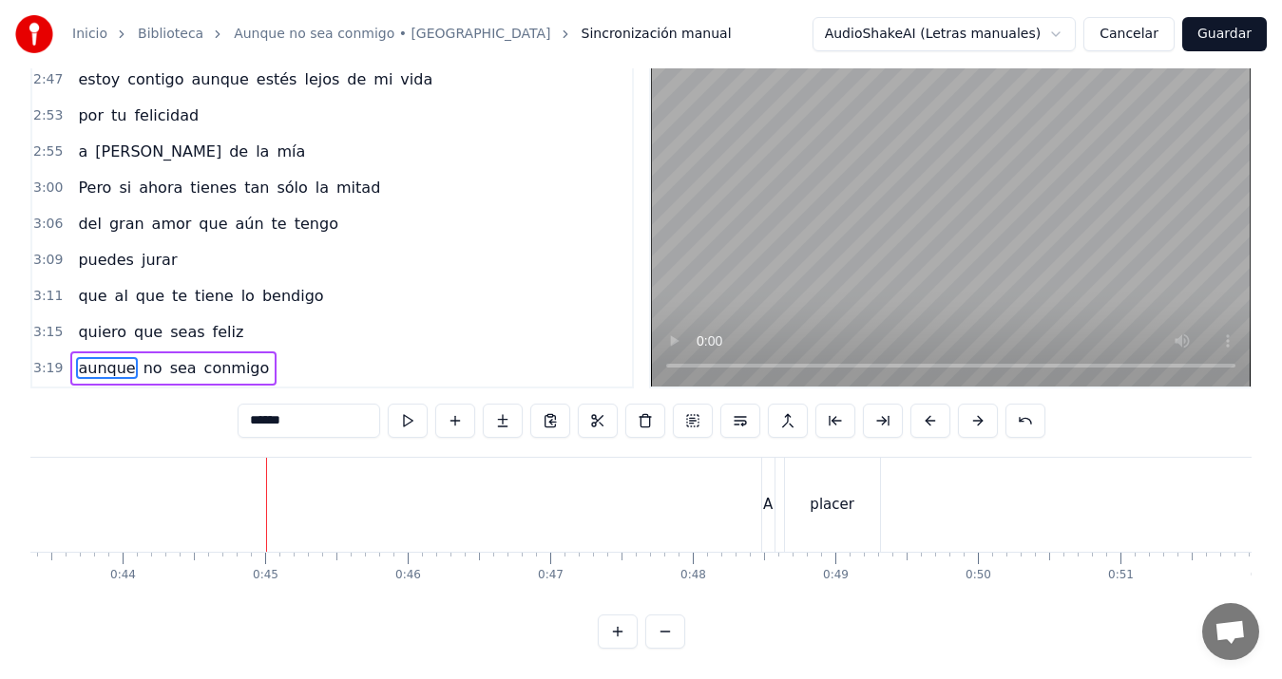
scroll to position [0, 6320]
click at [629, 475] on div "A" at bounding box center [627, 505] width 12 height 94
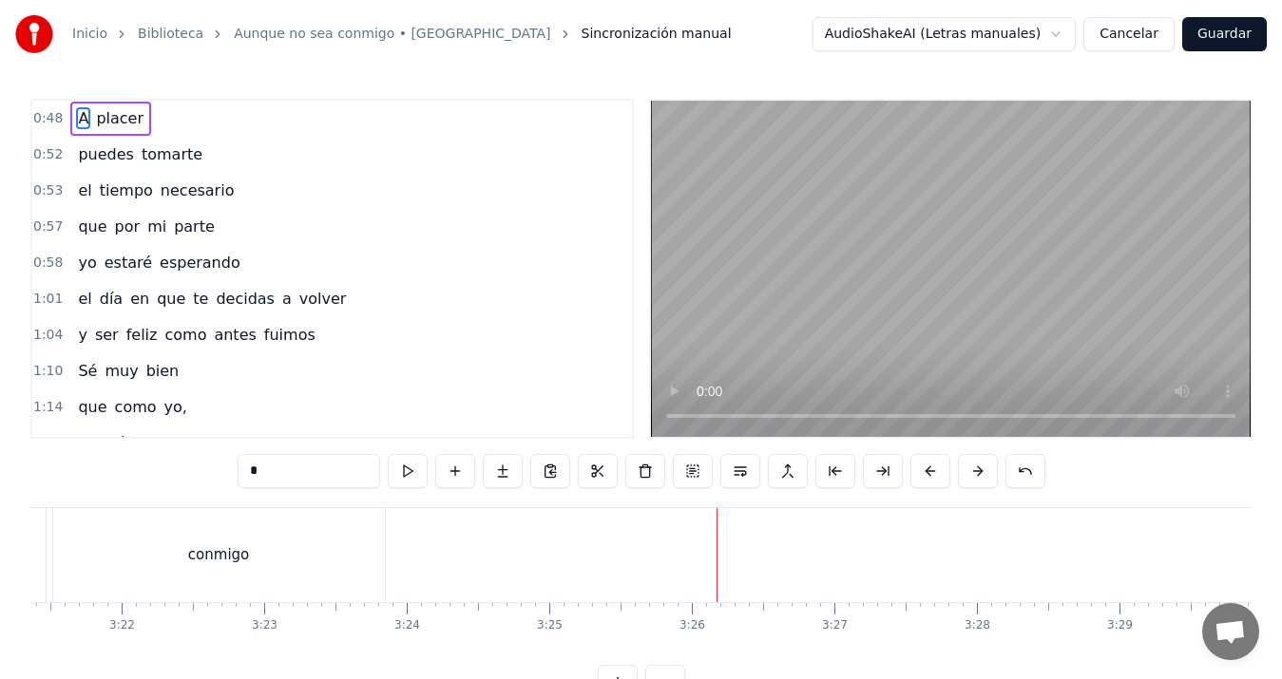
scroll to position [0, 27635]
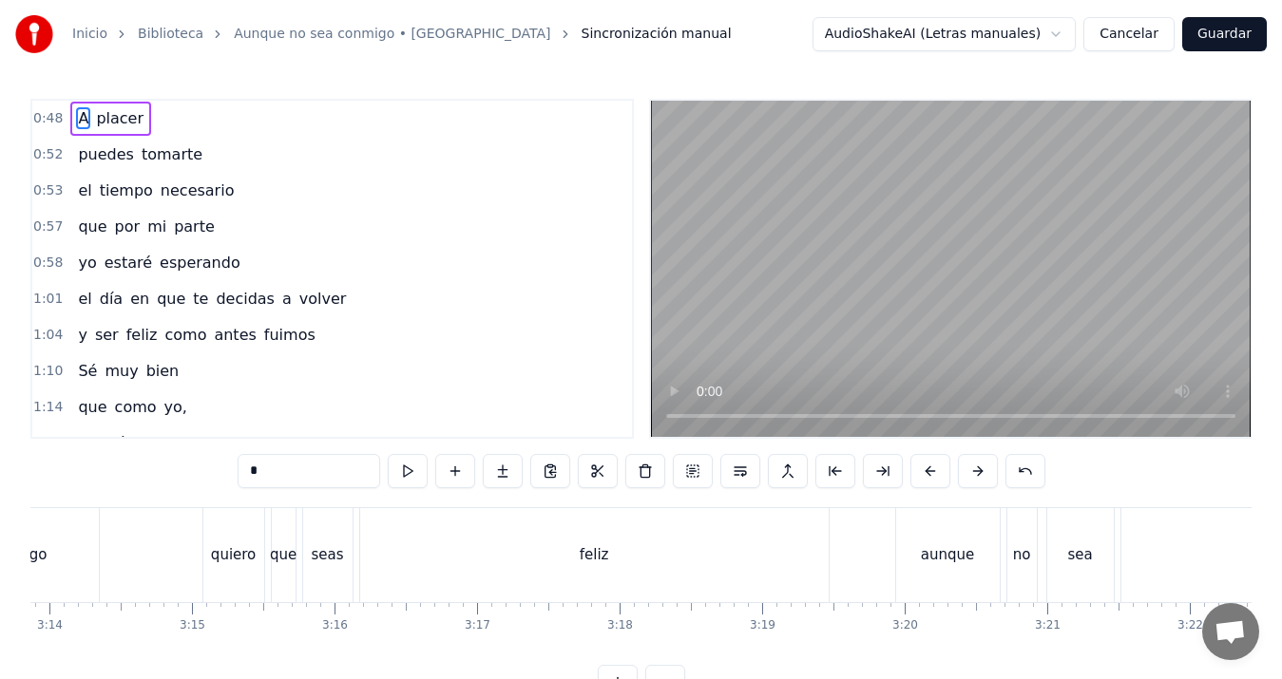
click at [239, 531] on div "quiero" at bounding box center [233, 555] width 61 height 94
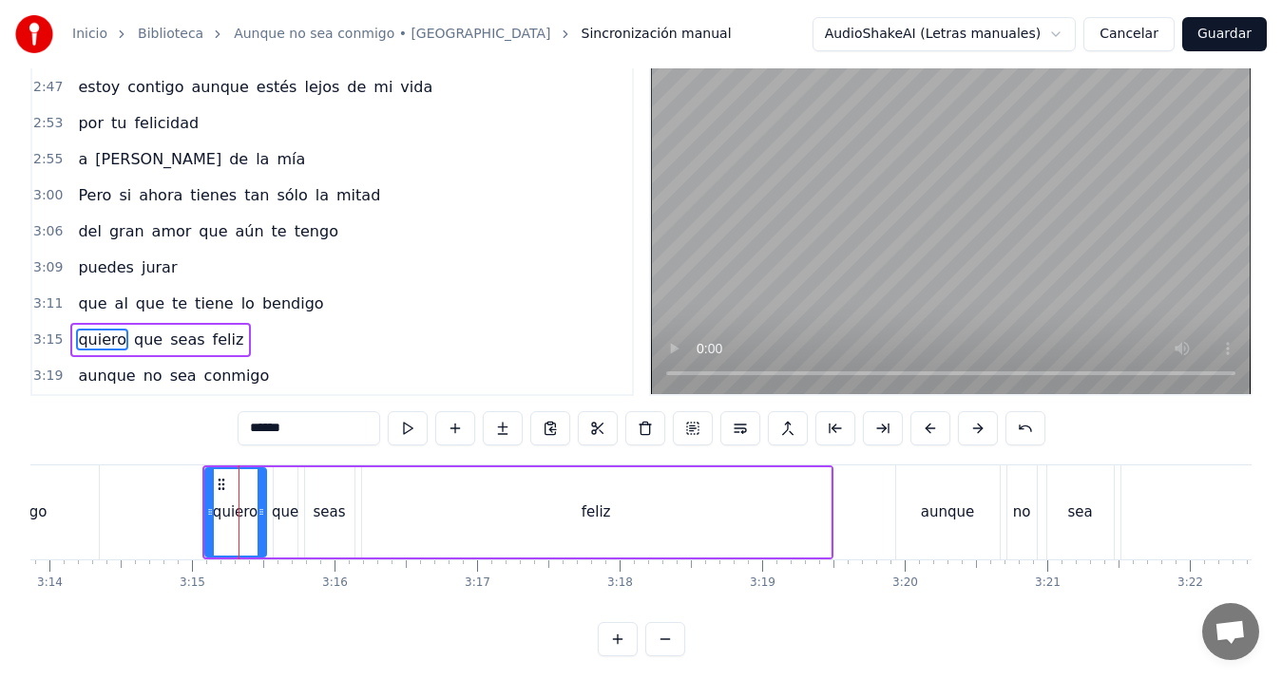
scroll to position [0, 26566]
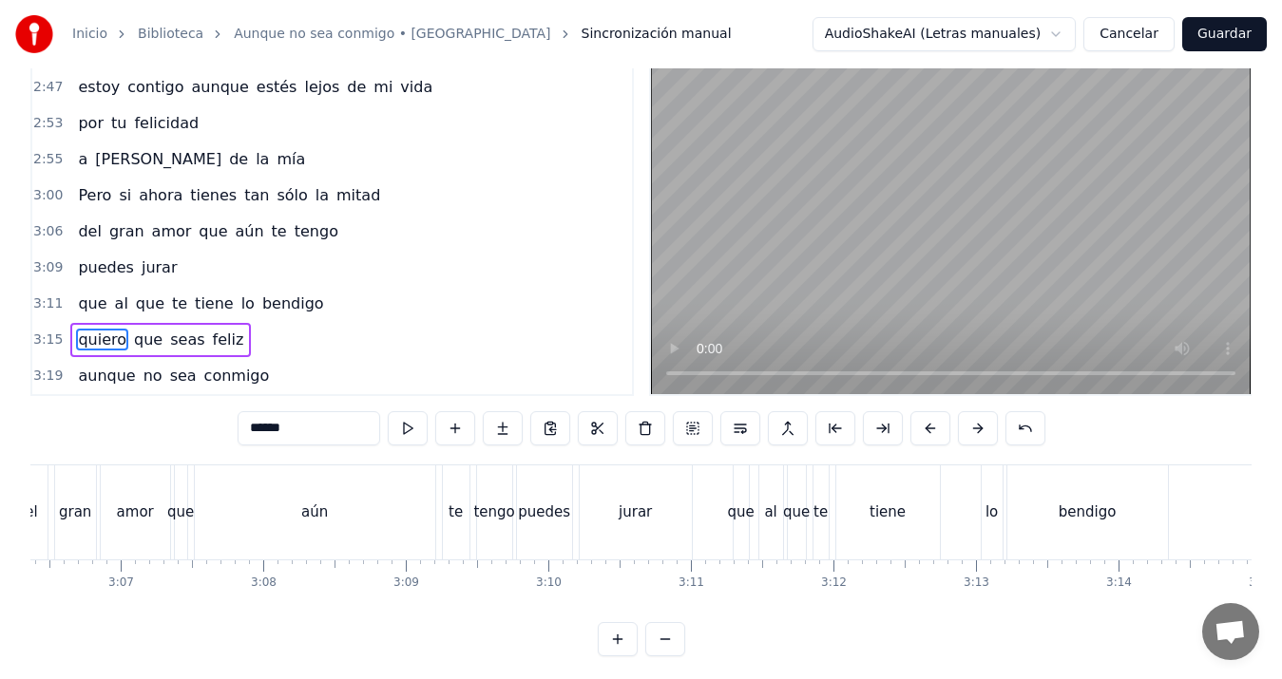
click at [62, 509] on div "gran" at bounding box center [75, 513] width 32 height 22
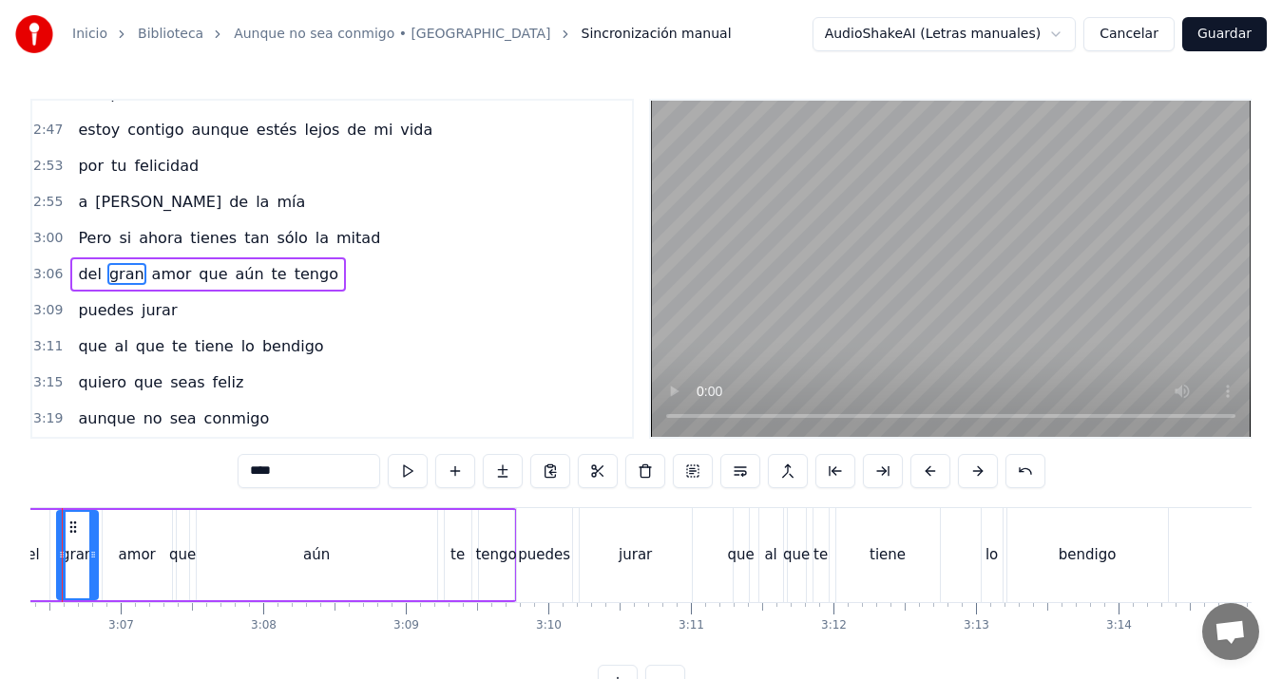
scroll to position [0, 26502]
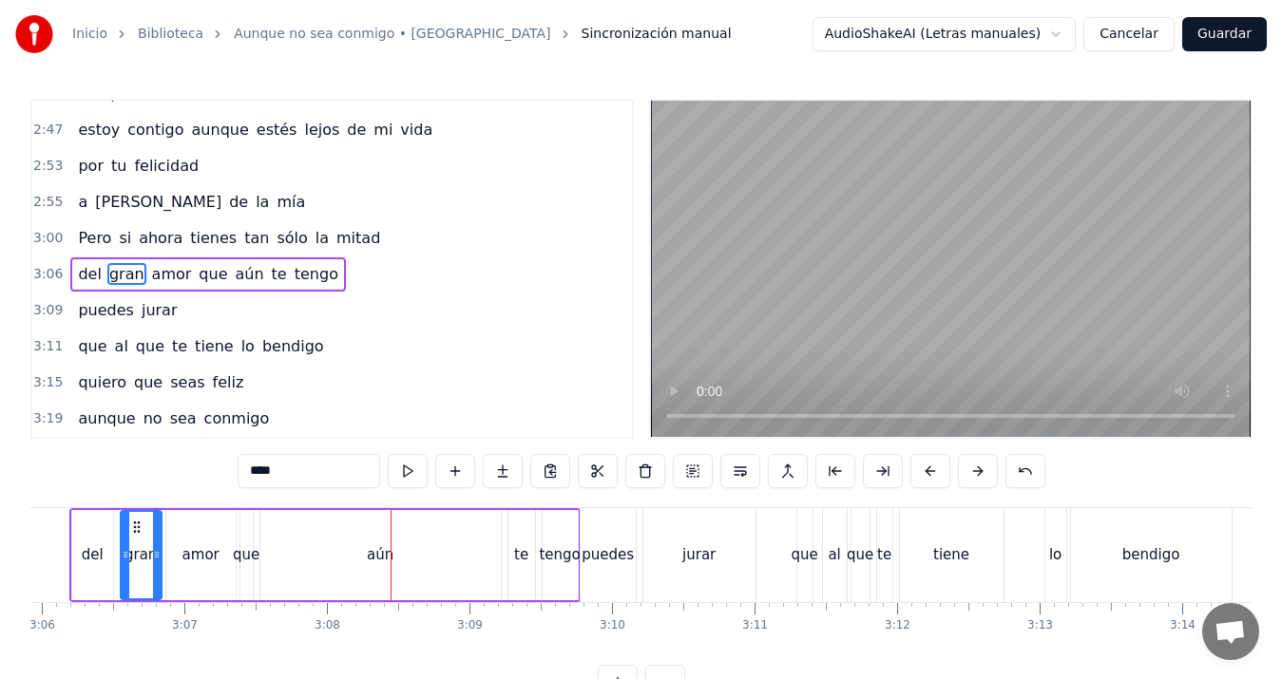
click at [418, 542] on div "aún" at bounding box center [380, 555] width 240 height 90
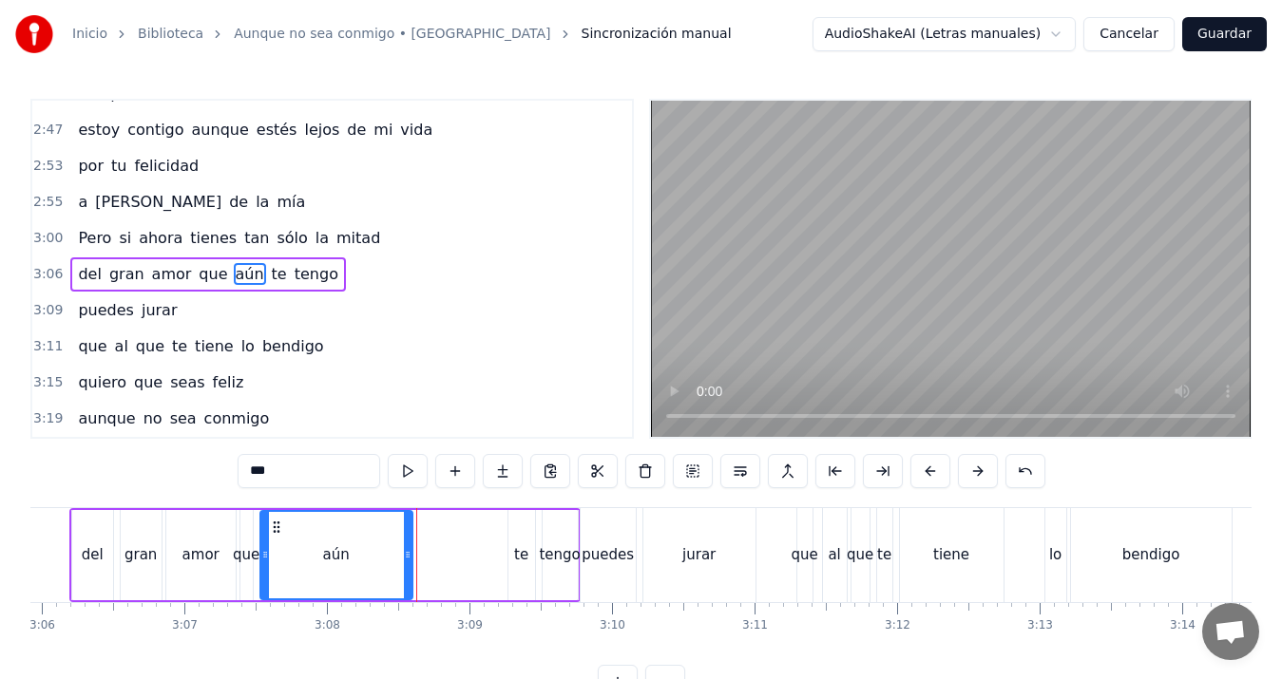
drag, startPoint x: 493, startPoint y: 551, endPoint x: 405, endPoint y: 551, distance: 88.4
click at [405, 551] on icon at bounding box center [408, 554] width 8 height 15
click at [520, 560] on div "te" at bounding box center [521, 556] width 14 height 22
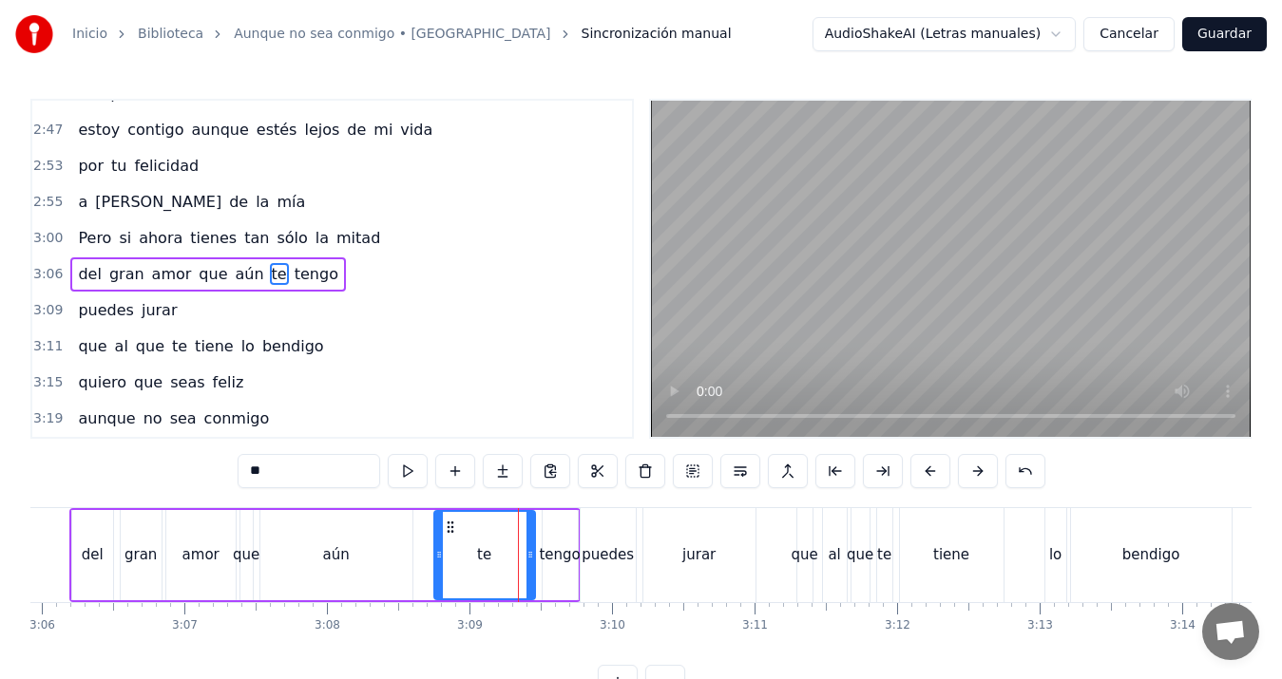
drag, startPoint x: 510, startPoint y: 549, endPoint x: 436, endPoint y: 554, distance: 74.3
click at [436, 554] on icon at bounding box center [439, 554] width 8 height 15
drag, startPoint x: 533, startPoint y: 554, endPoint x: 493, endPoint y: 558, distance: 40.1
click at [493, 558] on icon at bounding box center [491, 554] width 8 height 15
click at [561, 554] on div "tengo" at bounding box center [559, 556] width 41 height 22
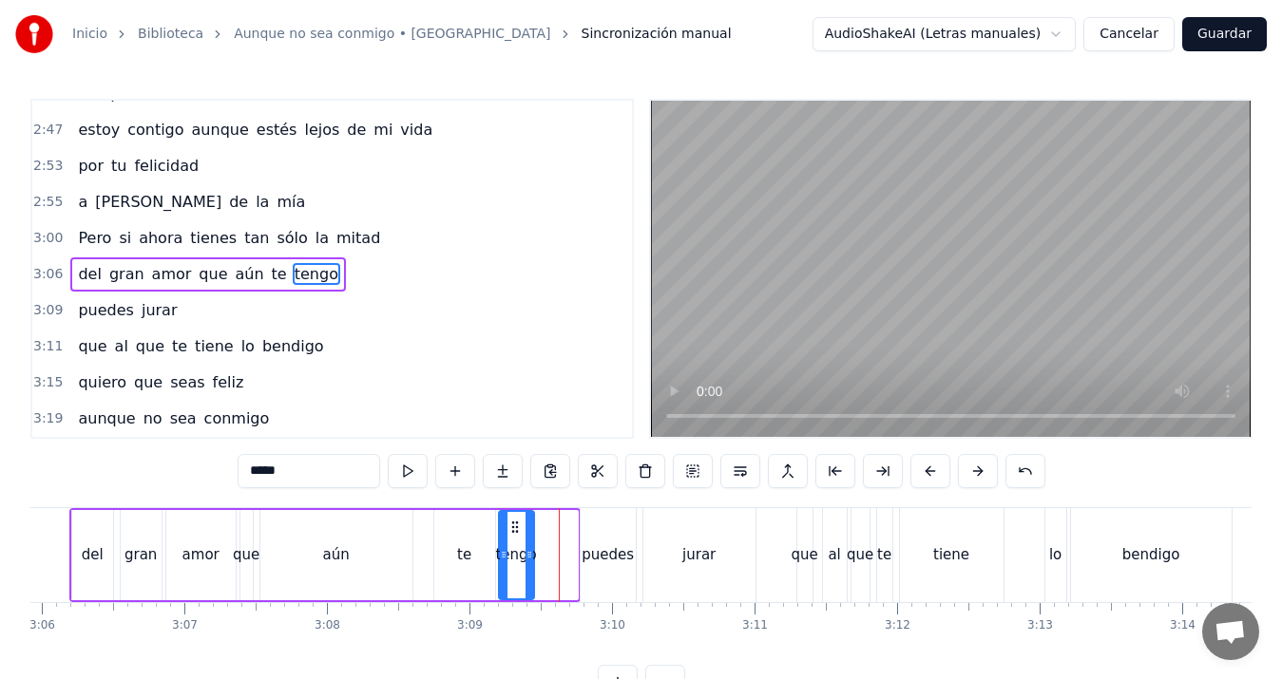
drag, startPoint x: 562, startPoint y: 529, endPoint x: 518, endPoint y: 528, distance: 43.7
click at [518, 528] on icon at bounding box center [514, 527] width 15 height 15
click at [336, 553] on div "aún" at bounding box center [336, 556] width 27 height 22
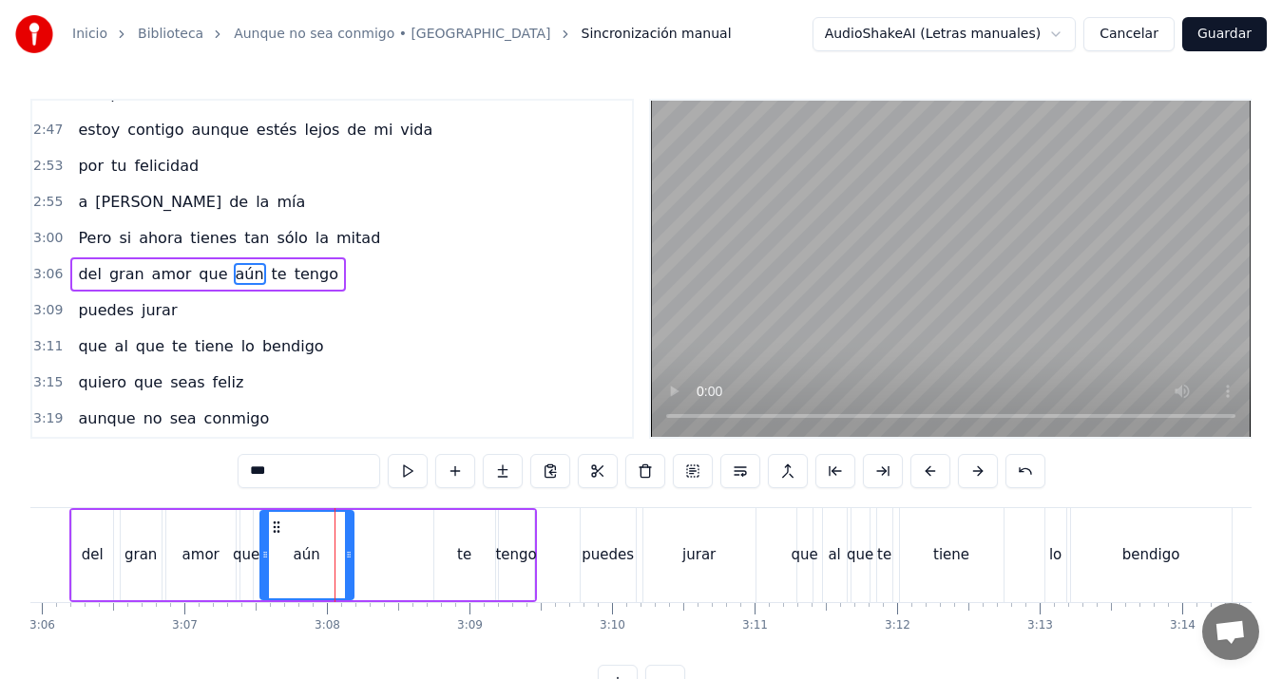
drag, startPoint x: 408, startPoint y: 552, endPoint x: 349, endPoint y: 547, distance: 59.1
click at [349, 547] on icon at bounding box center [349, 554] width 8 height 15
drag, startPoint x: 474, startPoint y: 543, endPoint x: 434, endPoint y: 543, distance: 39.9
click at [434, 543] on div "te" at bounding box center [464, 555] width 61 height 90
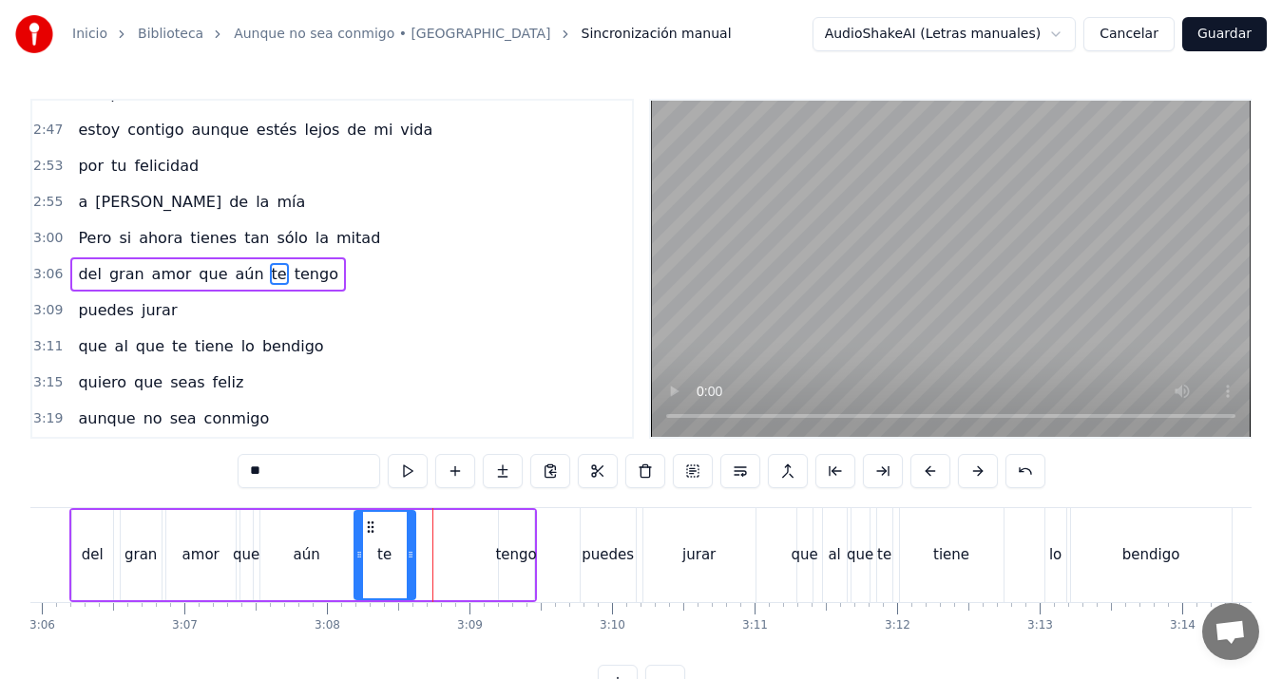
drag, startPoint x: 450, startPoint y: 526, endPoint x: 371, endPoint y: 518, distance: 80.2
click at [371, 518] on div "te" at bounding box center [384, 555] width 59 height 86
click at [508, 535] on div "tengo" at bounding box center [516, 555] width 35 height 90
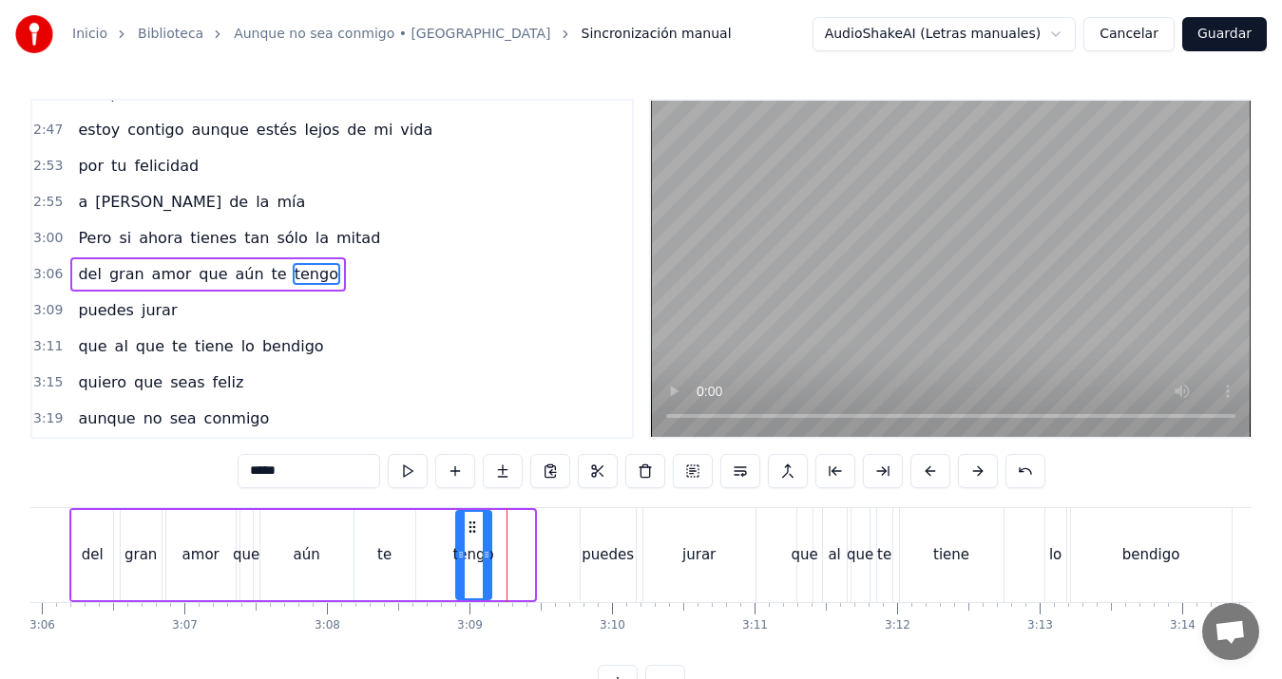
drag, startPoint x: 517, startPoint y: 525, endPoint x: 474, endPoint y: 519, distance: 43.1
click at [474, 520] on icon at bounding box center [472, 527] width 15 height 15
click at [101, 528] on div "del" at bounding box center [92, 555] width 41 height 90
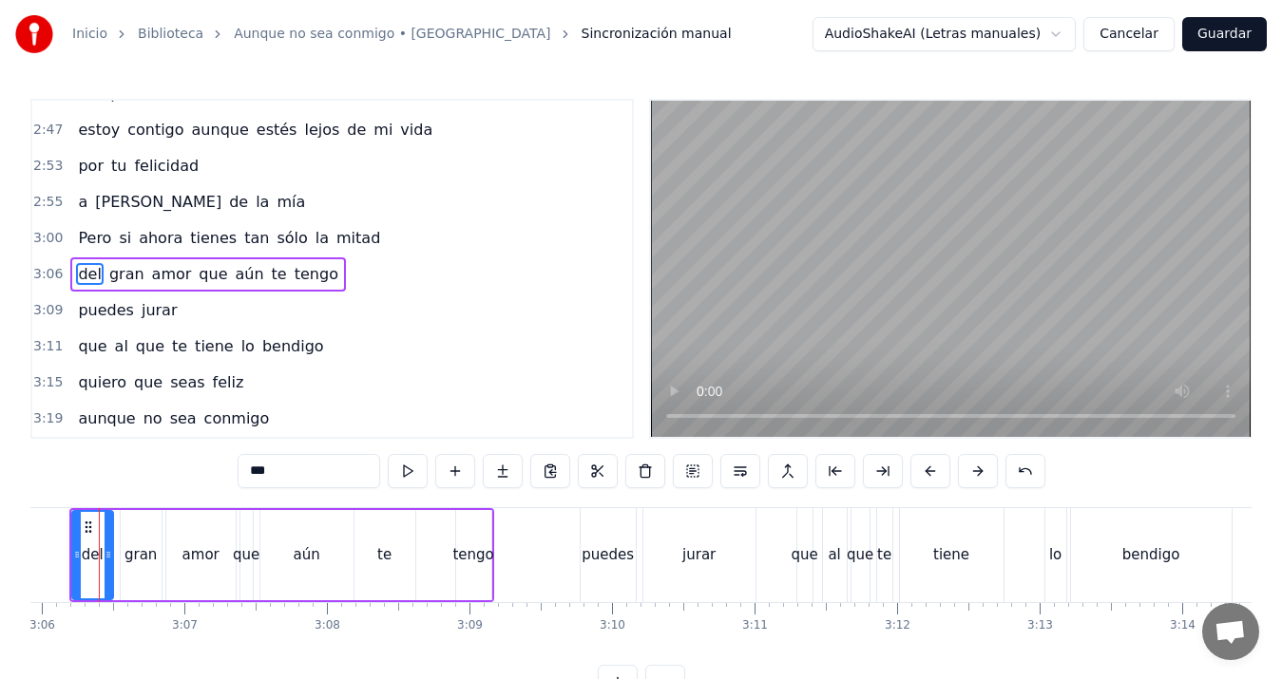
scroll to position [0, 26475]
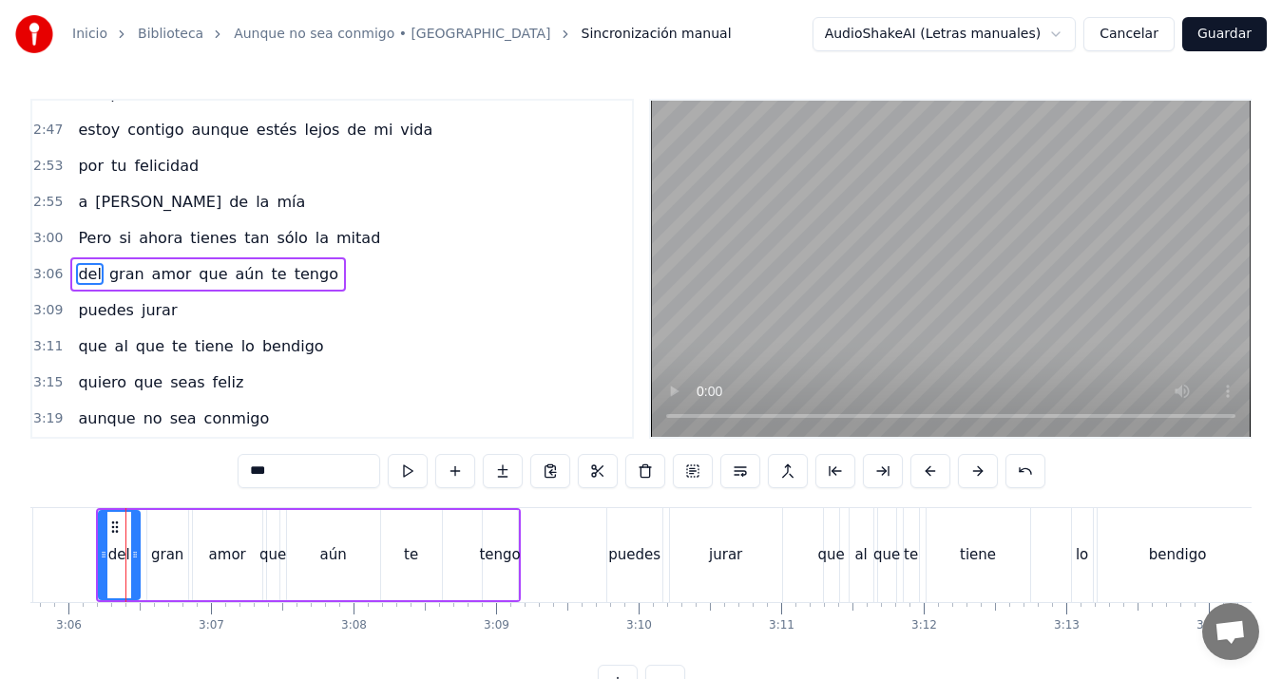
click at [633, 562] on div "puedes" at bounding box center [634, 556] width 52 height 22
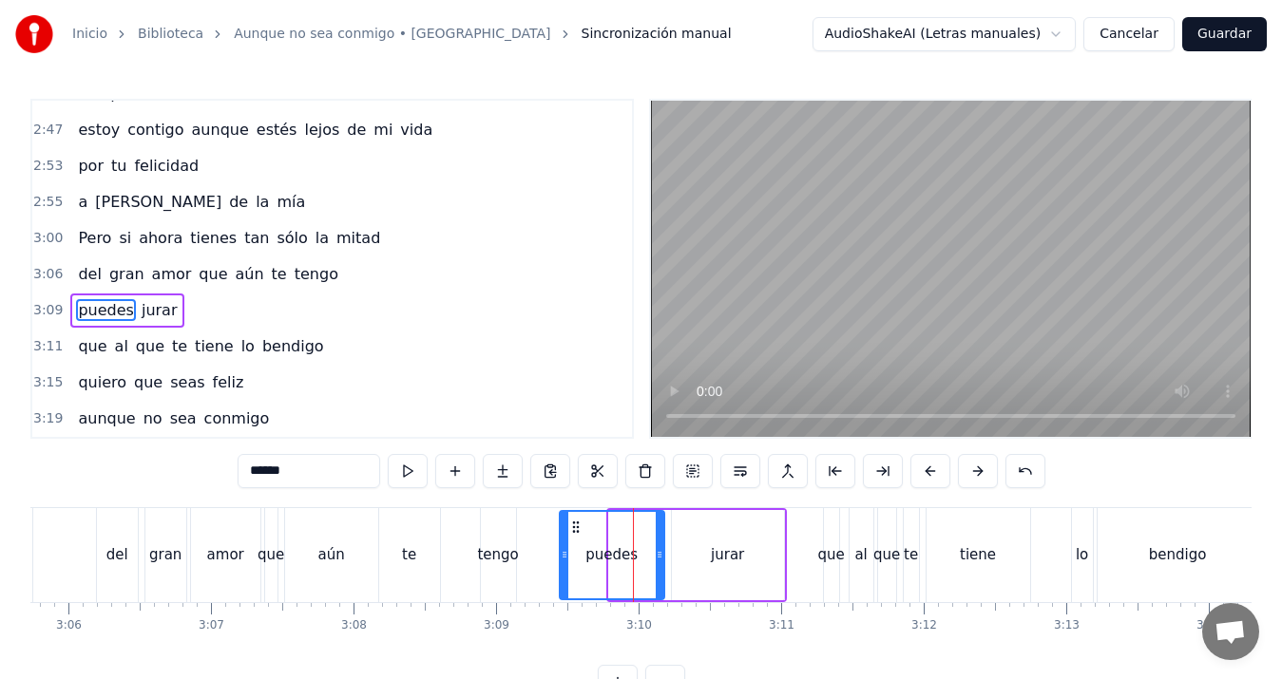
drag, startPoint x: 611, startPoint y: 559, endPoint x: 562, endPoint y: 560, distance: 49.4
click at [562, 560] on icon at bounding box center [565, 554] width 8 height 15
click at [116, 541] on div "del" at bounding box center [117, 555] width 41 height 94
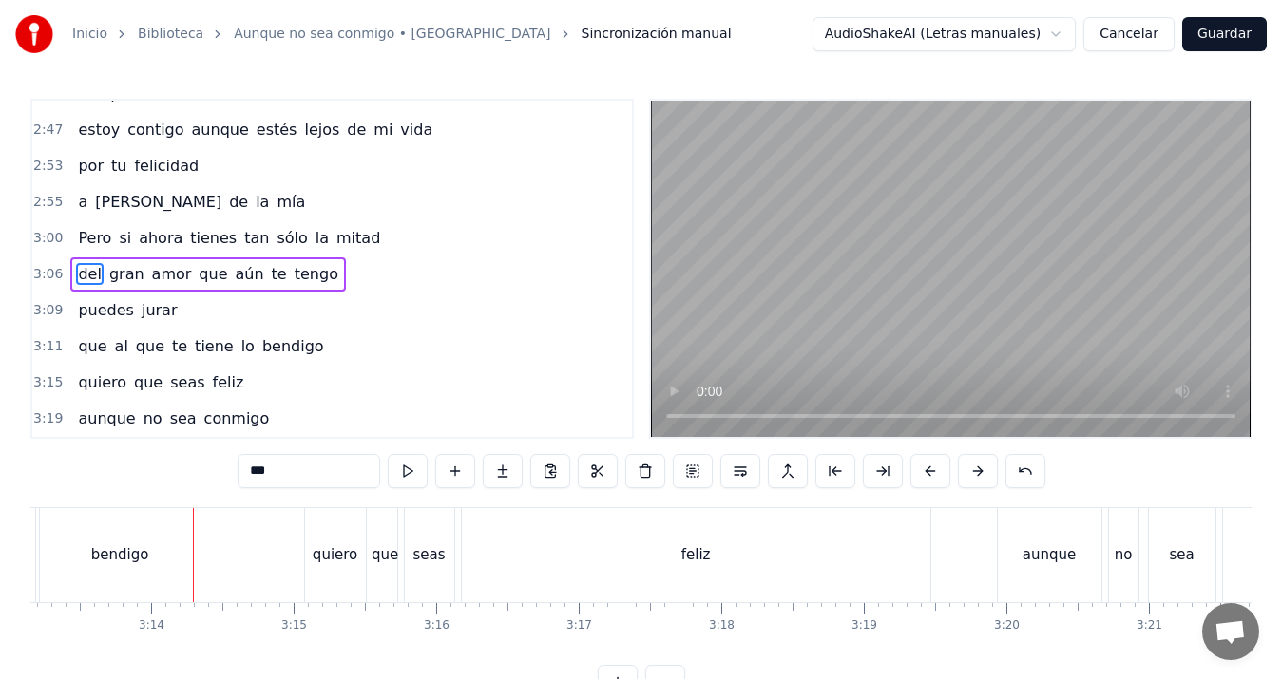
scroll to position [0, 26465]
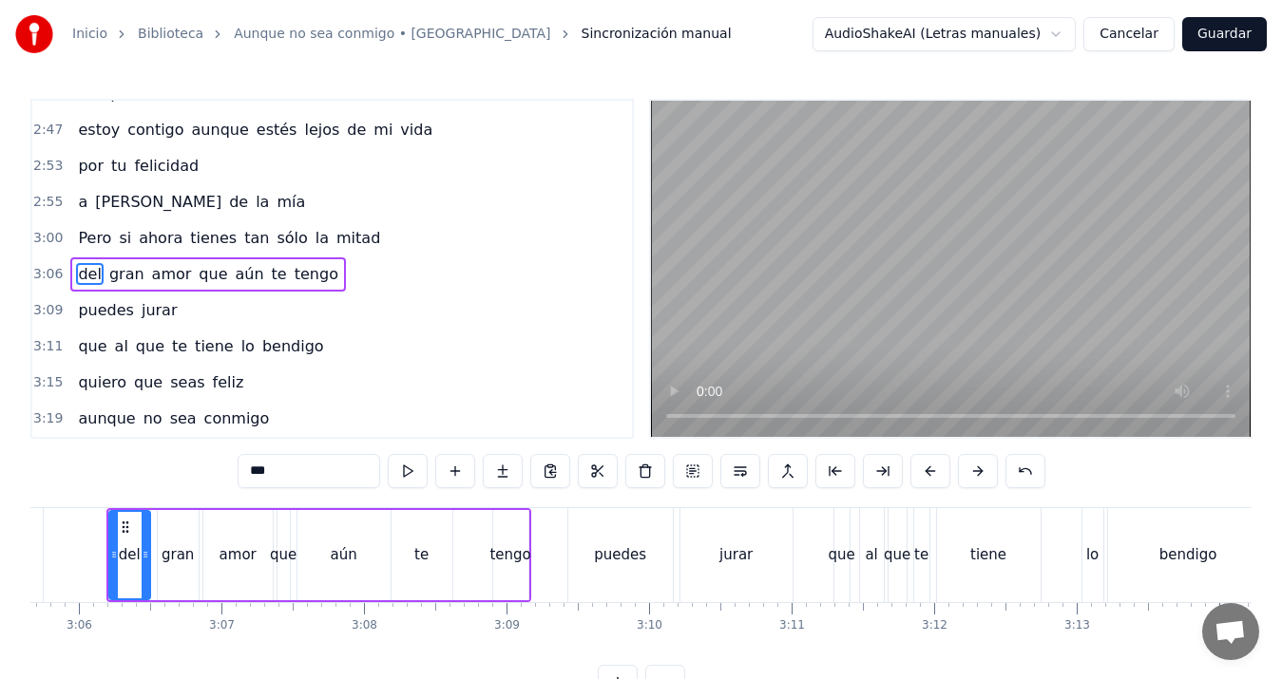
click at [612, 559] on div "puedes" at bounding box center [620, 556] width 52 height 22
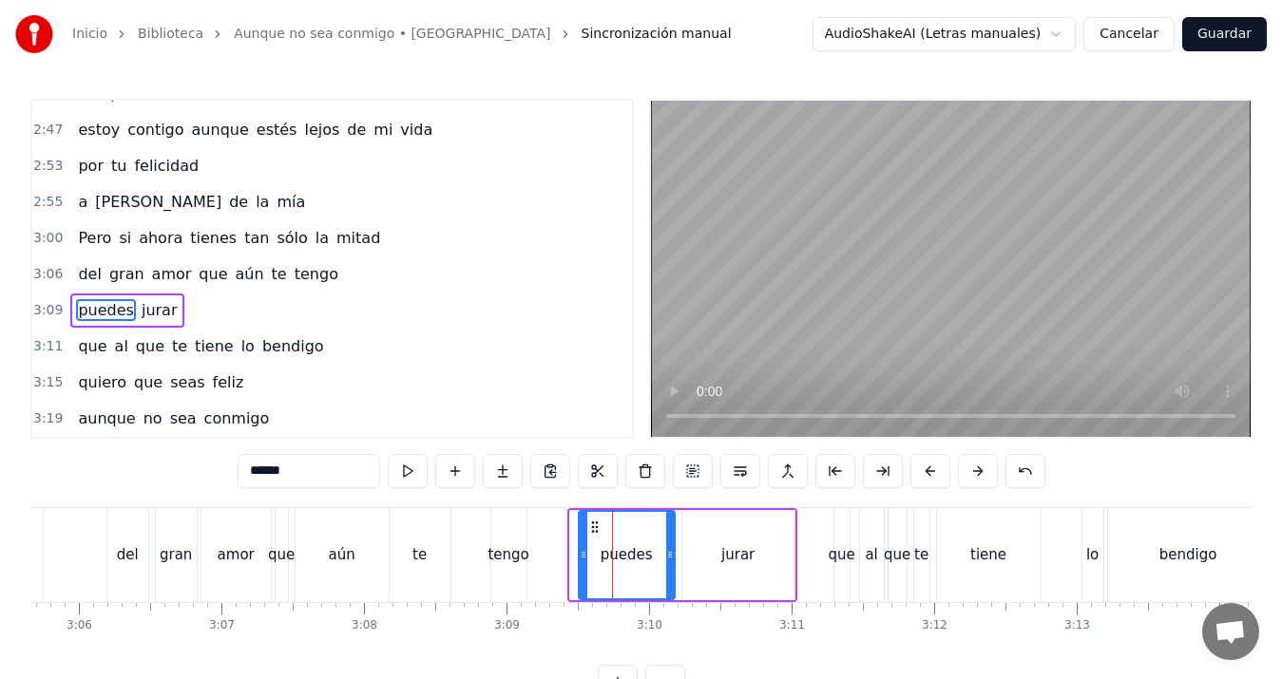
click at [583, 556] on icon at bounding box center [584, 554] width 8 height 15
click at [111, 559] on div "del" at bounding box center [127, 555] width 41 height 94
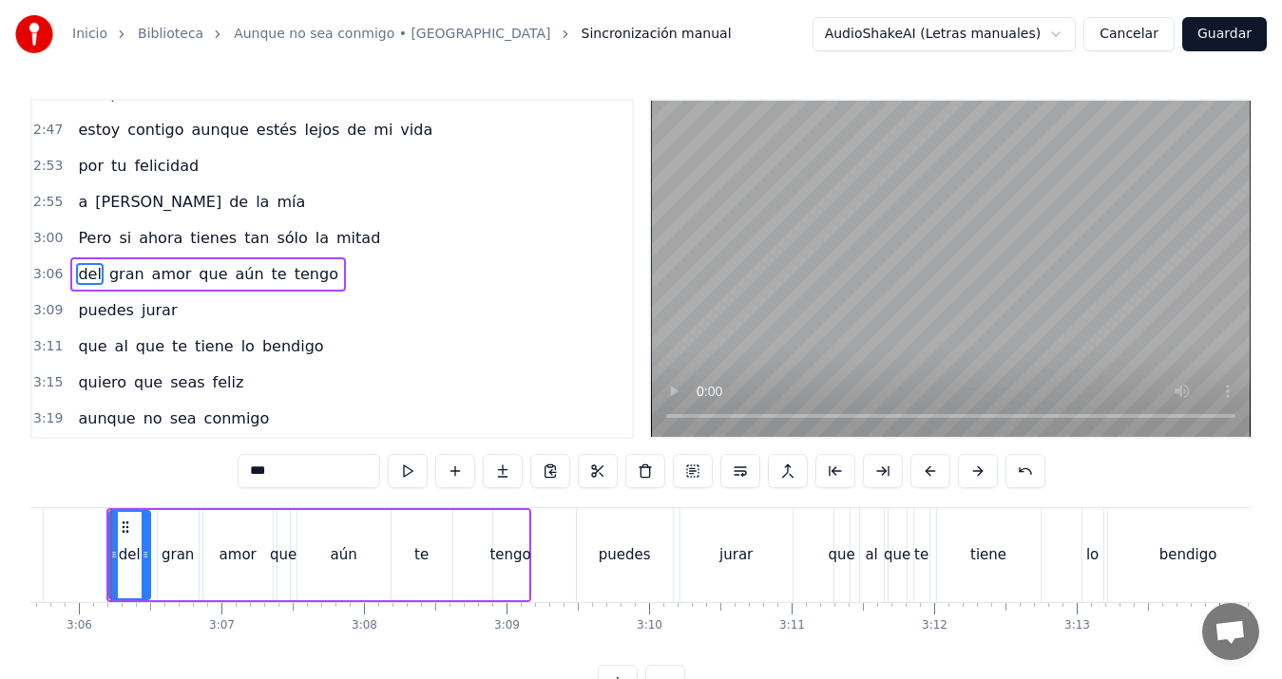
scroll to position [0, 26451]
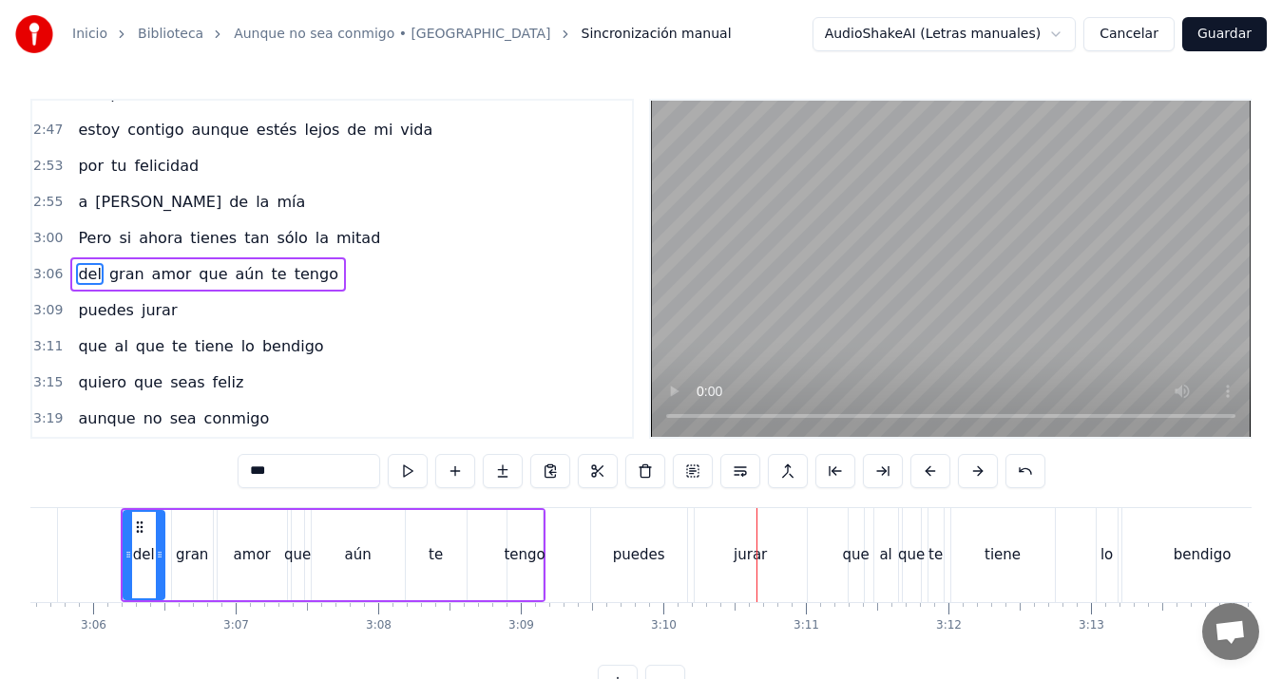
click at [661, 551] on div "puedes" at bounding box center [639, 556] width 52 height 22
type input "******"
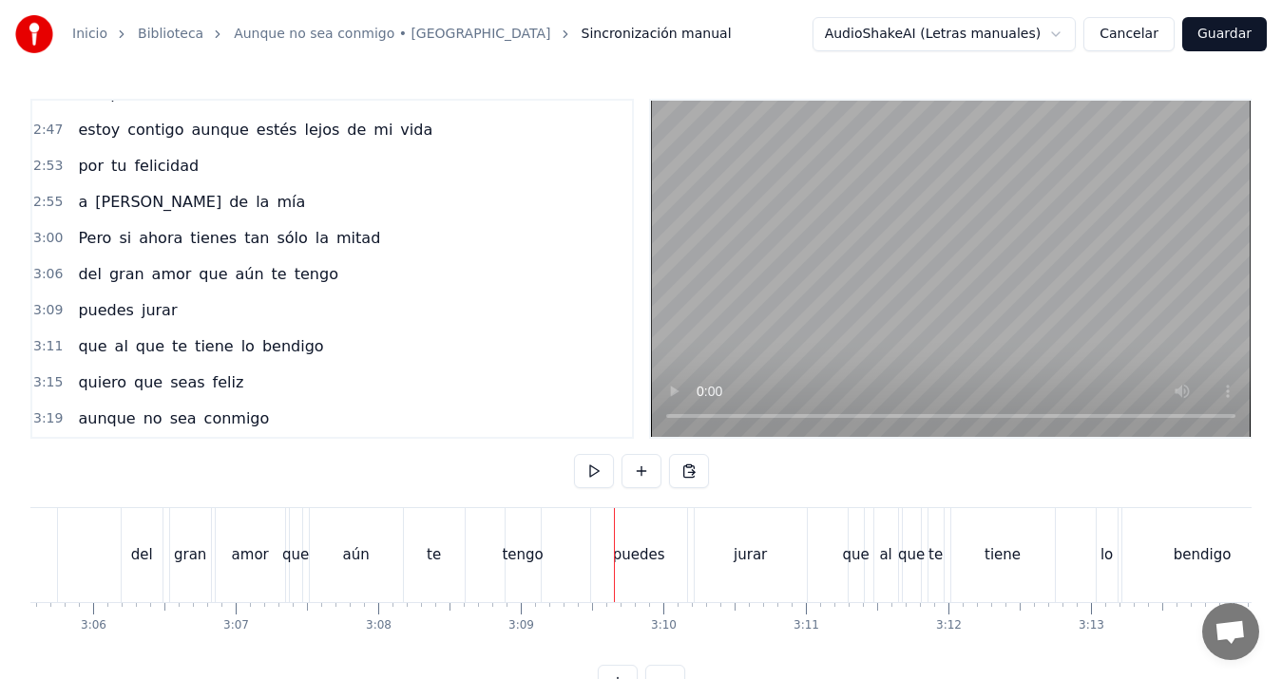
click at [625, 551] on div "puedes" at bounding box center [639, 556] width 52 height 22
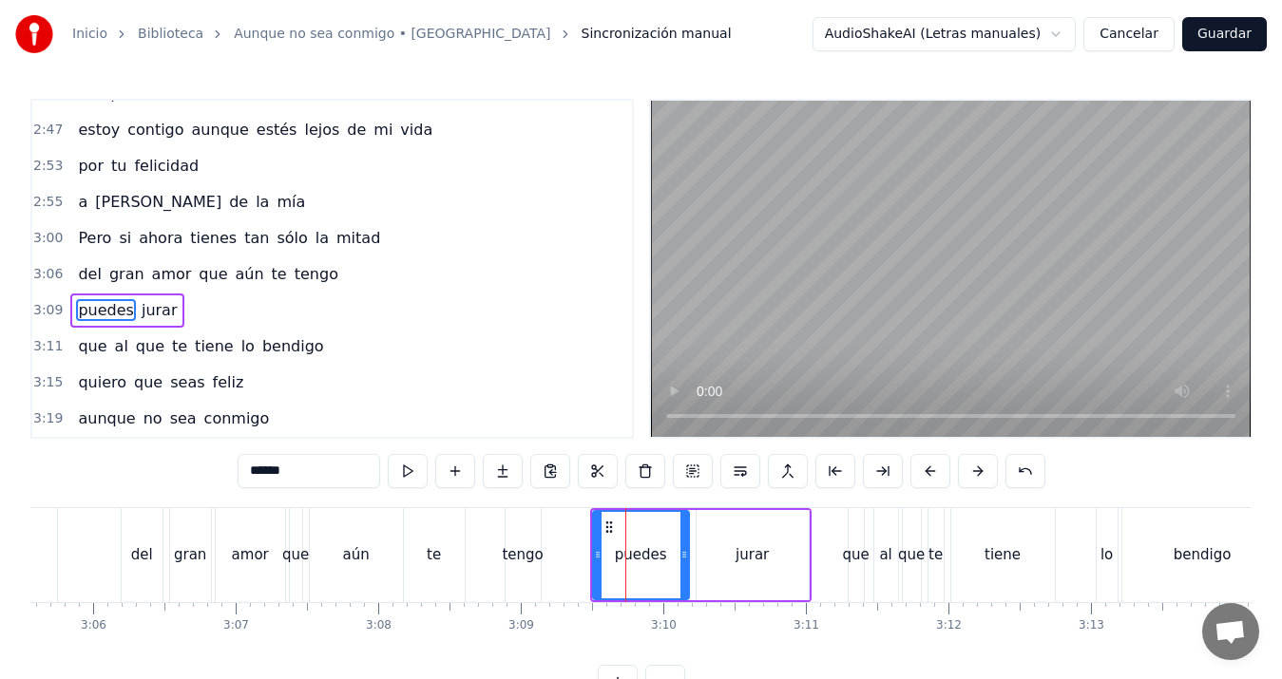
click at [592, 555] on div "puedes" at bounding box center [641, 555] width 98 height 90
drag, startPoint x: 594, startPoint y: 555, endPoint x: 628, endPoint y: 555, distance: 34.2
click at [628, 555] on icon at bounding box center [632, 554] width 8 height 15
click at [147, 545] on div "del" at bounding box center [142, 556] width 22 height 22
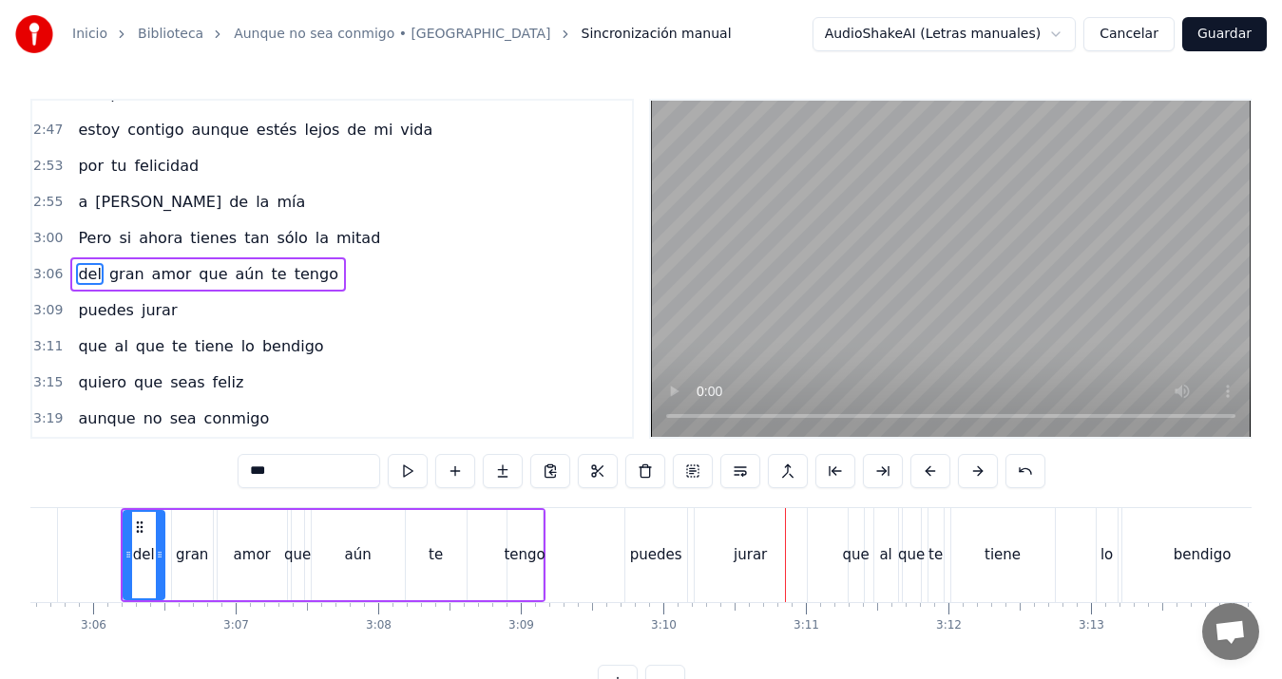
click at [671, 542] on div "puedes" at bounding box center [656, 555] width 62 height 94
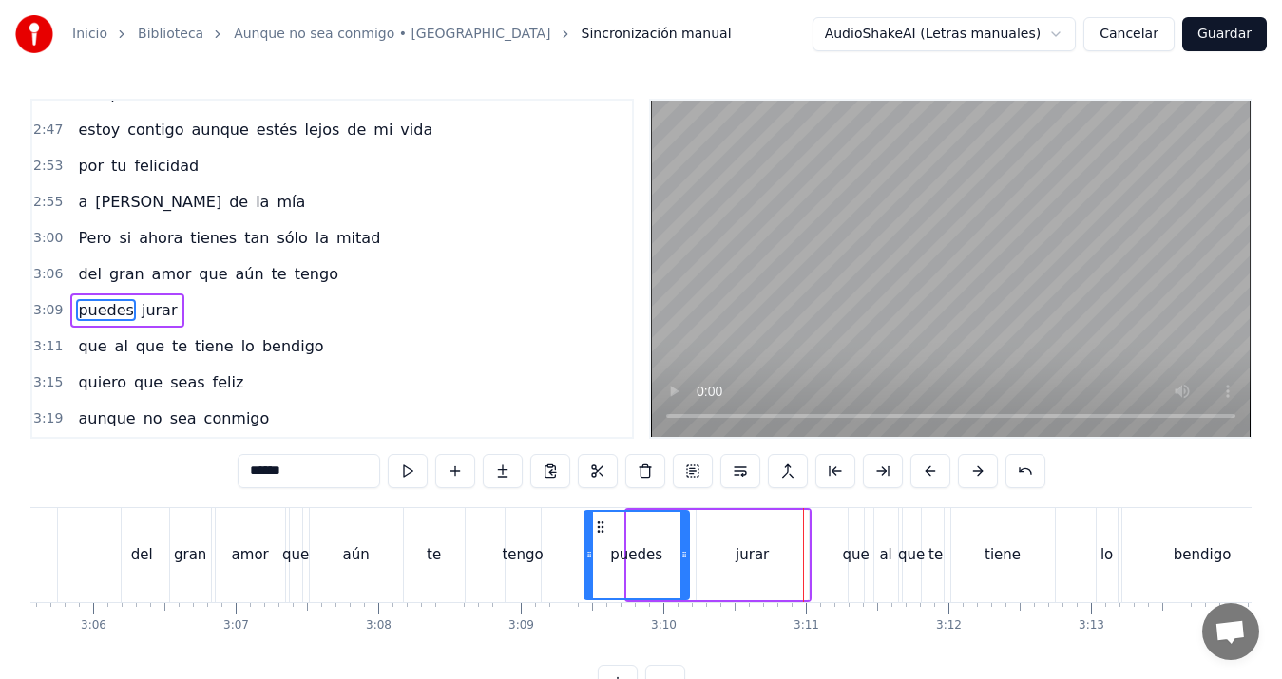
drag, startPoint x: 631, startPoint y: 554, endPoint x: 588, endPoint y: 555, distance: 42.8
click at [588, 555] on icon at bounding box center [589, 554] width 8 height 15
click at [149, 547] on div "del" at bounding box center [142, 556] width 22 height 22
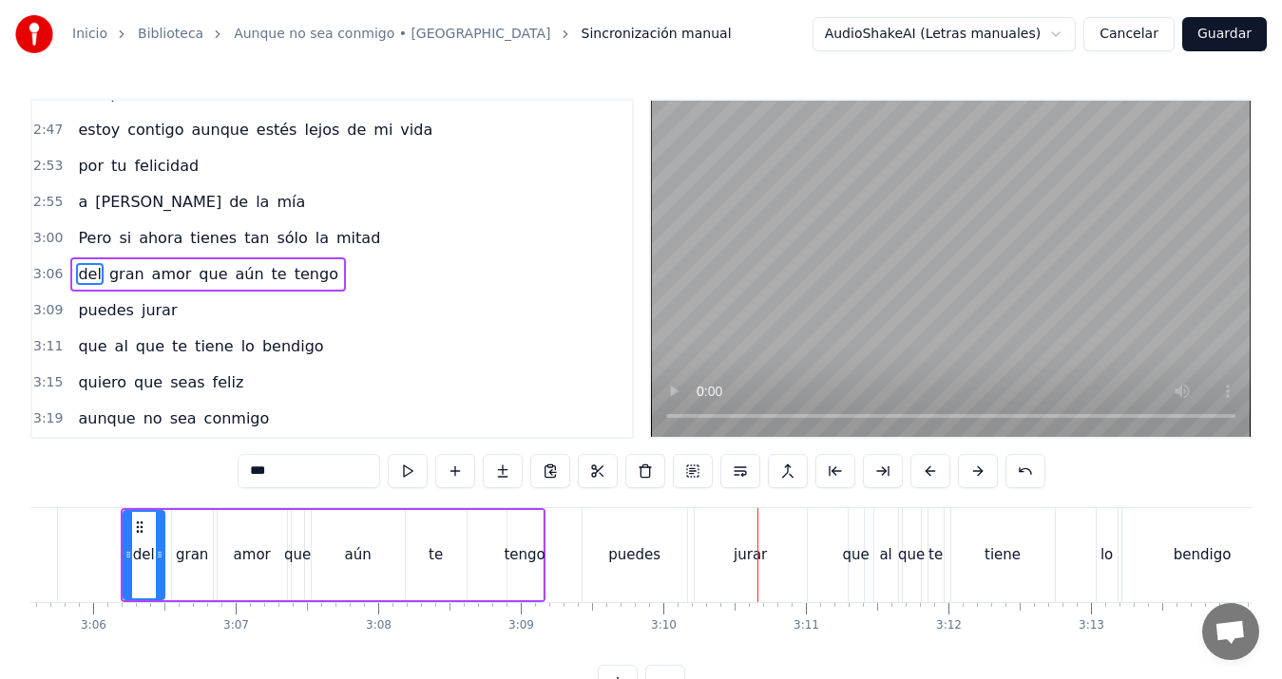
click at [678, 533] on div "puedes" at bounding box center [635, 555] width 105 height 94
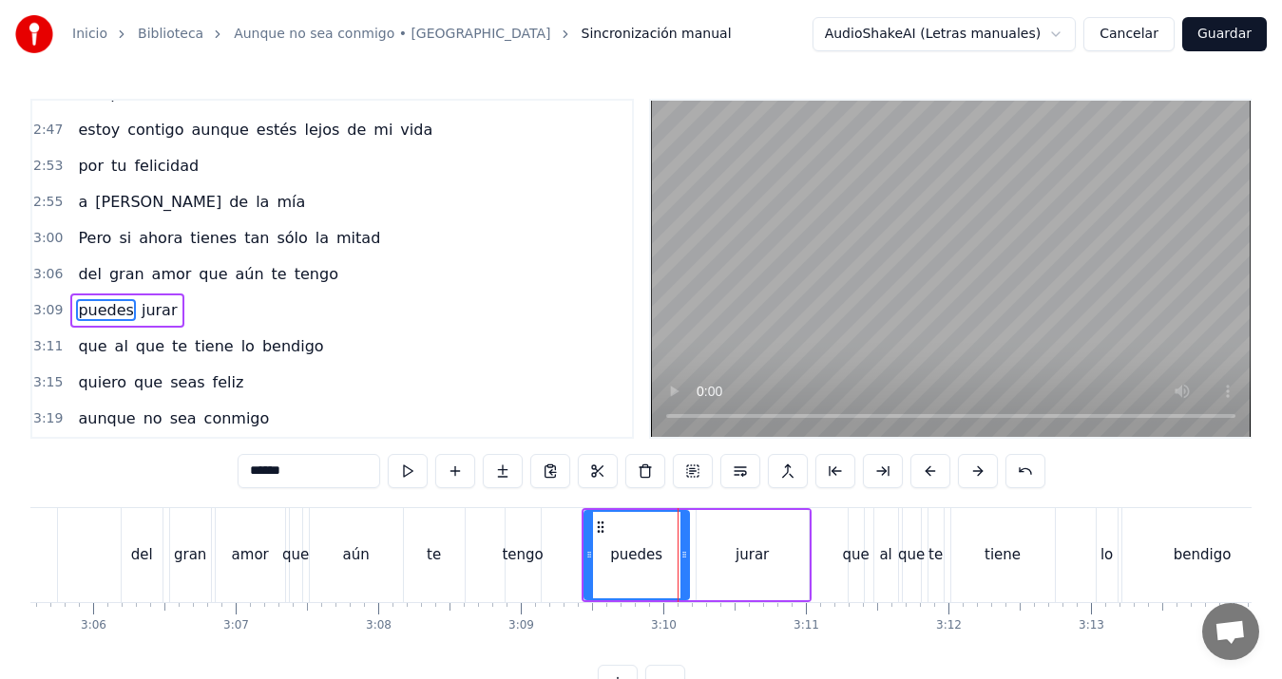
click at [716, 544] on div "jurar" at bounding box center [753, 555] width 112 height 90
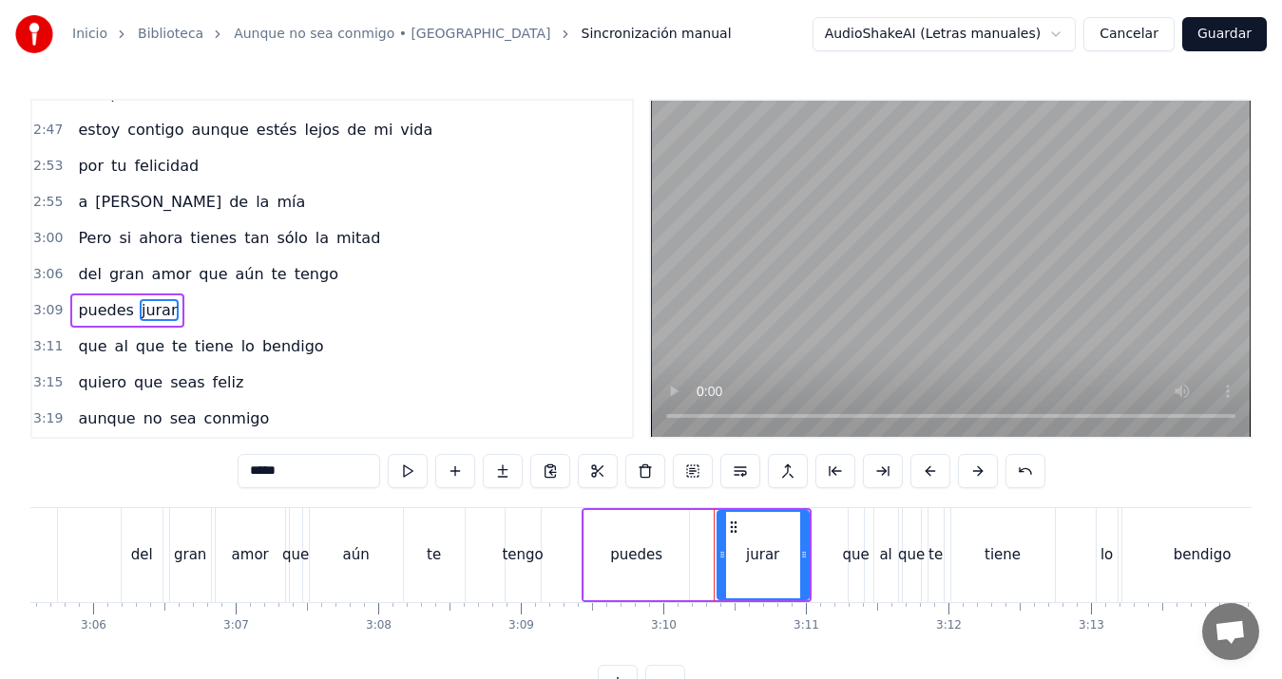
drag, startPoint x: 699, startPoint y: 553, endPoint x: 720, endPoint y: 557, distance: 21.2
click at [720, 557] on icon at bounding box center [722, 554] width 8 height 15
click at [638, 545] on div "puedes" at bounding box center [636, 556] width 52 height 22
type input "******"
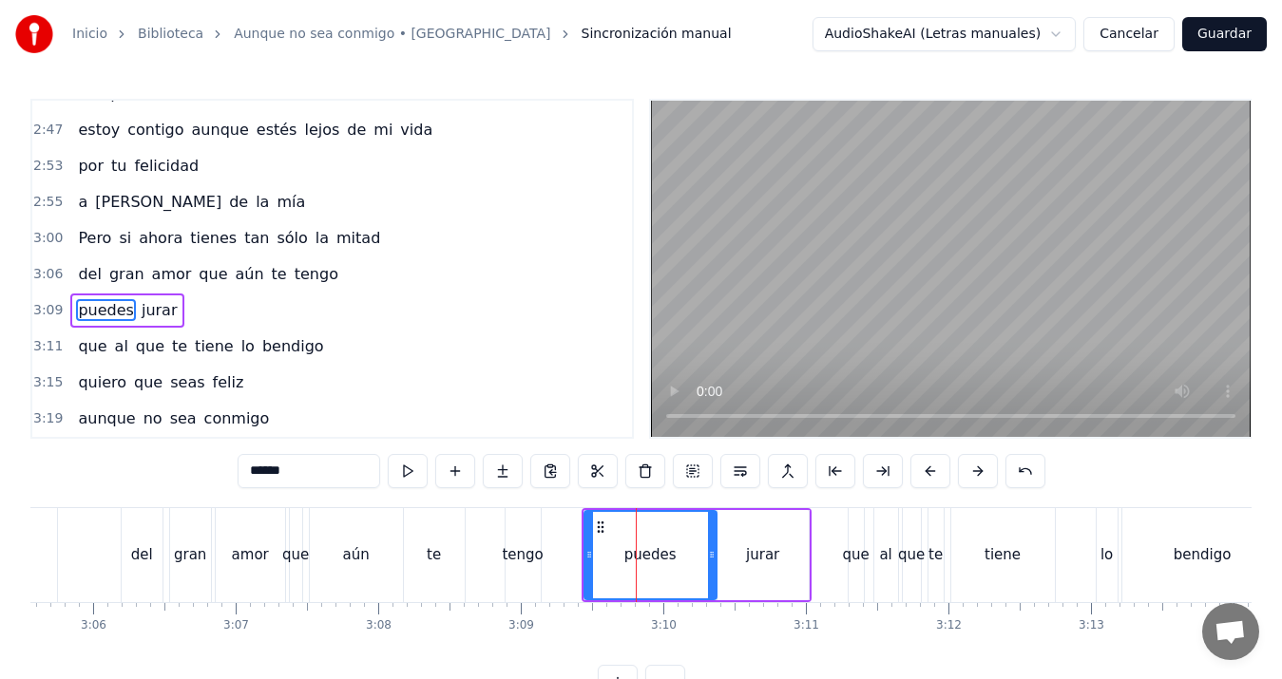
drag, startPoint x: 686, startPoint y: 548, endPoint x: 714, endPoint y: 549, distance: 27.6
click at [714, 549] on icon at bounding box center [712, 554] width 8 height 15
click at [582, 553] on div "puedes jurar" at bounding box center [697, 555] width 230 height 94
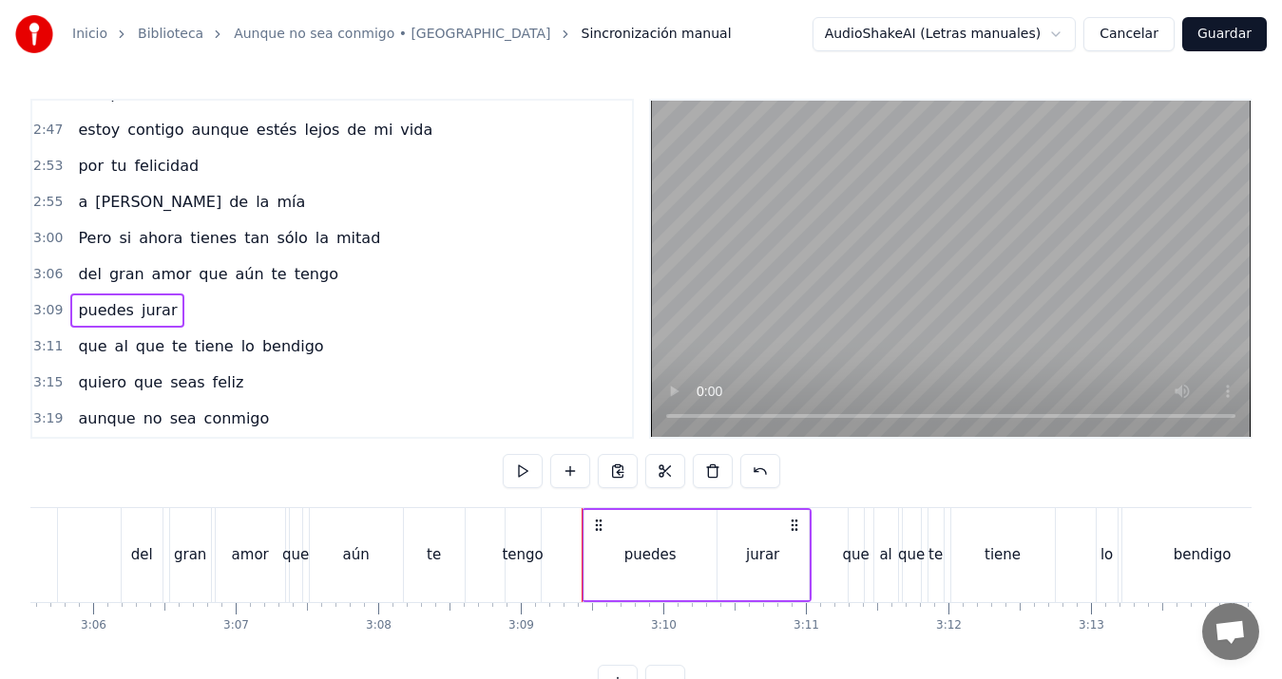
click at [586, 555] on div "puedes" at bounding box center [650, 555] width 132 height 90
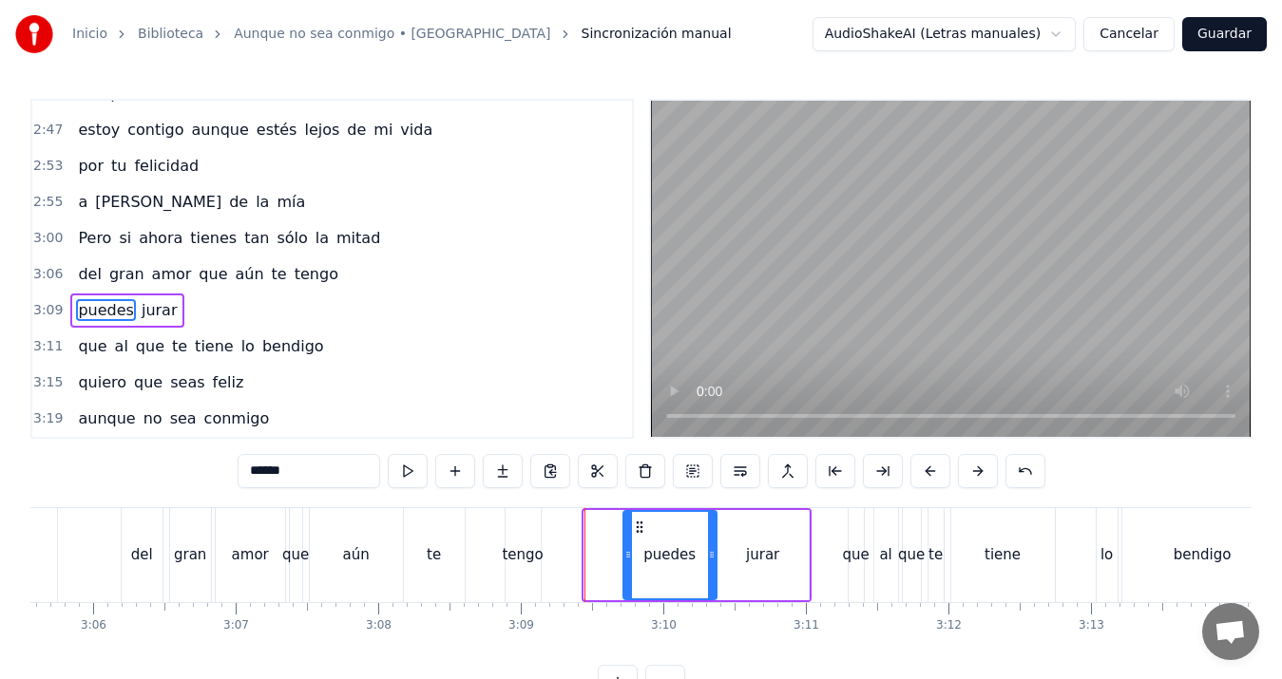
drag, startPoint x: 591, startPoint y: 555, endPoint x: 630, endPoint y: 555, distance: 39.0
click at [630, 555] on icon at bounding box center [628, 554] width 8 height 15
click at [144, 557] on div "del" at bounding box center [142, 556] width 22 height 22
type input "***"
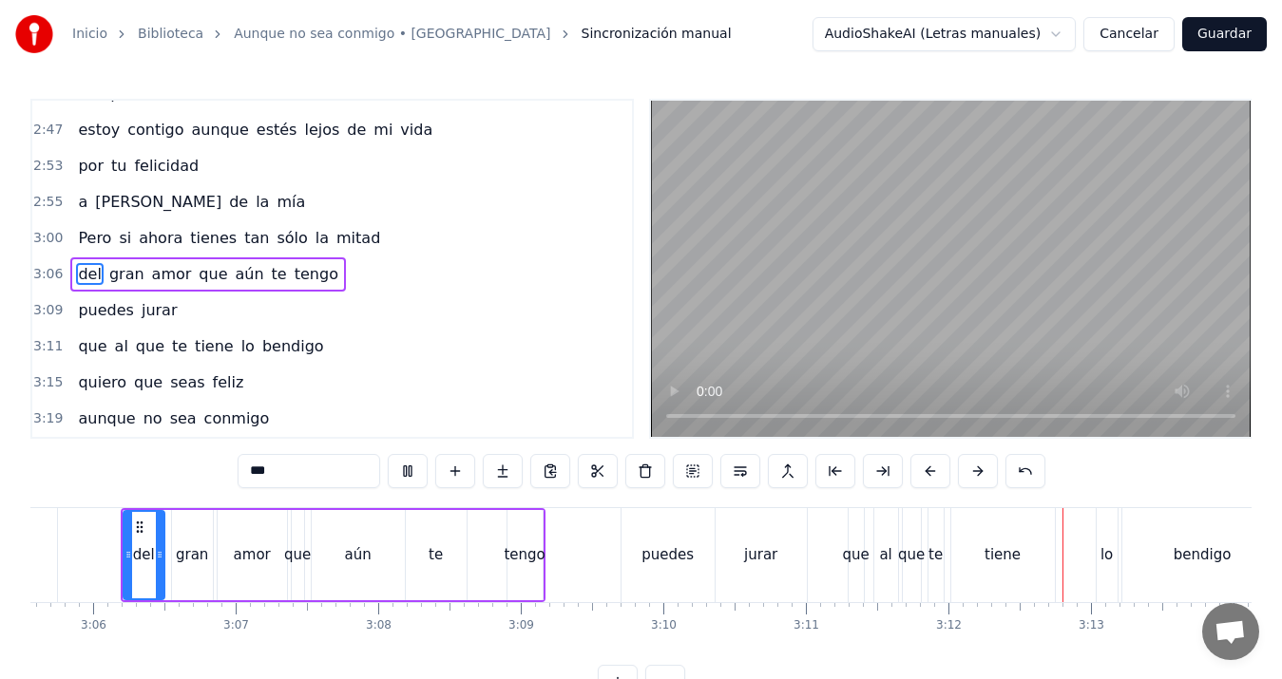
click at [128, 526] on div at bounding box center [128, 555] width 8 height 86
click at [139, 528] on icon at bounding box center [139, 527] width 15 height 15
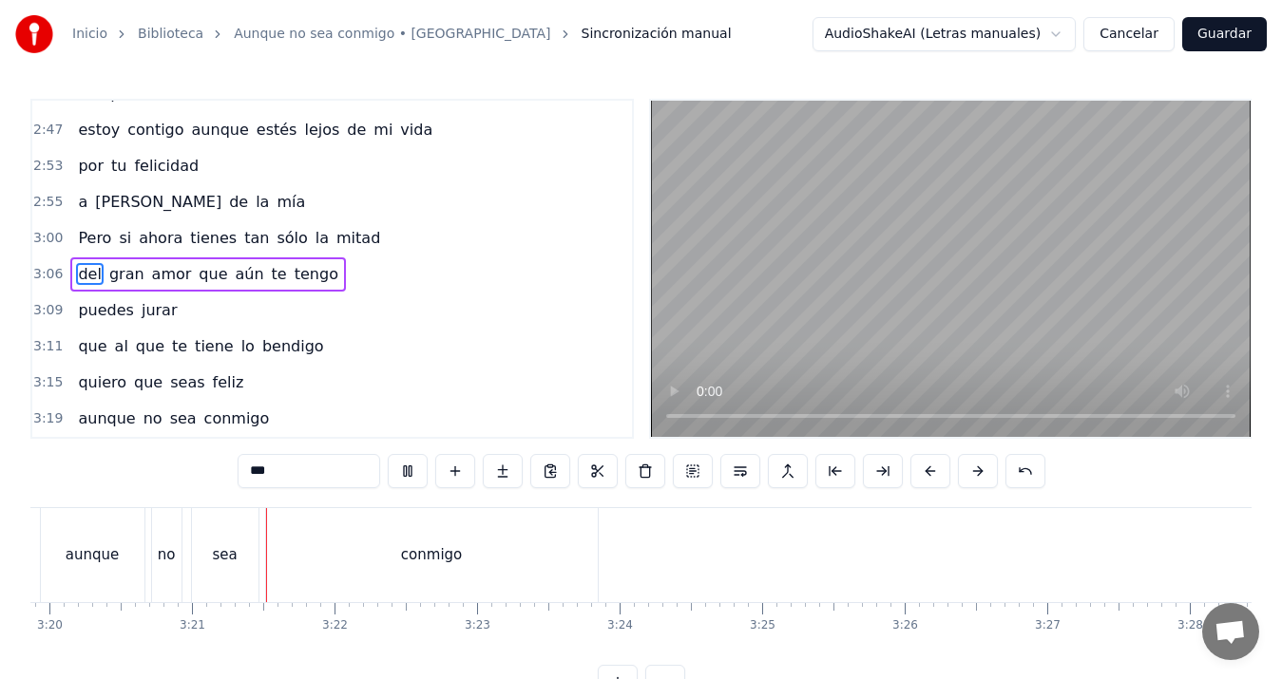
scroll to position [0, 28543]
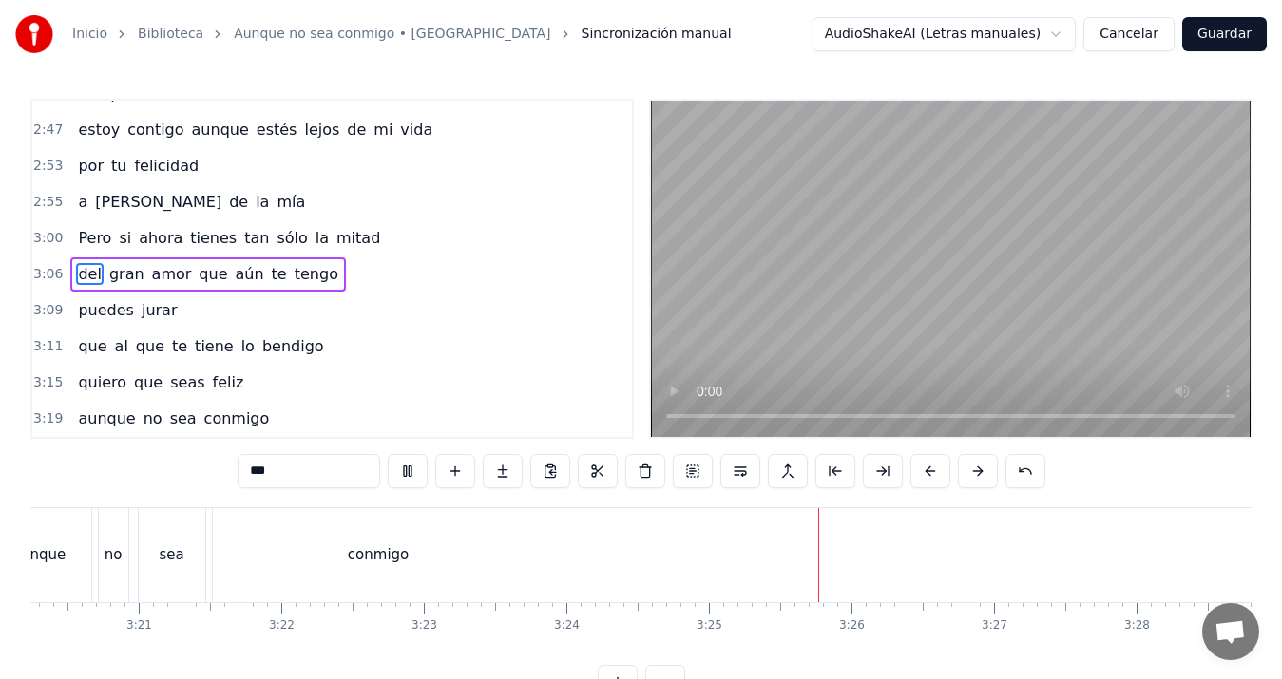
click at [1223, 38] on button "Guardar" at bounding box center [1224, 34] width 85 height 34
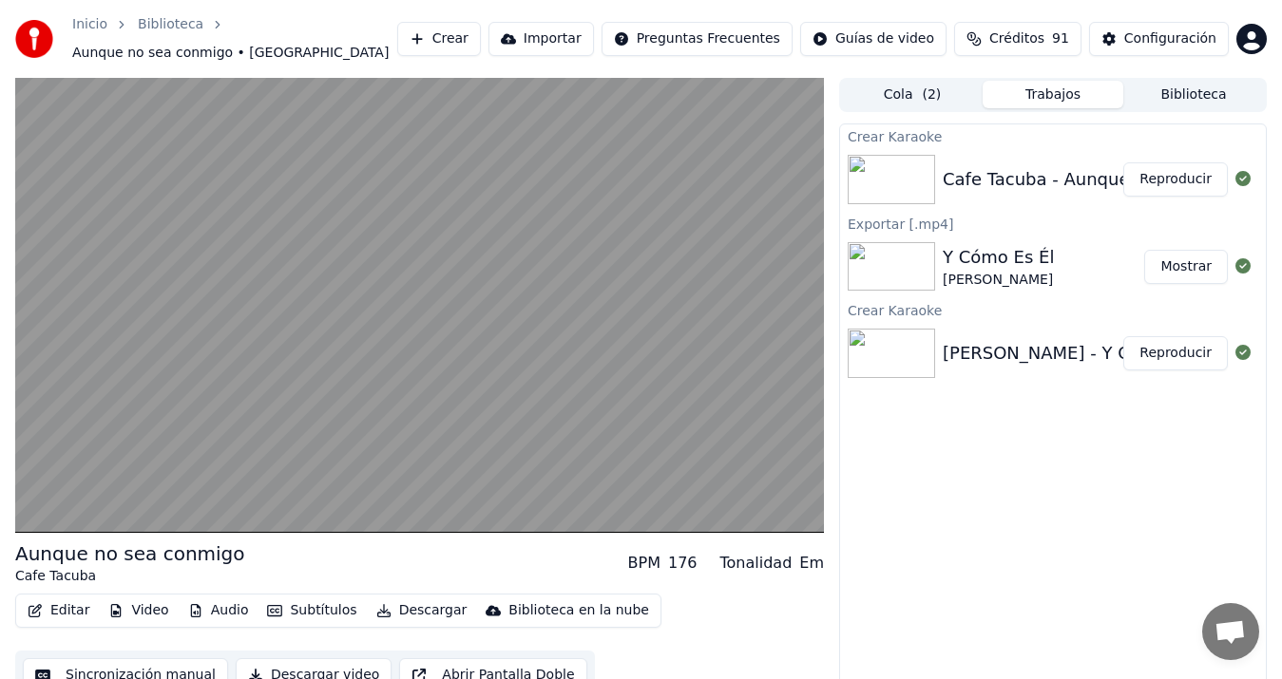
click at [293, 673] on button "Descargar video" at bounding box center [314, 676] width 156 height 34
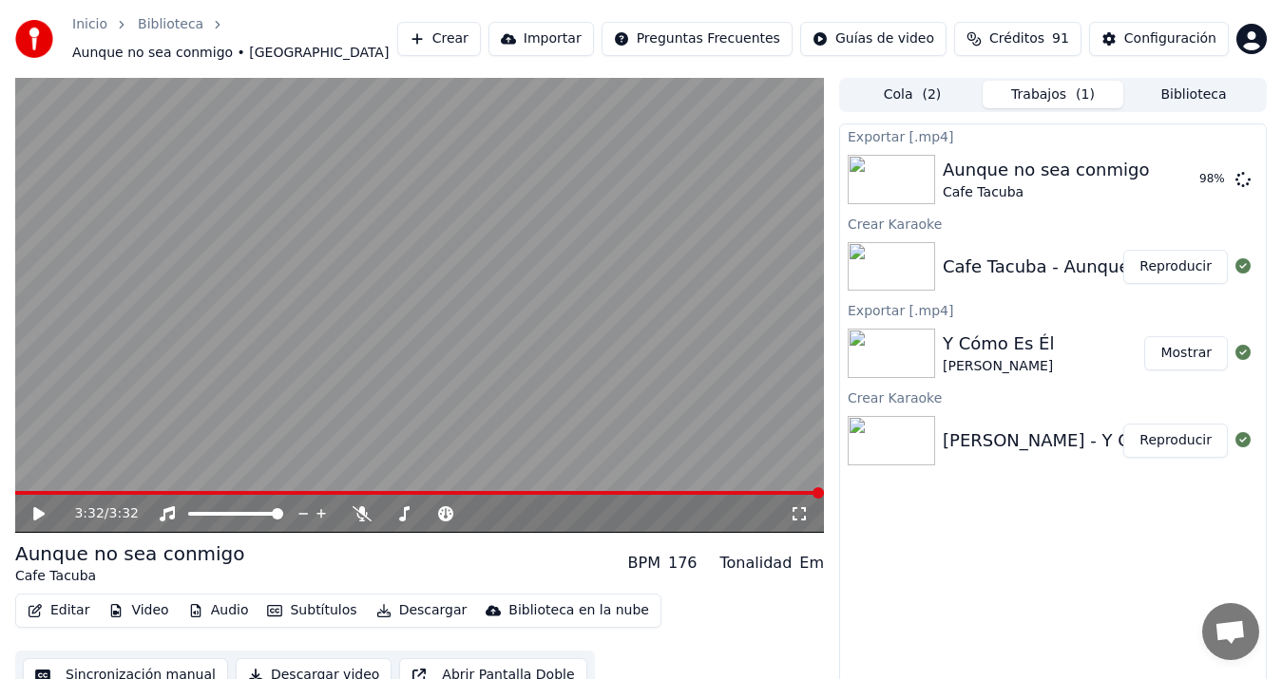
drag, startPoint x: 422, startPoint y: 9, endPoint x: 449, endPoint y: -22, distance: 41.0
click at [449, 0] on html "Inicio Biblioteca Aunque no sea conmigo • Cafe Tacuba Crear Importar Preguntas …" at bounding box center [641, 339] width 1282 height 679
drag, startPoint x: 397, startPoint y: 9, endPoint x: 407, endPoint y: -22, distance: 31.9
click at [407, 0] on html "Inicio Biblioteca Aunque no sea conmigo • Cafe Tacuba Crear Importar Preguntas …" at bounding box center [641, 339] width 1282 height 679
